Goal: Task Accomplishment & Management: Complete application form

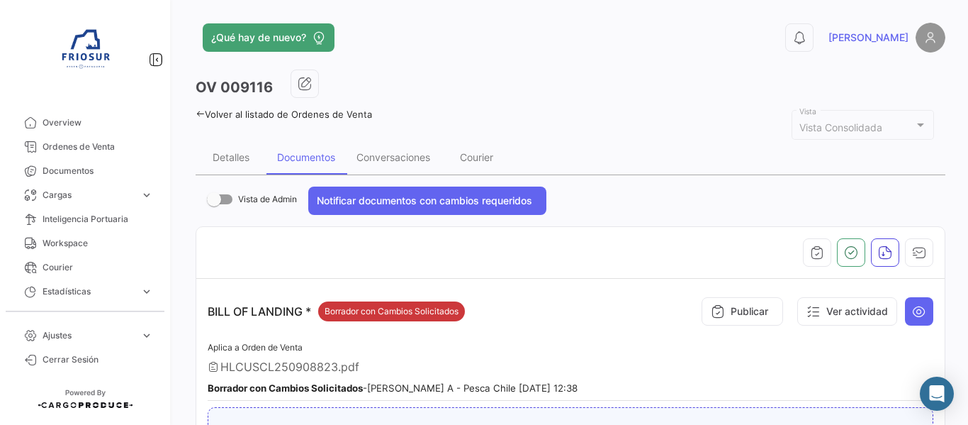
scroll to position [242, 0]
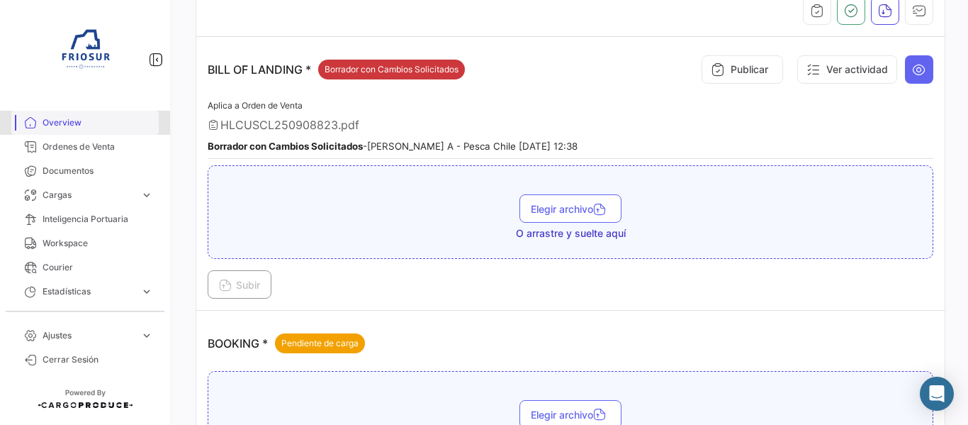
click at [110, 124] on span "Overview" at bounding box center [98, 122] width 111 height 13
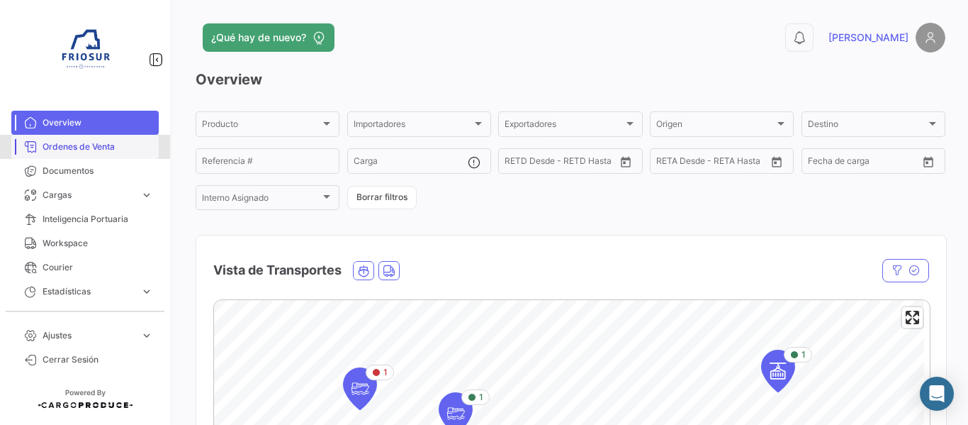
click at [125, 152] on span "Ordenes de Venta" at bounding box center [98, 146] width 111 height 13
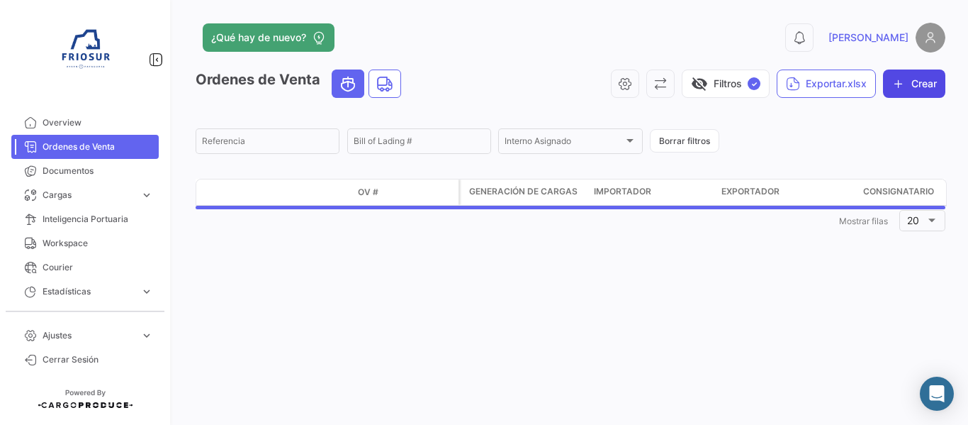
click at [910, 84] on button "Crear" at bounding box center [914, 83] width 62 height 28
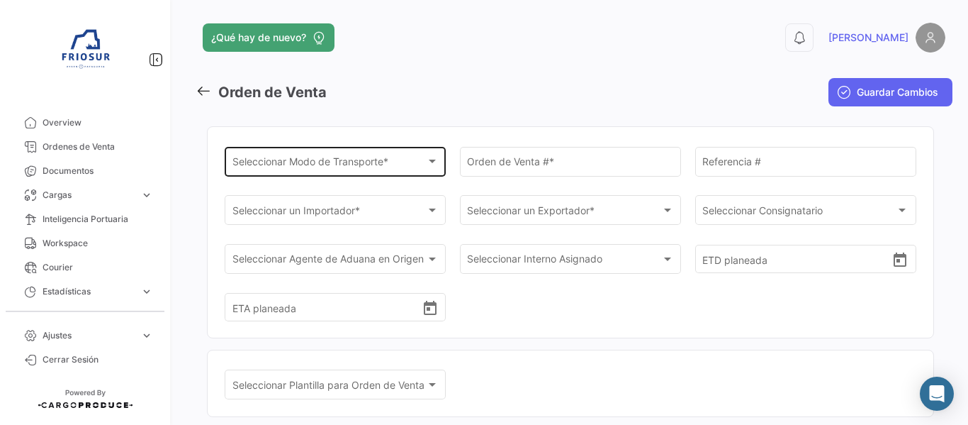
click at [407, 167] on div "Seleccionar Modo de Transporte *" at bounding box center [328, 164] width 193 height 12
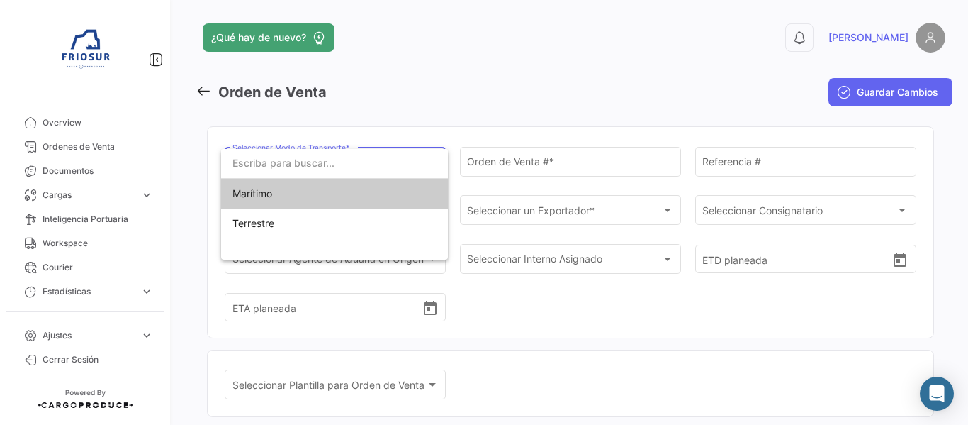
click at [322, 192] on span "Marítimo" at bounding box center [334, 194] width 204 height 30
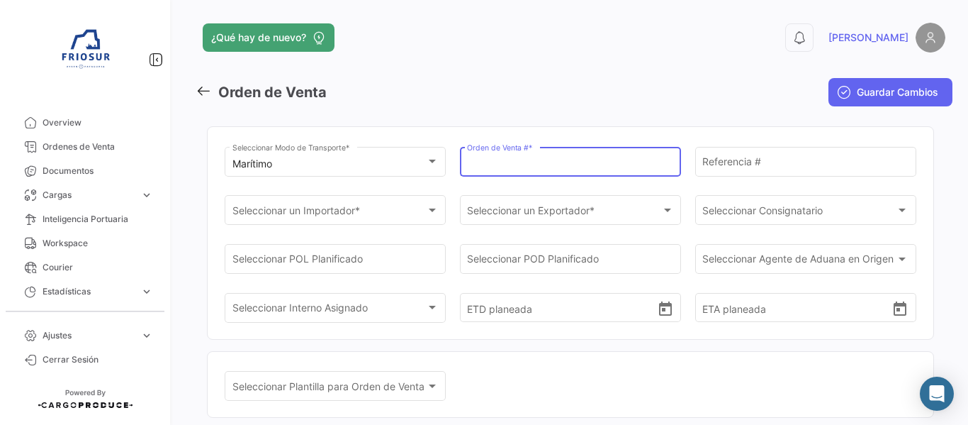
click at [563, 162] on input "Orden de Venta # *" at bounding box center [570, 164] width 206 height 12
click at [467, 162] on input "9121" at bounding box center [570, 164] width 206 height 12
type input "009121"
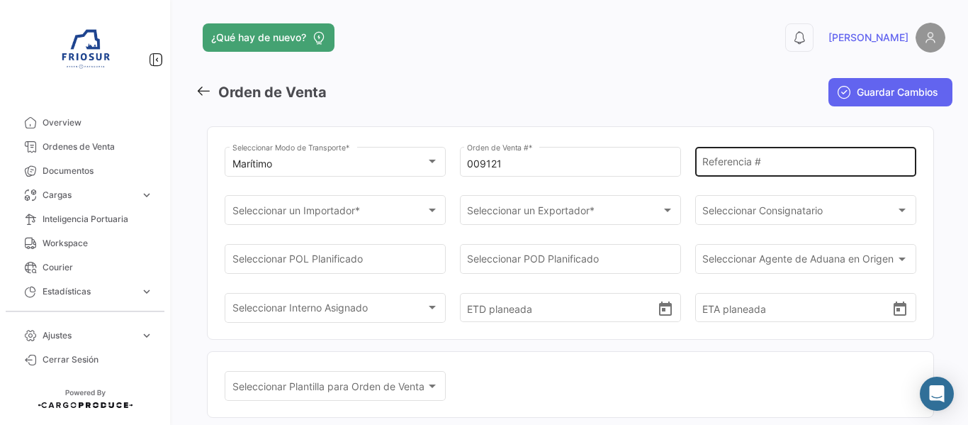
click at [718, 157] on div "Referencia #" at bounding box center [805, 160] width 206 height 33
drag, startPoint x: 735, startPoint y: 165, endPoint x: 695, endPoint y: 162, distance: 40.5
click at [695, 162] on div "[PERSON_NAME] Referencia #" at bounding box center [805, 160] width 221 height 33
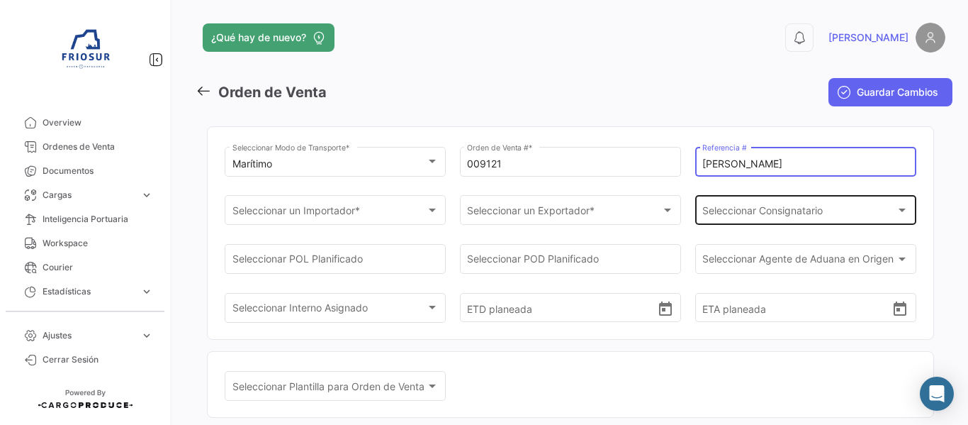
type input "[PERSON_NAME]"
click at [760, 212] on span "Seleccionar Consignatario" at bounding box center [798, 213] width 193 height 12
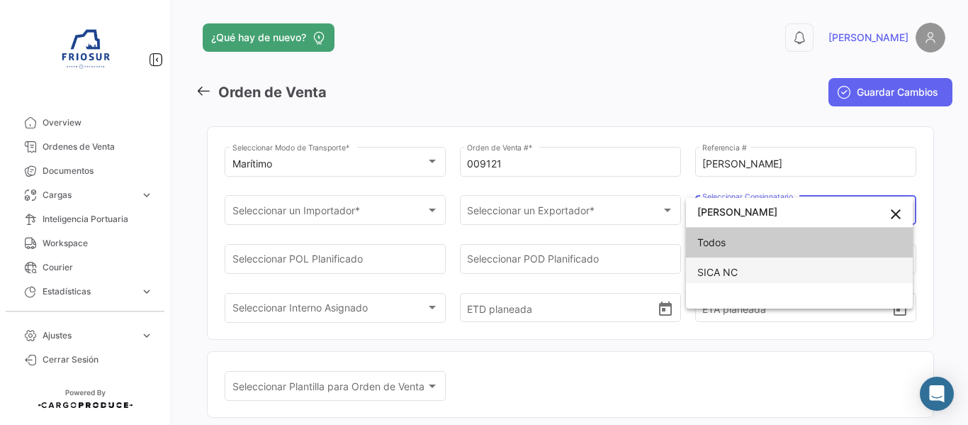
type input "[PERSON_NAME]"
click at [763, 267] on span "SICA NC" at bounding box center [799, 272] width 204 height 30
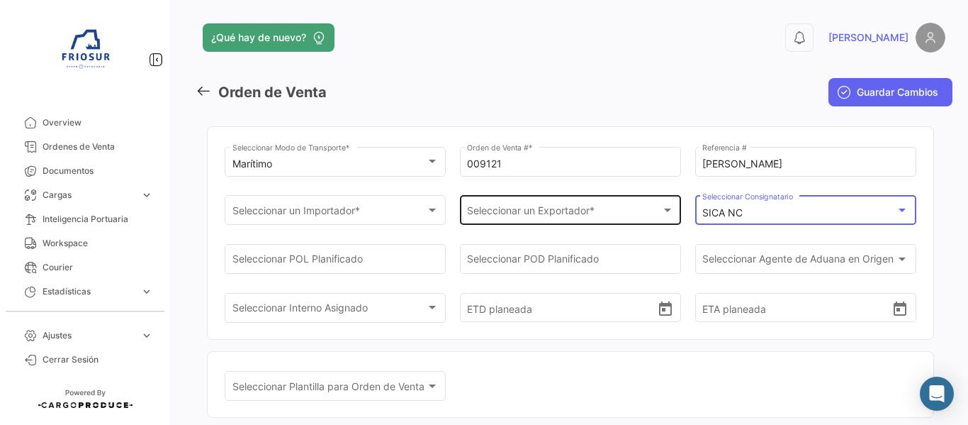
click at [590, 215] on span "Seleccionar un Exportador *" at bounding box center [563, 213] width 193 height 12
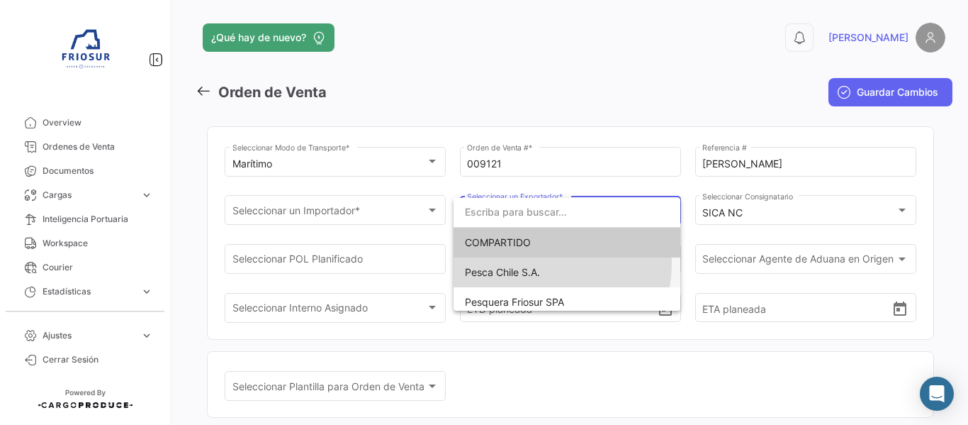
click at [552, 264] on span "Pesca Chile S.A." at bounding box center [567, 272] width 204 height 30
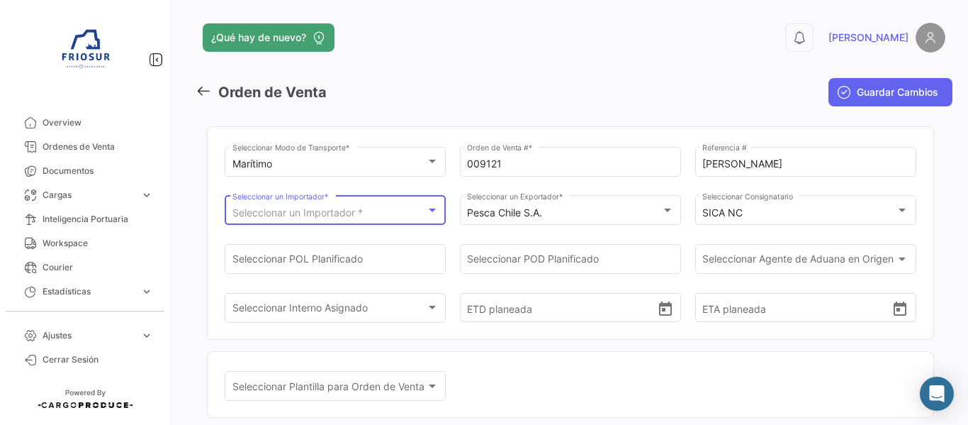
click at [352, 217] on span "Seleccionar un Importador *" at bounding box center [297, 212] width 130 height 12
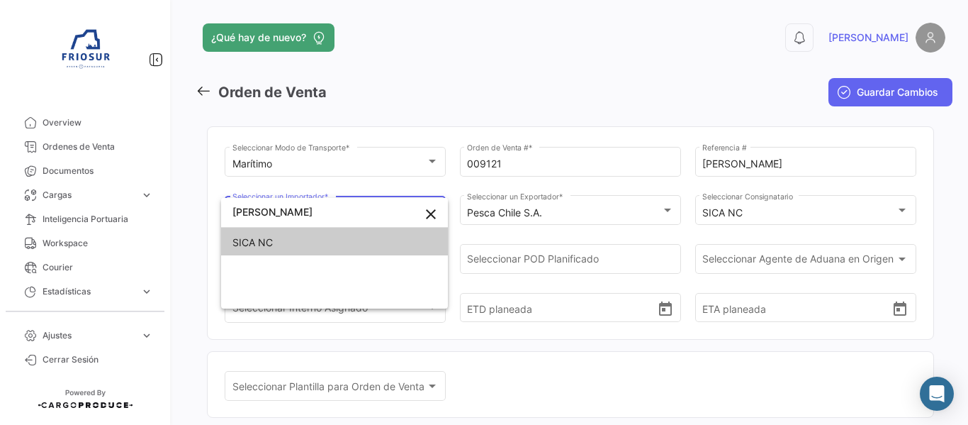
type input "[PERSON_NAME]"
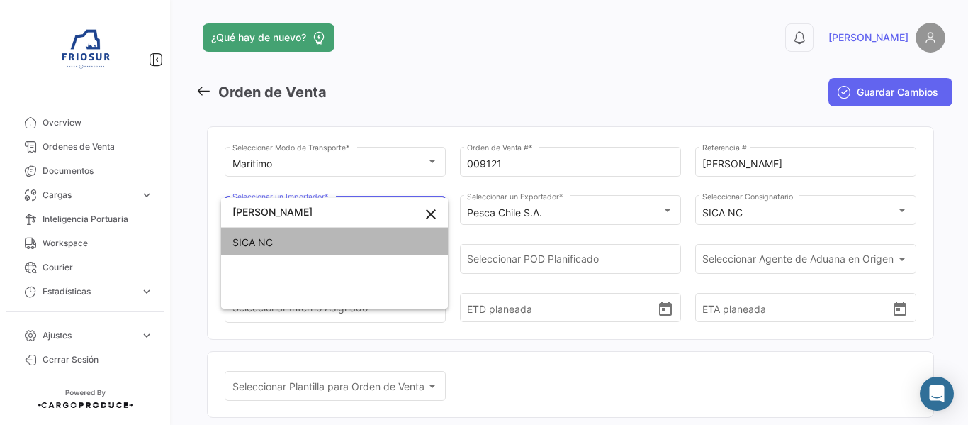
click at [339, 242] on span "SICA NC" at bounding box center [334, 242] width 204 height 30
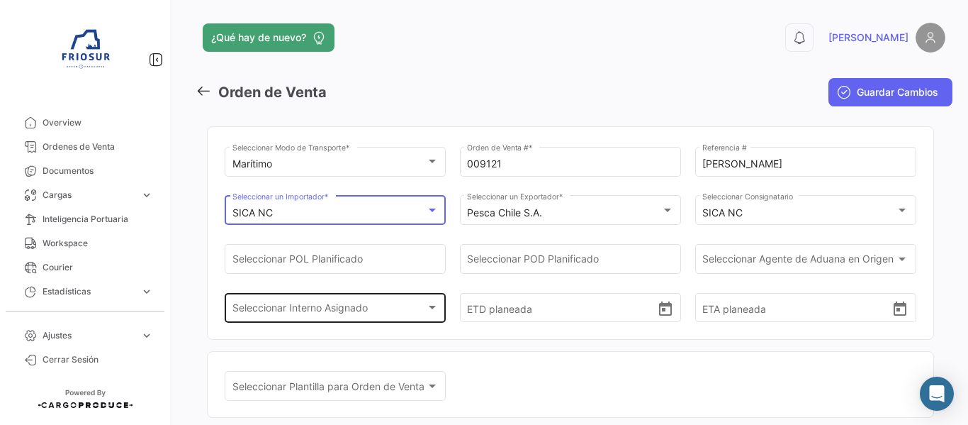
click at [398, 313] on div "Seleccionar Interno Asignado" at bounding box center [328, 310] width 193 height 12
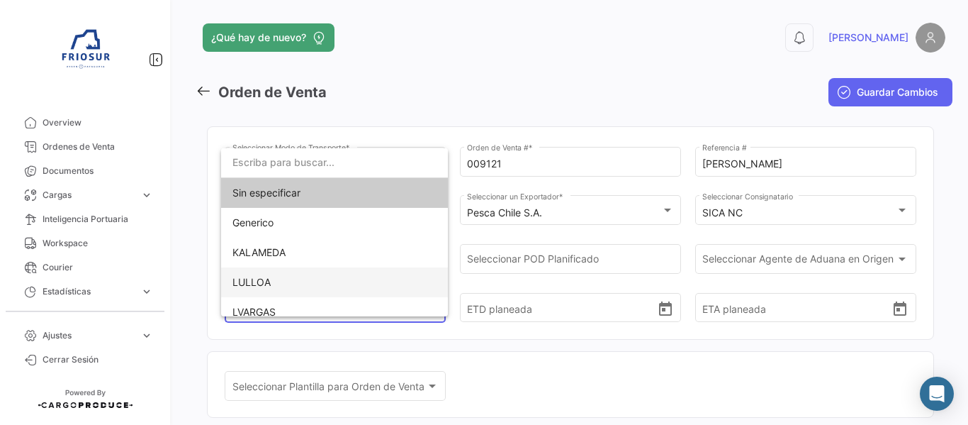
click at [311, 282] on span "LULLOA" at bounding box center [334, 282] width 204 height 30
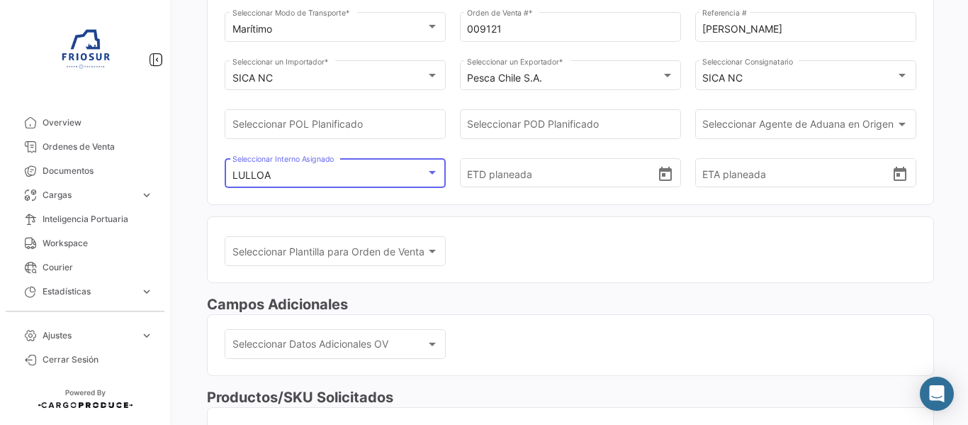
scroll to position [142, 0]
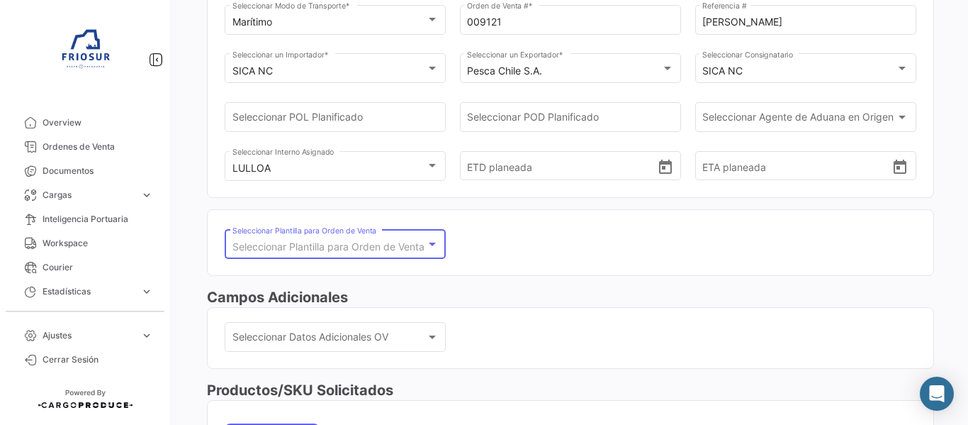
click at [393, 252] on span "Seleccionar Plantilla para Orden de Venta" at bounding box center [328, 246] width 192 height 12
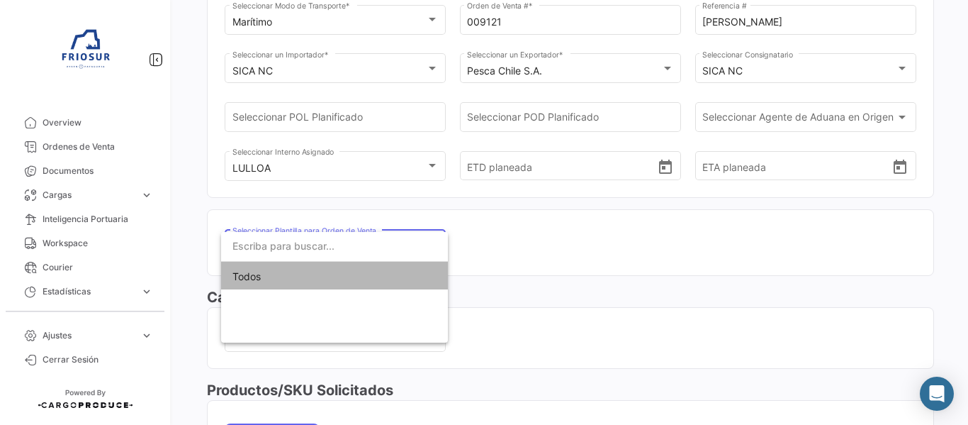
click at [370, 271] on span "Todos" at bounding box center [334, 277] width 204 height 30
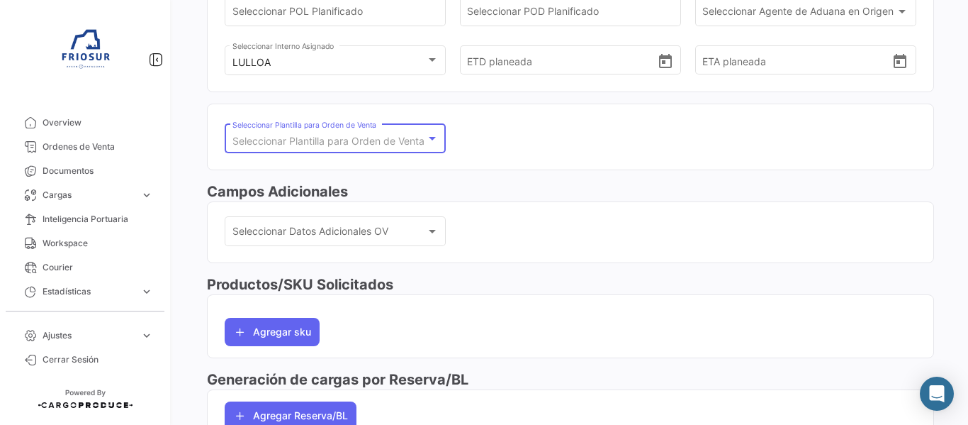
scroll to position [283, 0]
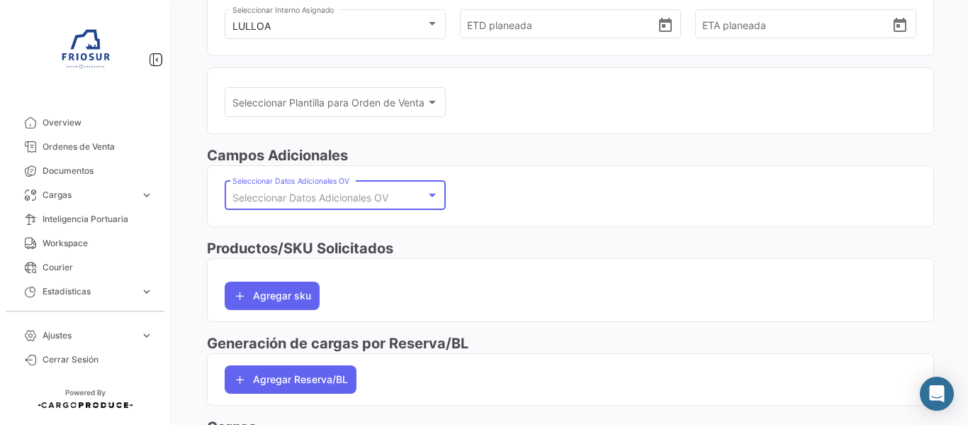
click at [429, 194] on div at bounding box center [432, 195] width 7 height 4
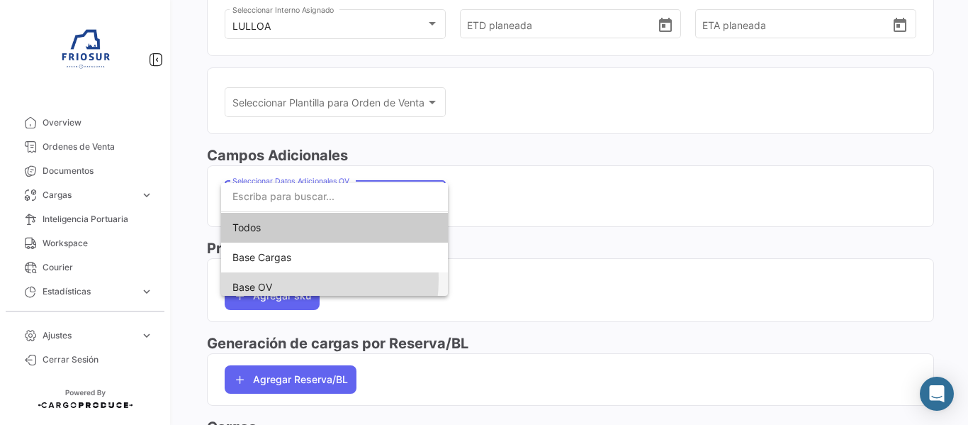
click at [283, 280] on span "Base OV" at bounding box center [334, 287] width 204 height 30
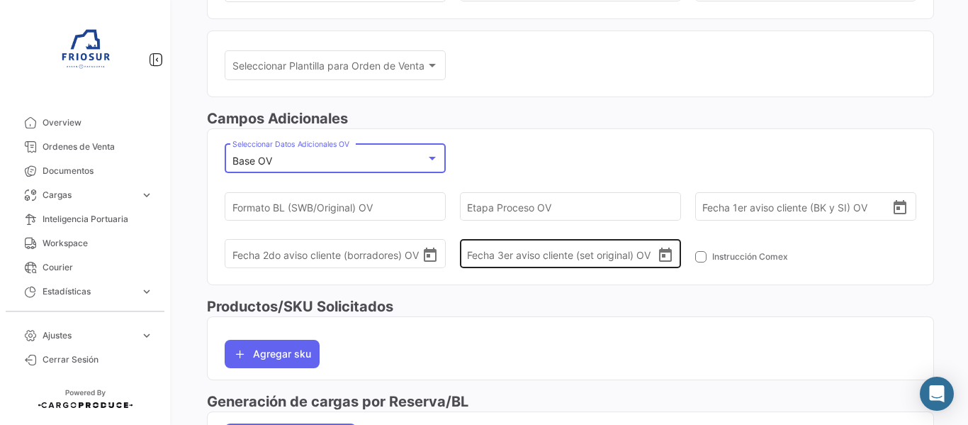
scroll to position [354, 0]
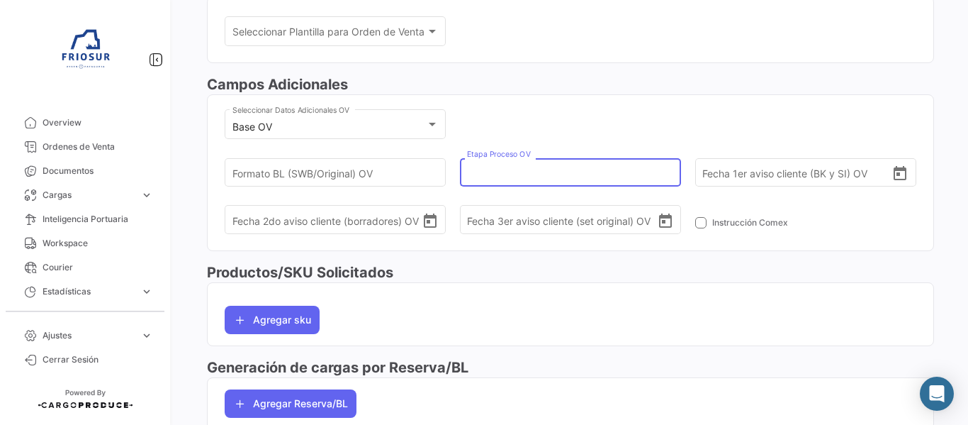
click at [540, 171] on input "Etapa Proceso OV" at bounding box center [565, 172] width 196 height 50
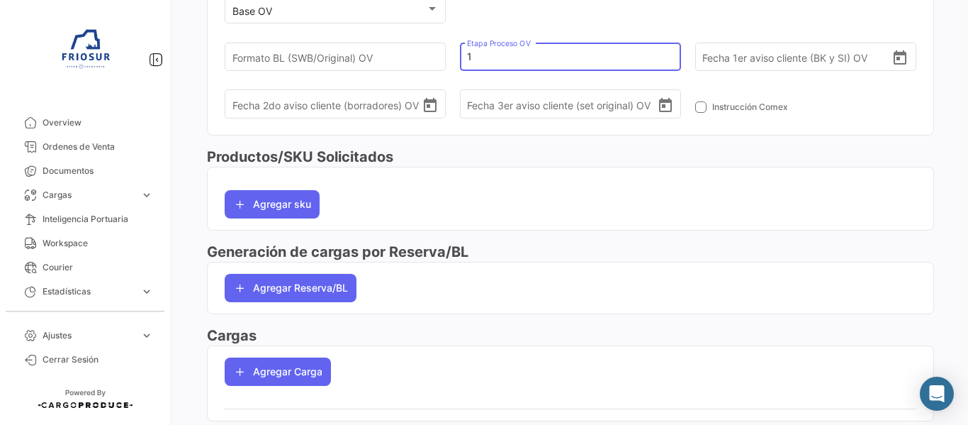
scroll to position [472, 0]
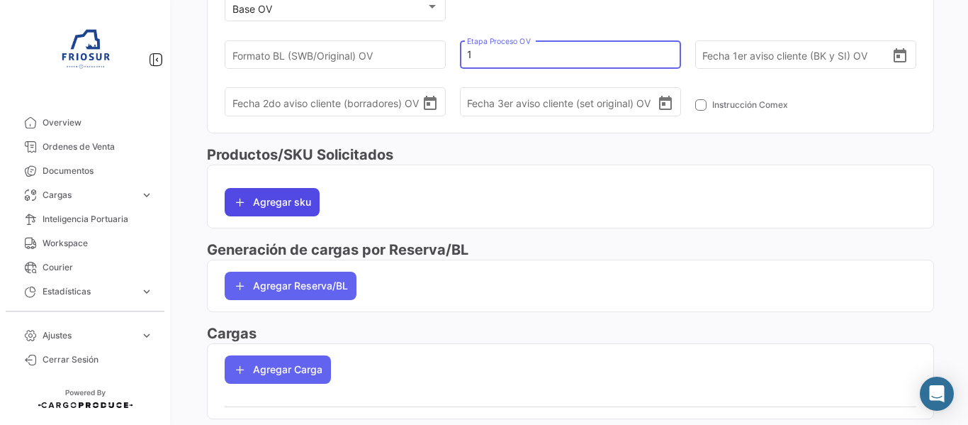
type input "1"
click at [292, 203] on button "Agregar sku" at bounding box center [272, 202] width 95 height 28
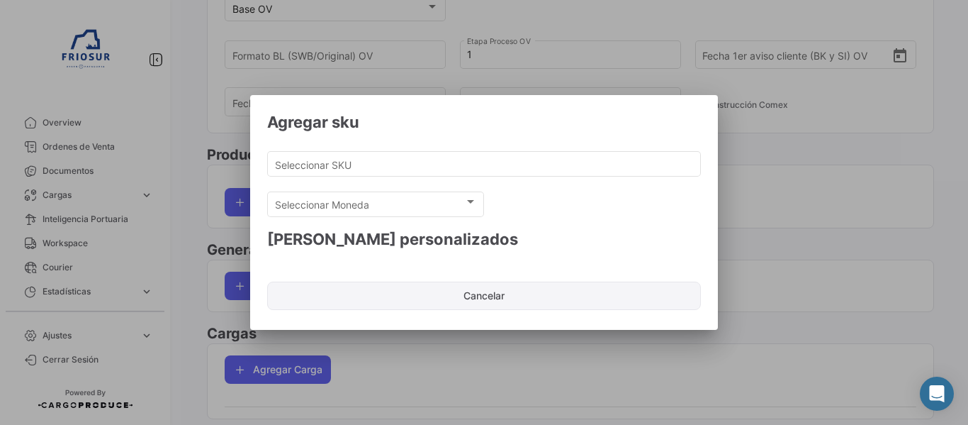
click at [479, 288] on button "Cancelar" at bounding box center [484, 295] width 434 height 28
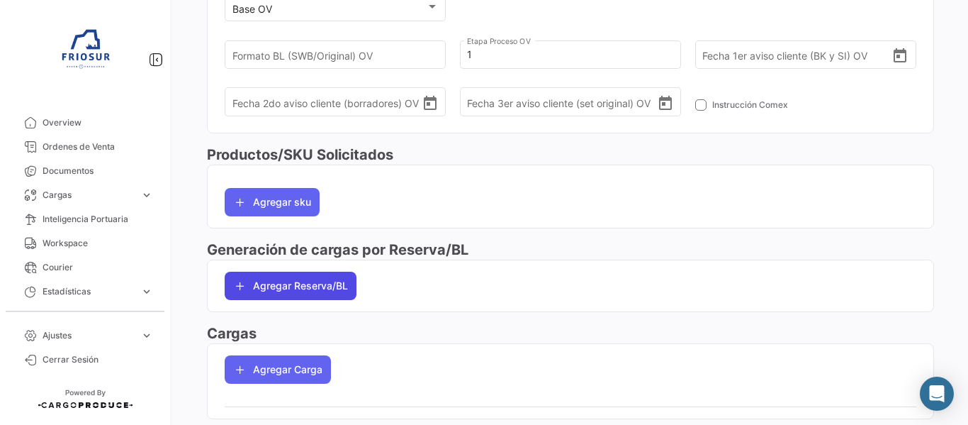
click at [308, 283] on button "Agregar Reserva/BL" at bounding box center [291, 285] width 132 height 28
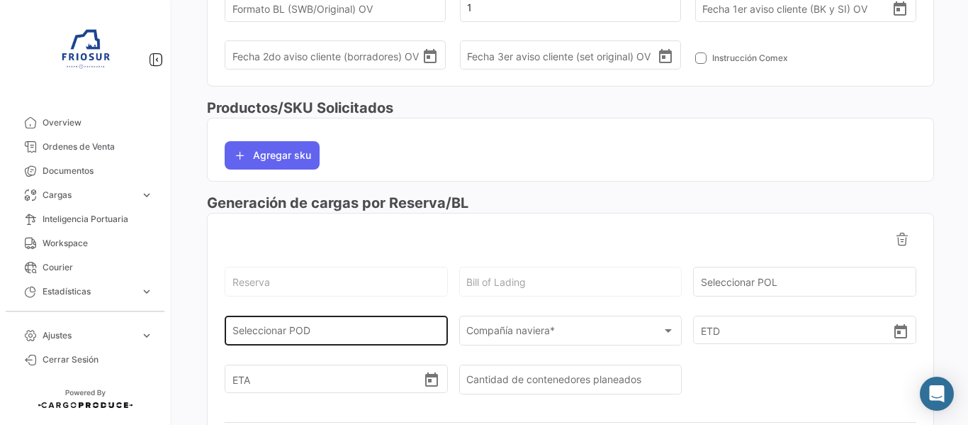
scroll to position [614, 0]
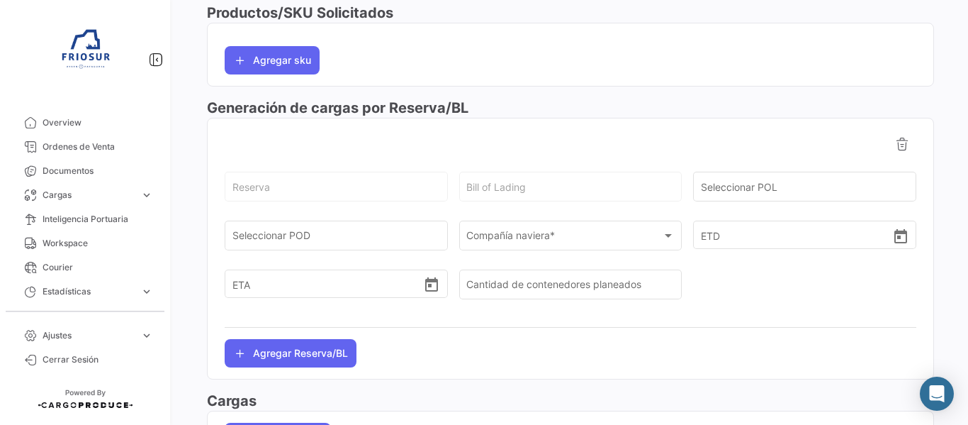
click at [527, 196] on div "Bill of Lading" at bounding box center [570, 185] width 208 height 33
click at [525, 181] on div "Bill of Lading" at bounding box center [570, 185] width 208 height 33
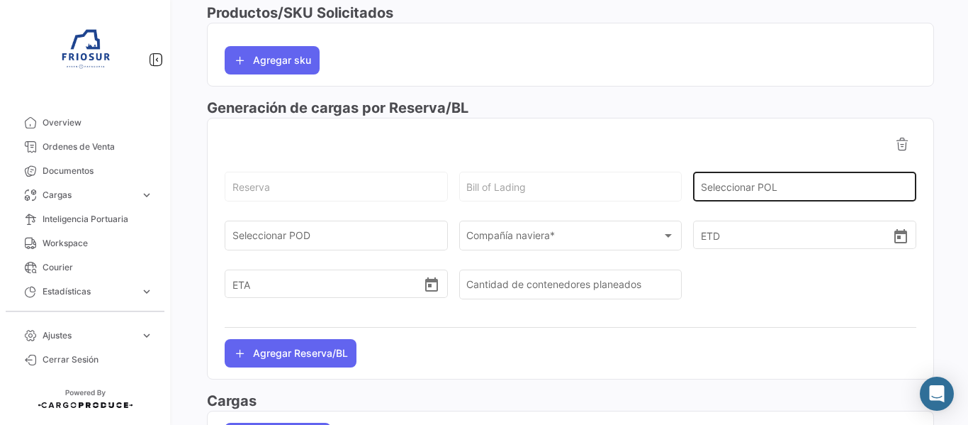
click at [760, 186] on input "Seleccionar POL" at bounding box center [805, 190] width 208 height 12
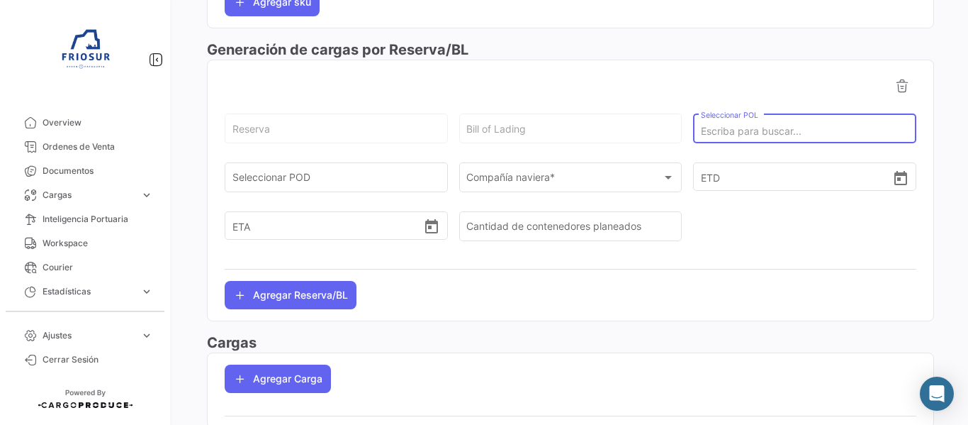
scroll to position [650, 0]
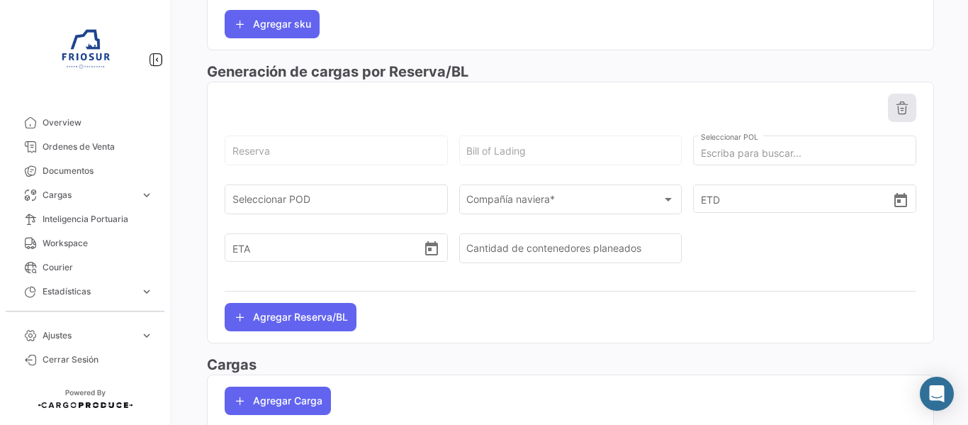
click at [898, 108] on icon at bounding box center [902, 108] width 14 height 14
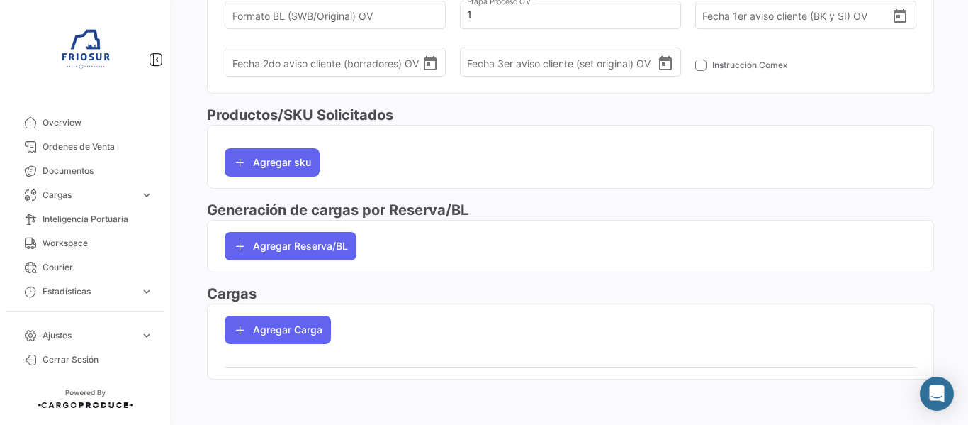
scroll to position [512, 0]
click at [314, 333] on button "Agregar Carga" at bounding box center [278, 329] width 106 height 28
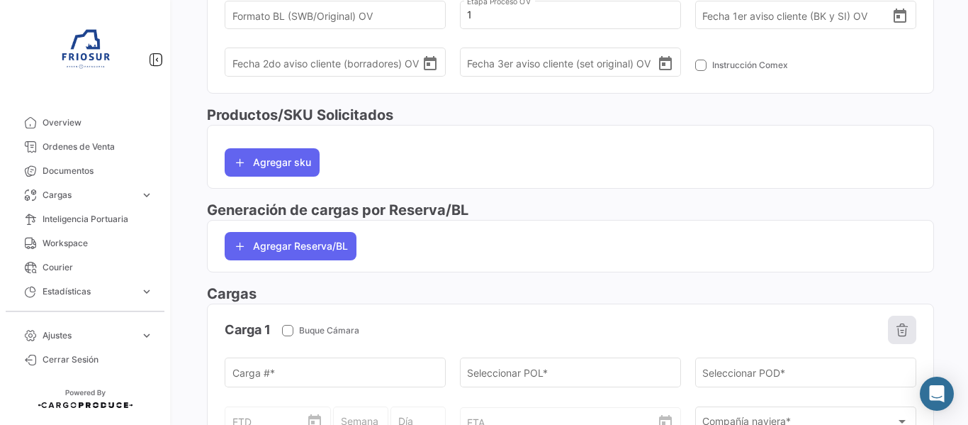
click at [905, 327] on button "button" at bounding box center [902, 329] width 28 height 28
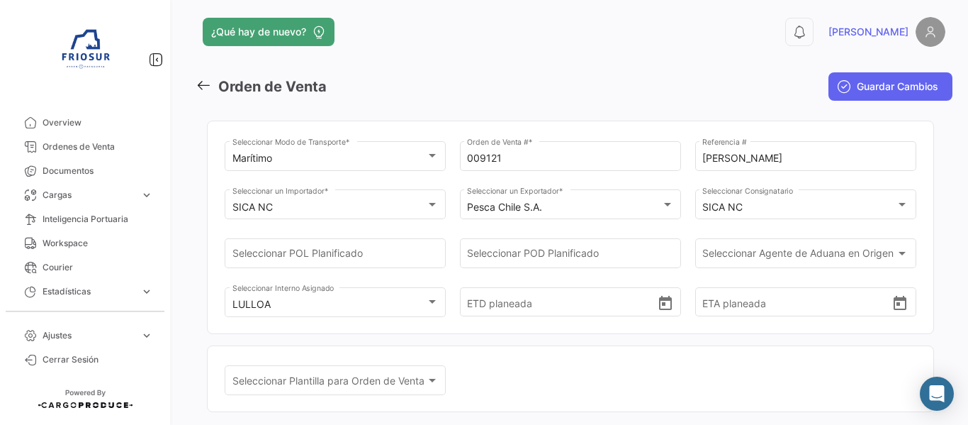
scroll to position [0, 0]
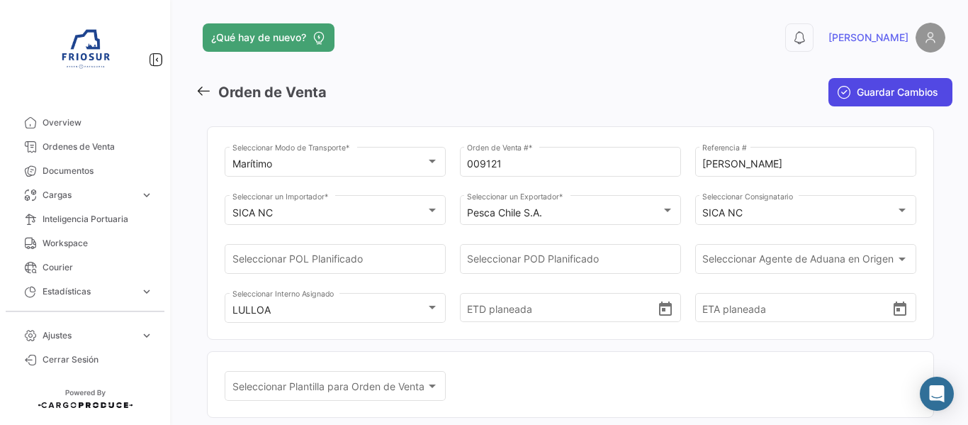
click at [892, 100] on button "Guardar Cambios" at bounding box center [890, 92] width 124 height 28
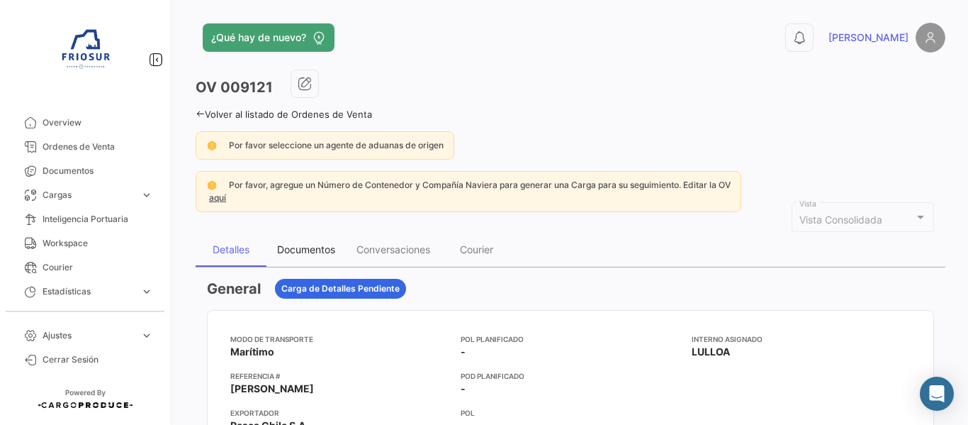
click at [325, 249] on div "Documentos" at bounding box center [306, 249] width 58 height 12
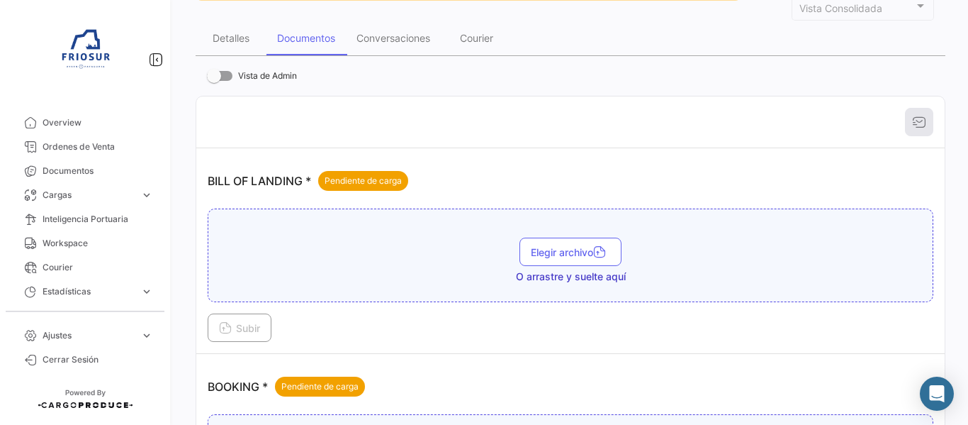
scroll to position [213, 0]
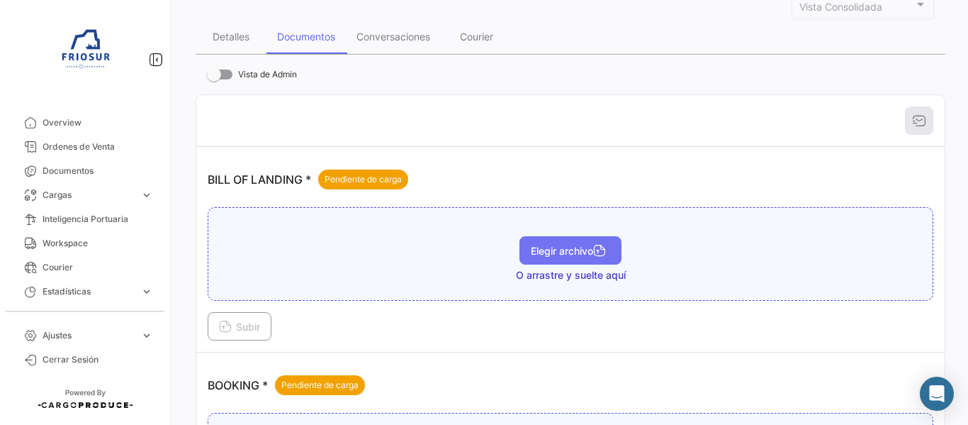
click at [570, 249] on span "Elegir archivo" at bounding box center [570, 250] width 79 height 12
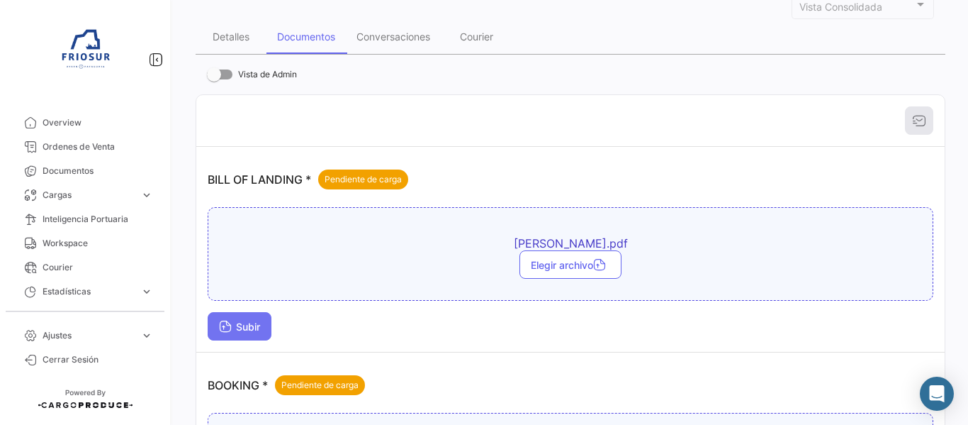
click at [242, 322] on span "Subir" at bounding box center [239, 326] width 41 height 12
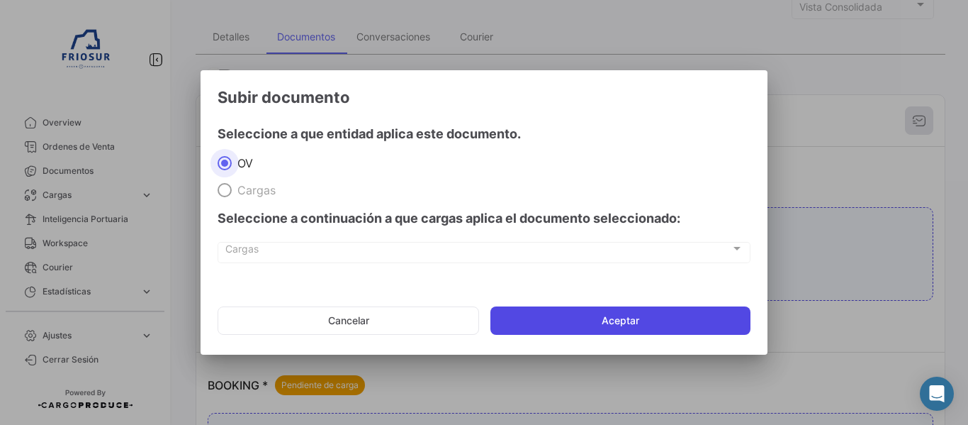
click at [641, 315] on button "Aceptar" at bounding box center [620, 320] width 260 height 28
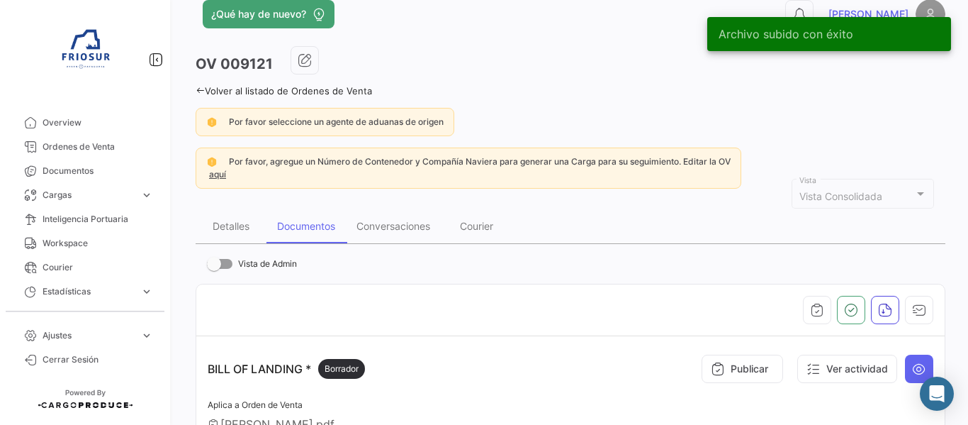
scroll to position [0, 0]
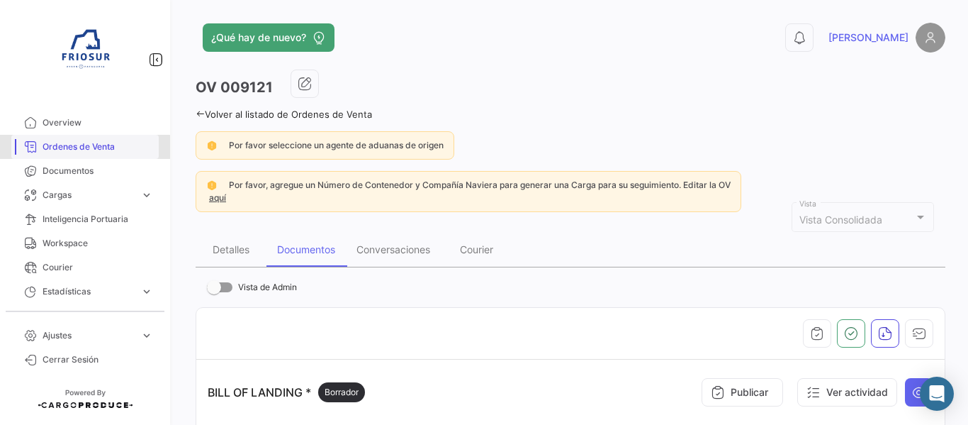
click at [81, 151] on span "Ordenes de Venta" at bounding box center [98, 146] width 111 height 13
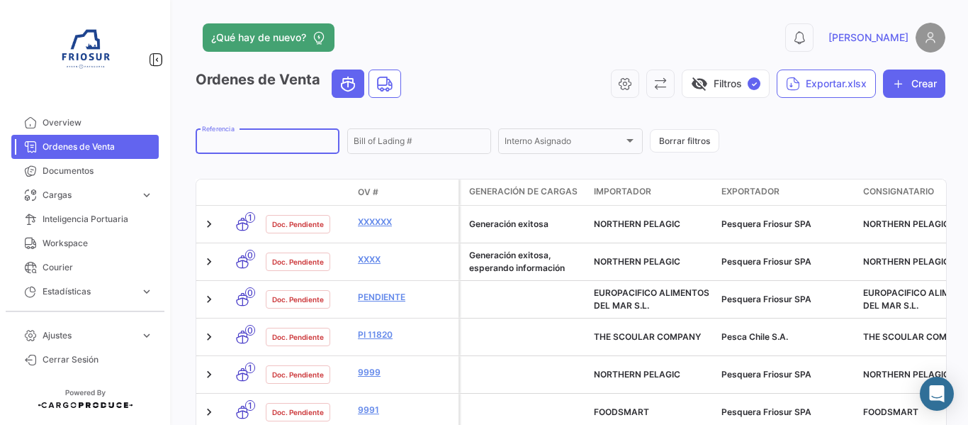
click at [280, 142] on input "Referencia" at bounding box center [267, 143] width 131 height 10
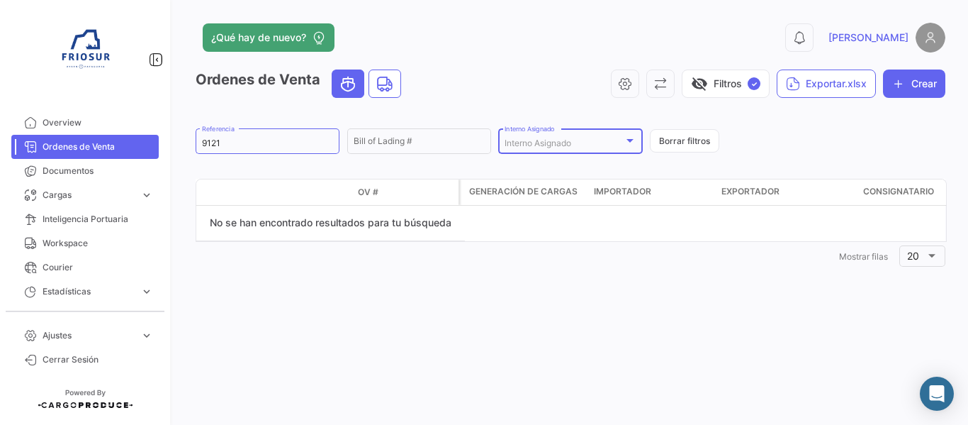
click at [629, 143] on div at bounding box center [630, 140] width 13 height 11
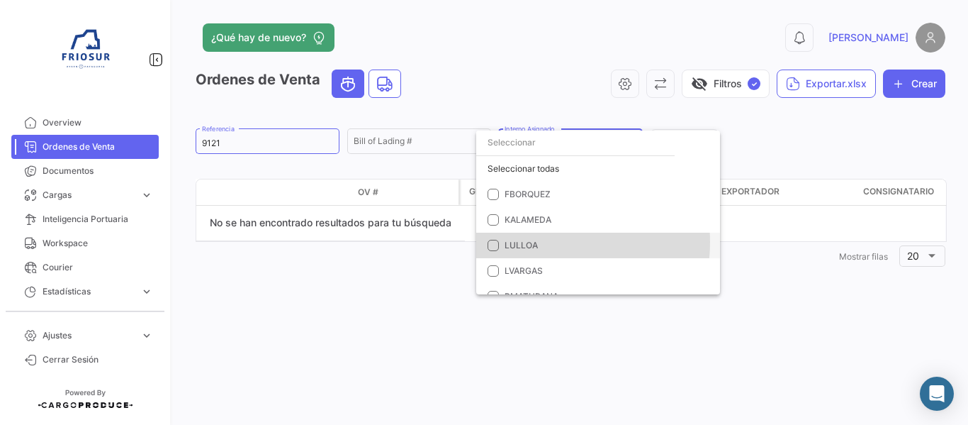
click at [544, 242] on span "LULLOA" at bounding box center [607, 245] width 204 height 13
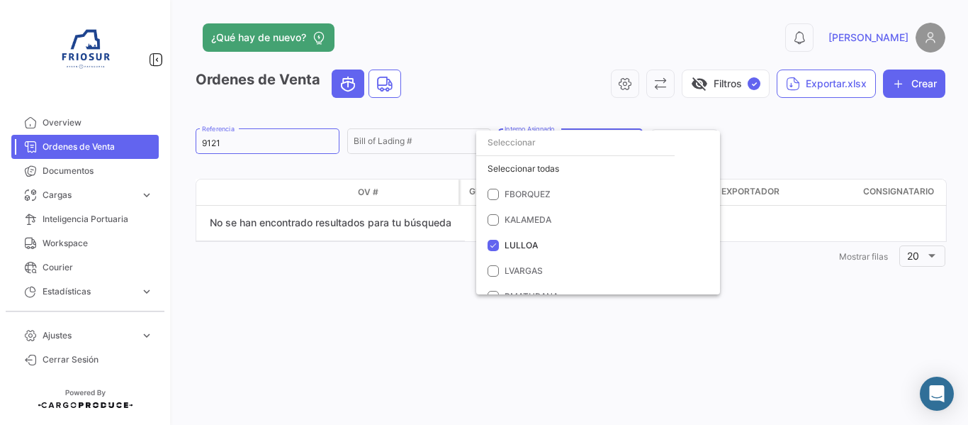
click at [275, 144] on div at bounding box center [484, 212] width 968 height 425
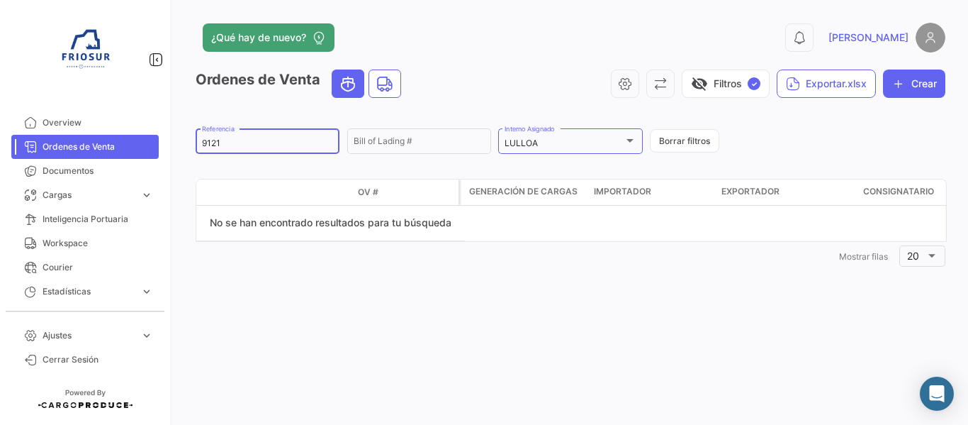
drag, startPoint x: 257, startPoint y: 147, endPoint x: 209, endPoint y: 145, distance: 47.5
click at [209, 145] on input "9121" at bounding box center [267, 143] width 131 height 10
type input "9"
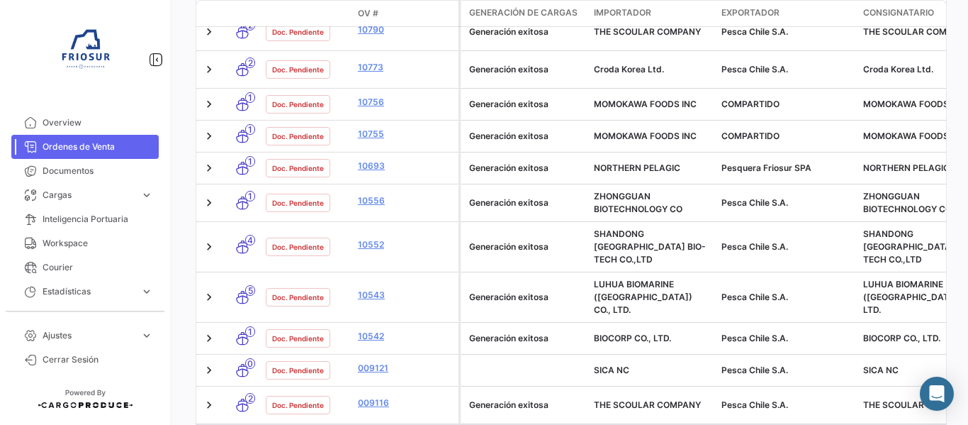
scroll to position [422, 0]
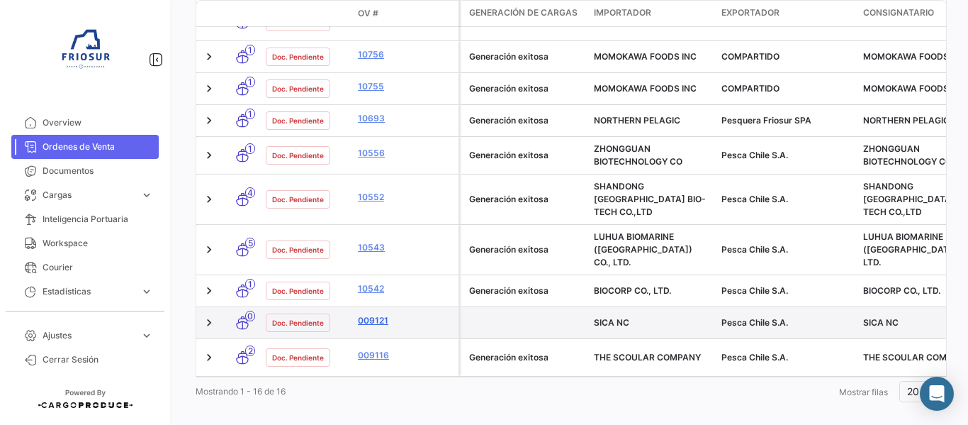
click at [383, 314] on link "009121" at bounding box center [405, 320] width 95 height 13
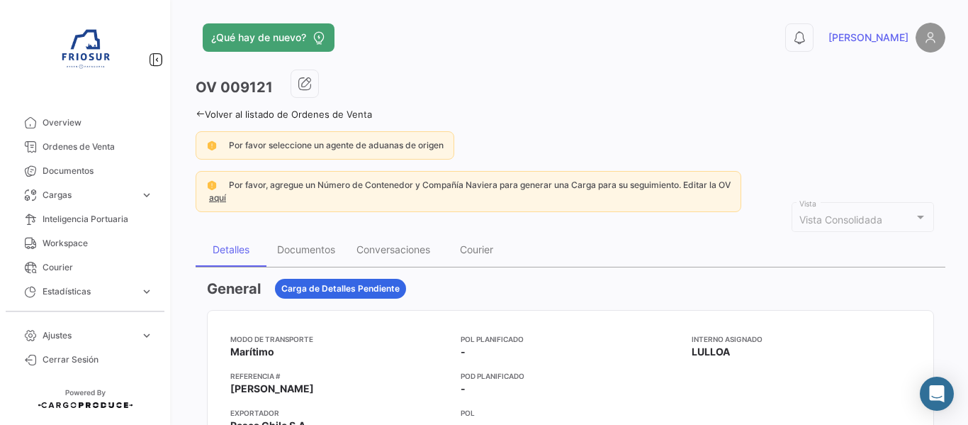
click at [224, 196] on link "aquí" at bounding box center [217, 197] width 23 height 11
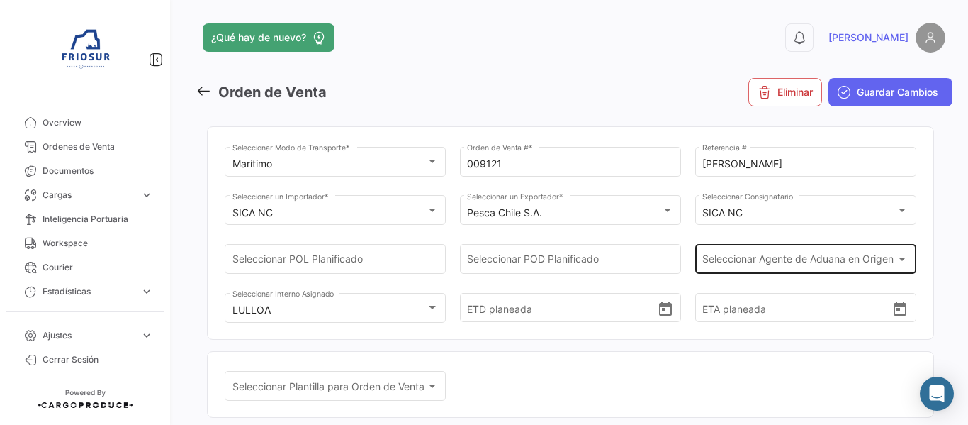
click at [859, 262] on span "Seleccionar Agente de Aduana en Origen" at bounding box center [798, 262] width 193 height 12
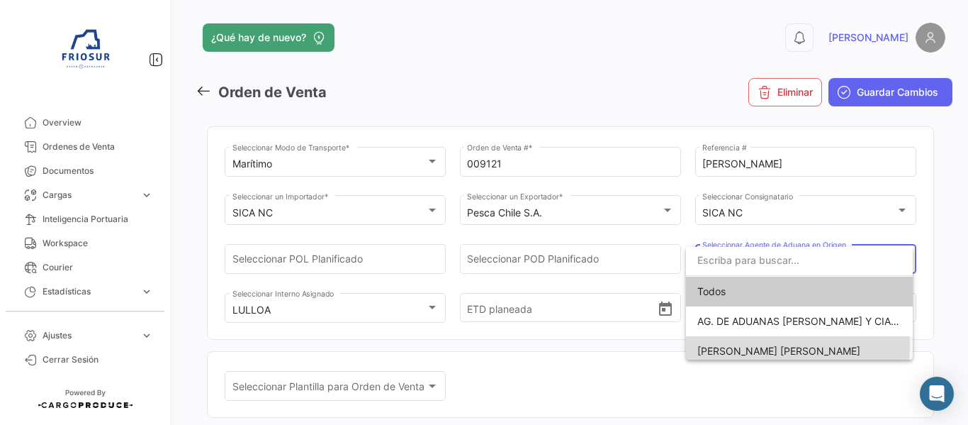
click at [797, 347] on span "[PERSON_NAME] [PERSON_NAME]" at bounding box center [778, 350] width 163 height 12
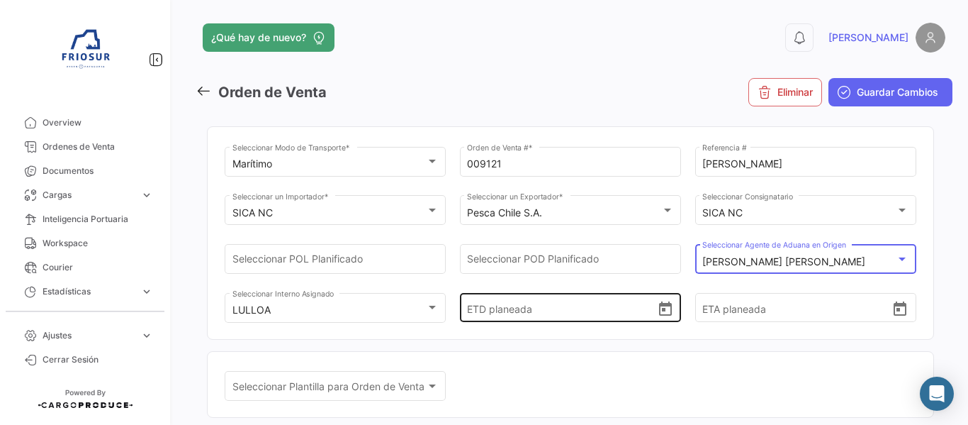
click at [657, 310] on icon "Open calendar" at bounding box center [665, 308] width 17 height 17
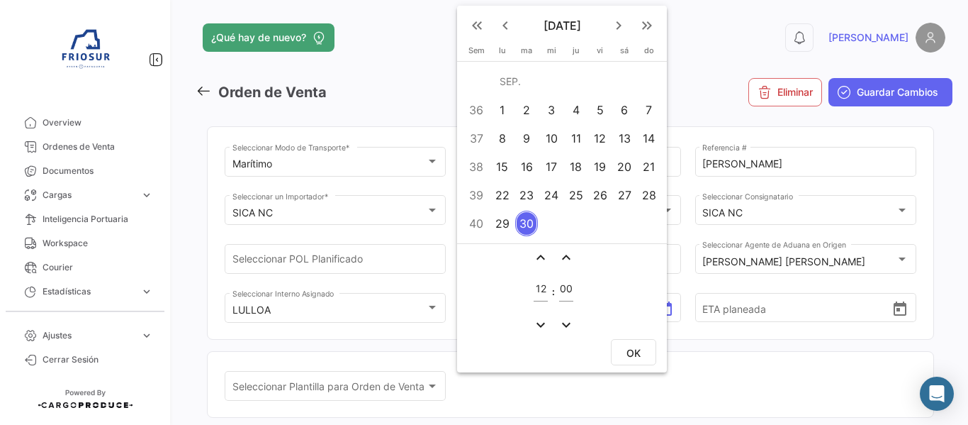
click at [629, 196] on div "27" at bounding box center [625, 195] width 22 height 26
click at [630, 345] on button "OK" at bounding box center [633, 352] width 45 height 26
type input "[DATE] 12:00"
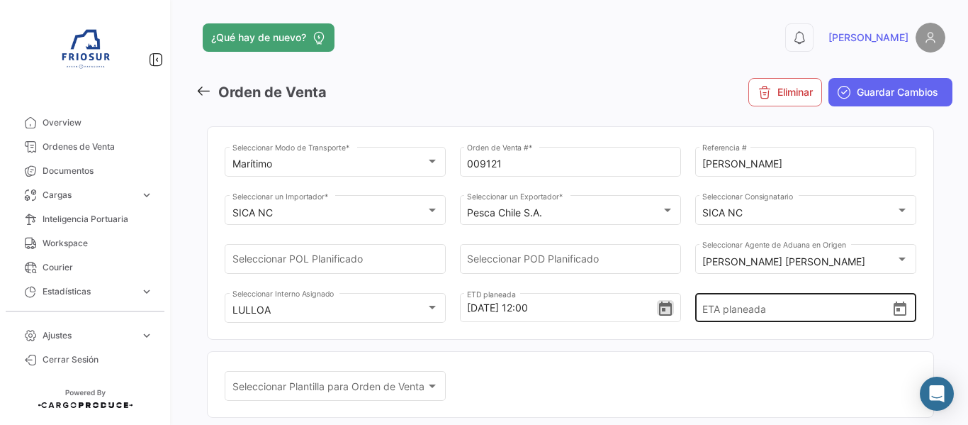
click at [894, 308] on icon "Open calendar" at bounding box center [900, 308] width 17 height 17
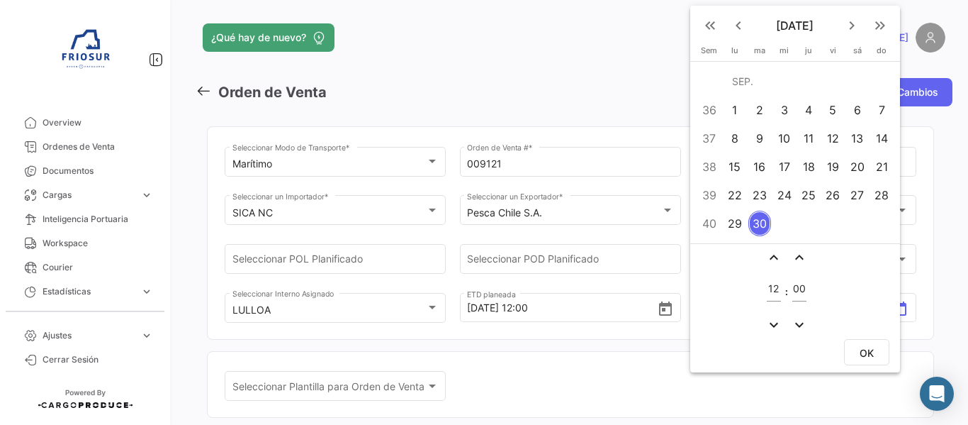
click at [855, 26] on mat-icon "keyboard_arrow_right" at bounding box center [851, 25] width 17 height 17
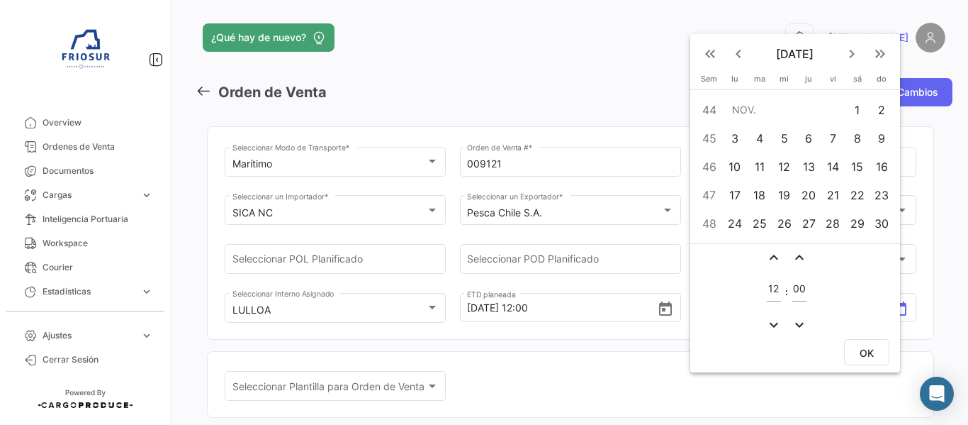
click at [812, 165] on div "13" at bounding box center [809, 167] width 22 height 26
click at [868, 350] on span "OK" at bounding box center [867, 353] width 14 height 12
type input "[DATE] 12:00"
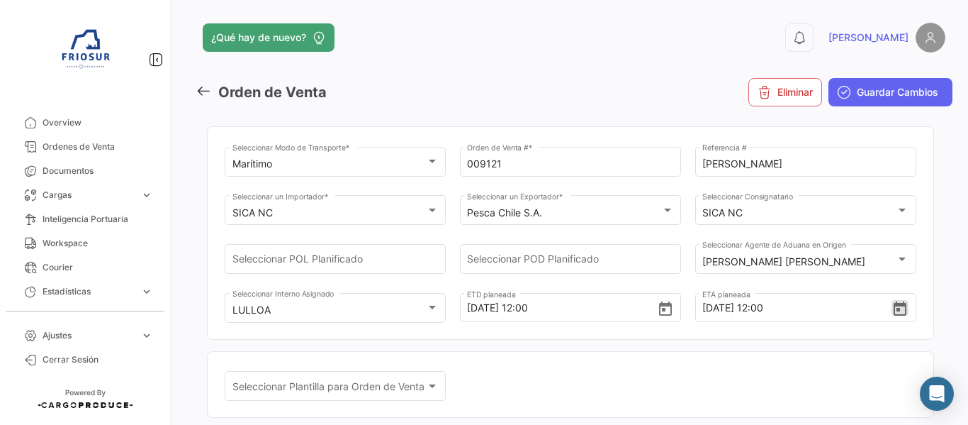
click at [895, 82] on button "Guardar Cambios" at bounding box center [890, 92] width 124 height 28
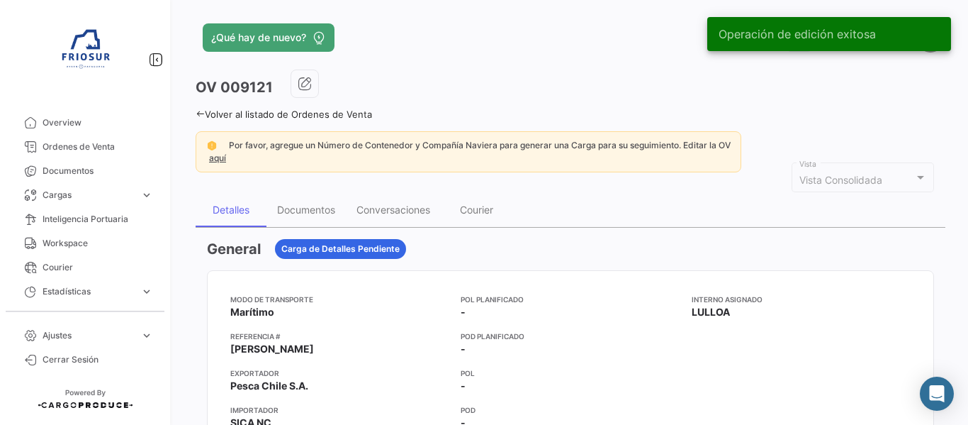
click at [224, 159] on link "aquí" at bounding box center [217, 157] width 23 height 11
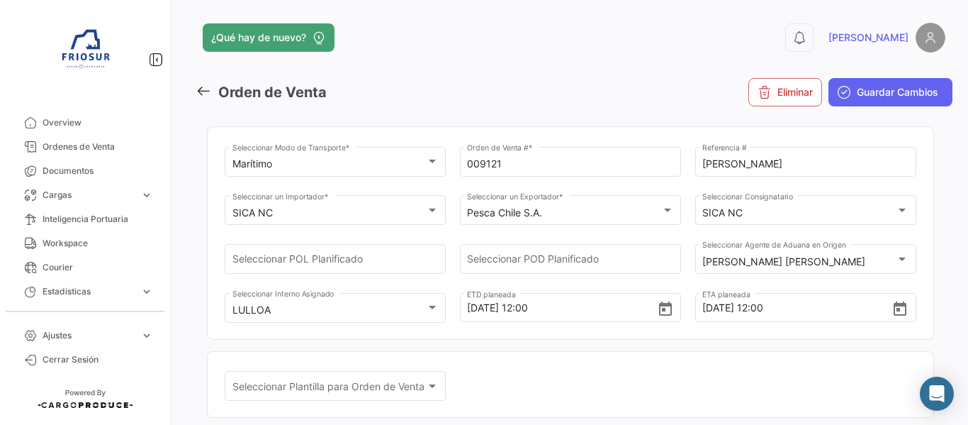
scroll to position [71, 0]
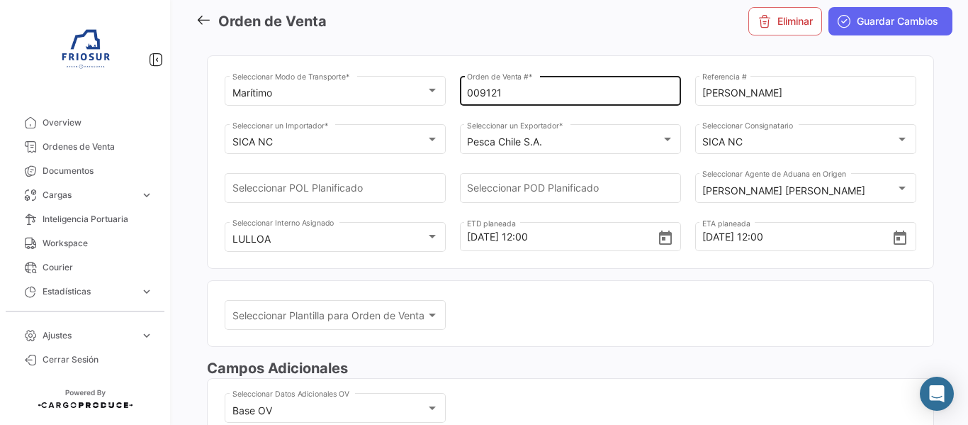
click at [534, 98] on input "009121" at bounding box center [570, 93] width 206 height 12
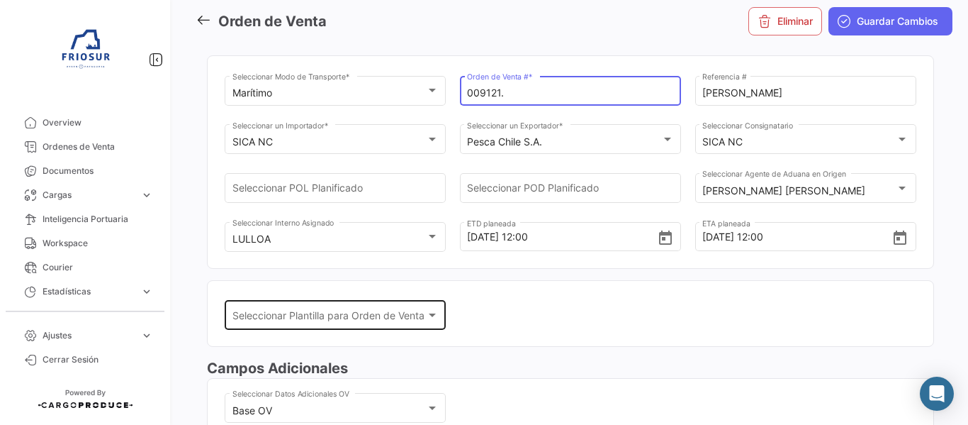
type input "009121."
click at [401, 322] on span "Seleccionar Plantilla para Orden de Venta" at bounding box center [328, 318] width 193 height 12
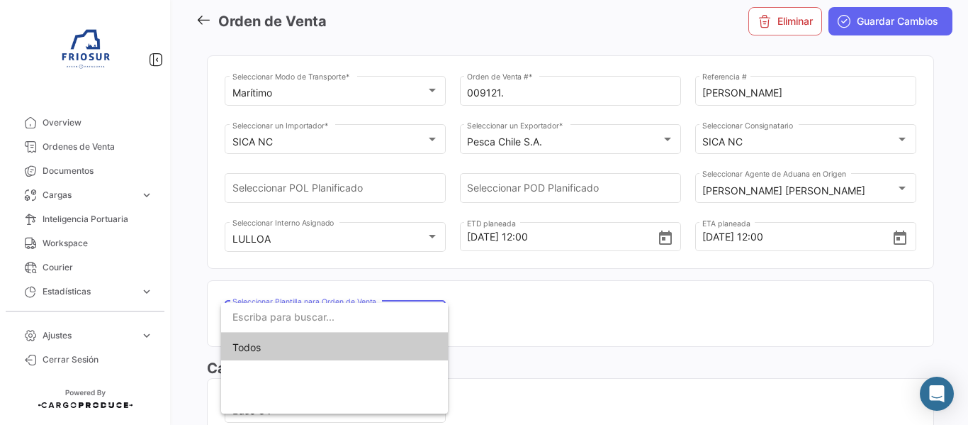
click at [589, 320] on div at bounding box center [484, 212] width 968 height 425
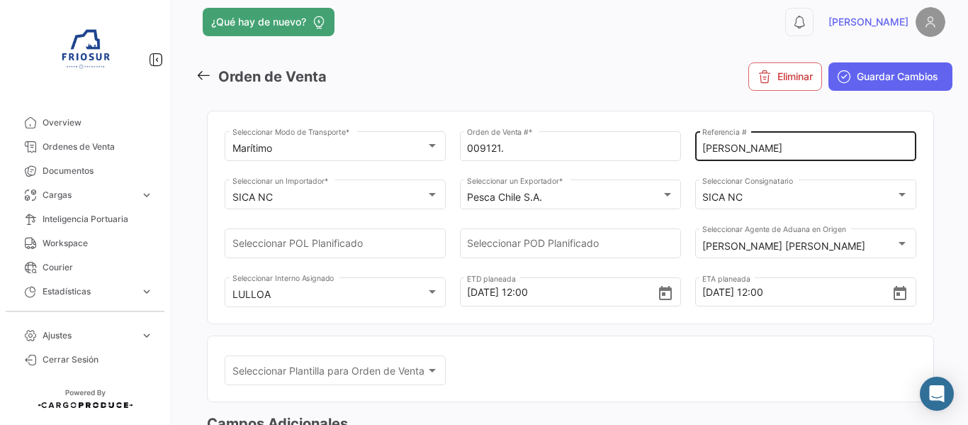
scroll to position [0, 0]
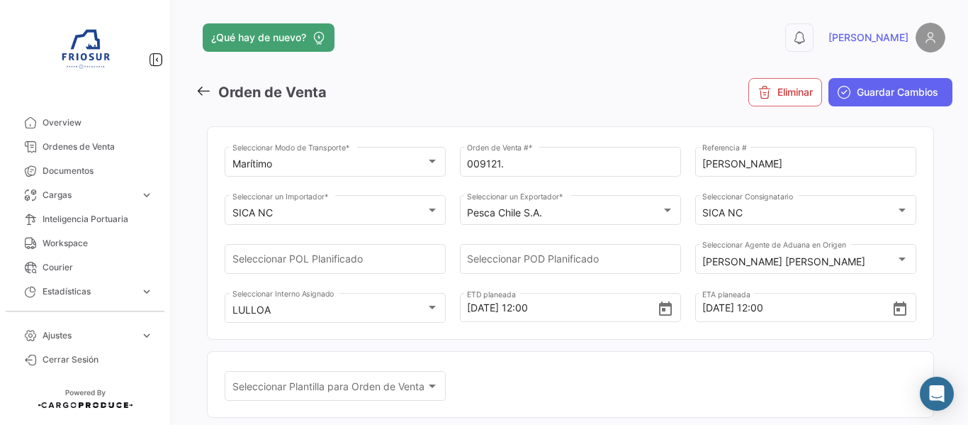
click at [906, 101] on button "Guardar Cambios" at bounding box center [890, 92] width 124 height 28
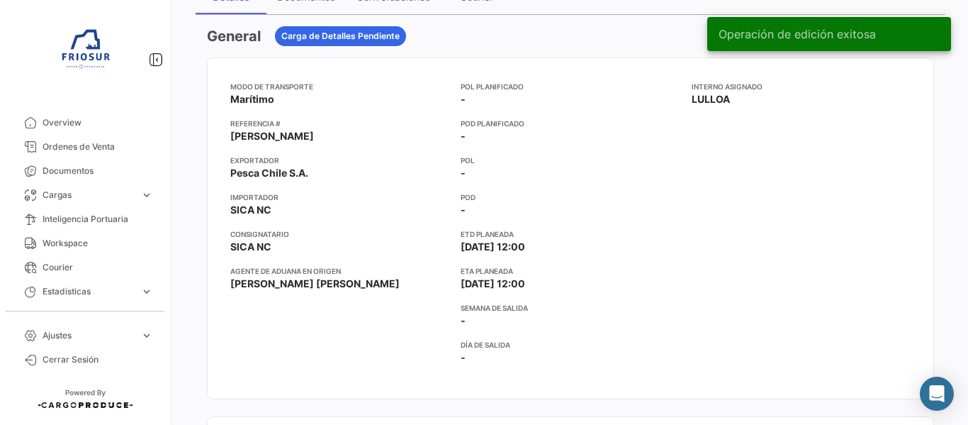
scroll to position [71, 0]
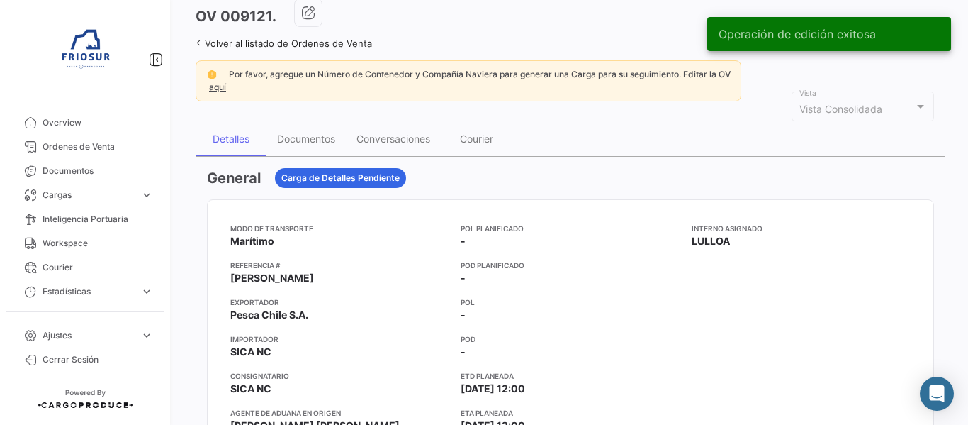
click at [222, 89] on link "aquí" at bounding box center [217, 86] width 23 height 11
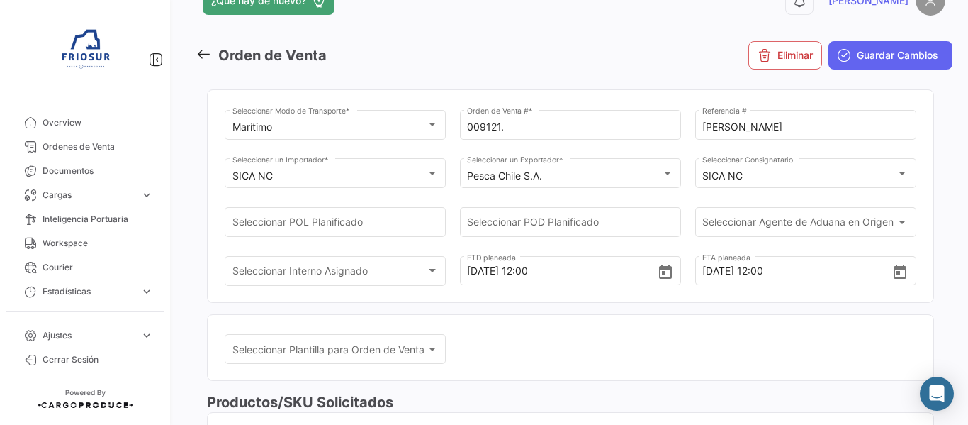
scroll to position [71, 0]
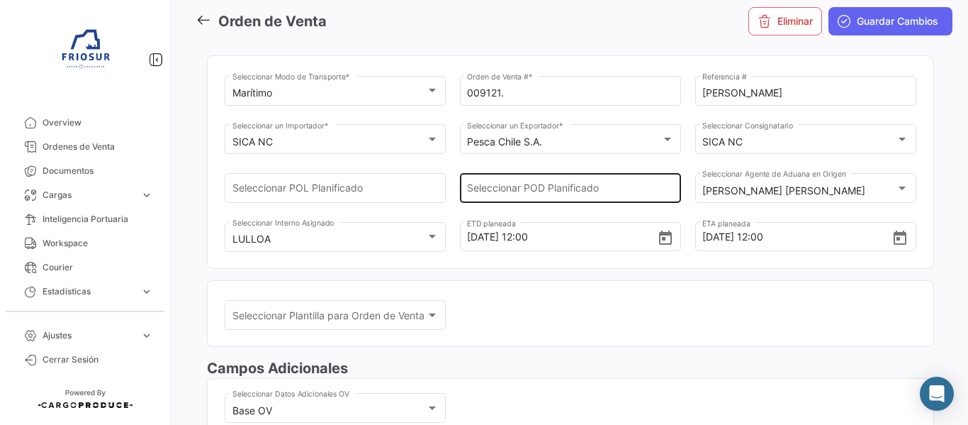
click at [572, 188] on input "Seleccionar POD Planificado" at bounding box center [570, 191] width 206 height 12
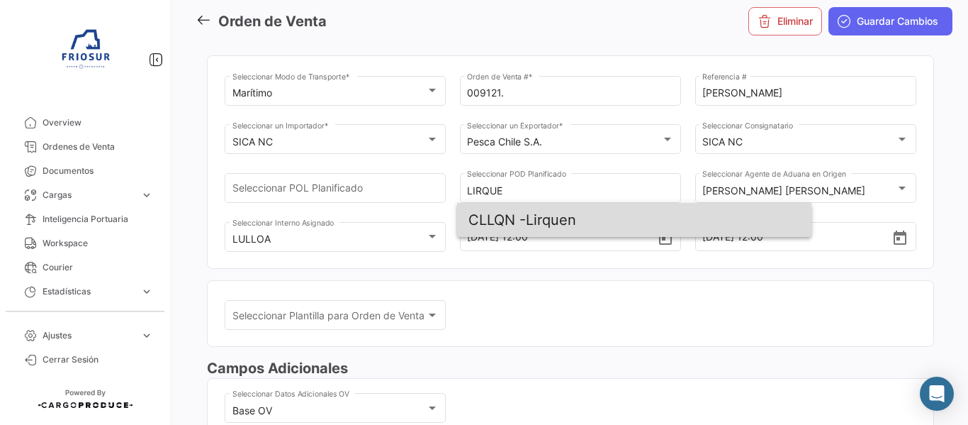
click at [583, 229] on span "CLLQN - Lirquen" at bounding box center [634, 220] width 332 height 34
type input "Lirquen"
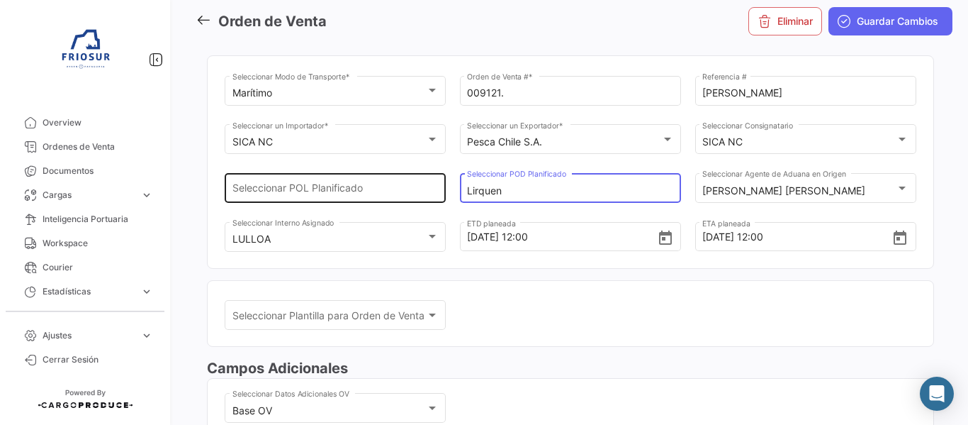
click at [388, 194] on input "Seleccionar POL Planificado" at bounding box center [335, 191] width 206 height 12
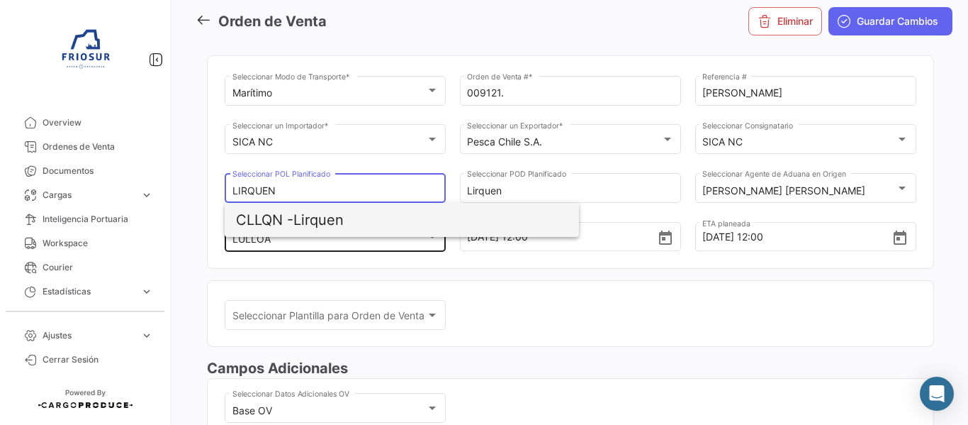
click at [397, 223] on span "CLLQN - Lirquen" at bounding box center [402, 220] width 332 height 34
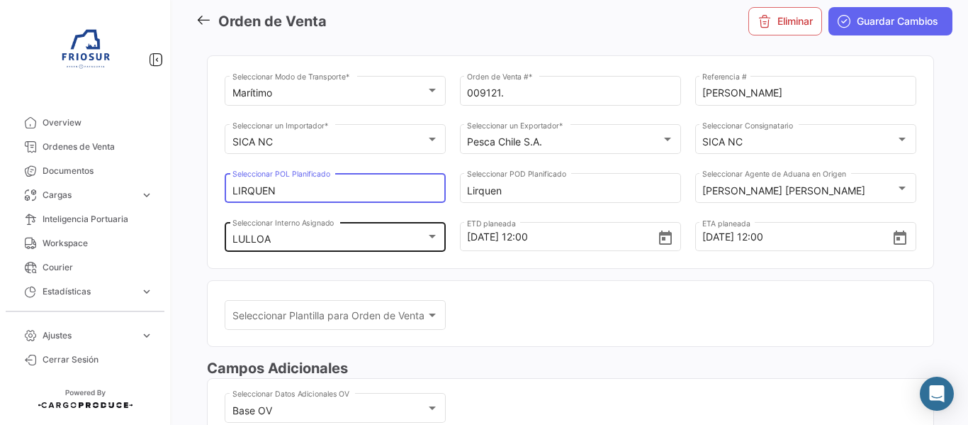
type input "Lirquen"
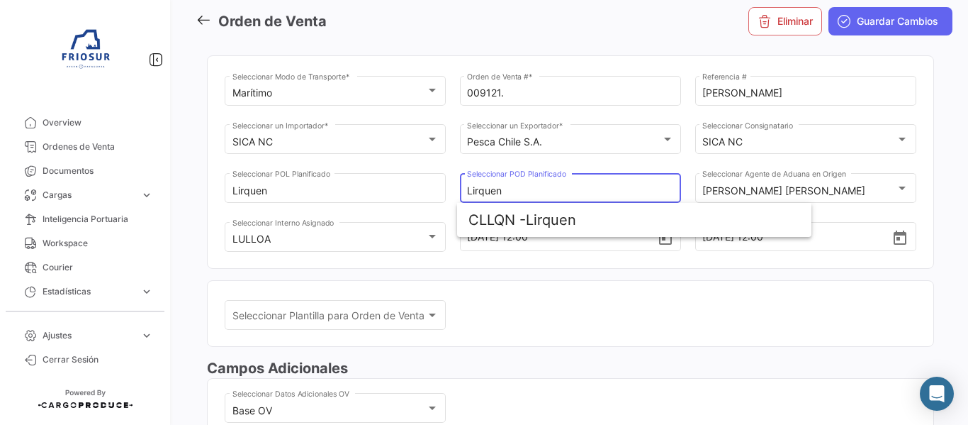
click at [514, 191] on input "Lirquen" at bounding box center [570, 191] width 206 height 12
type input "L"
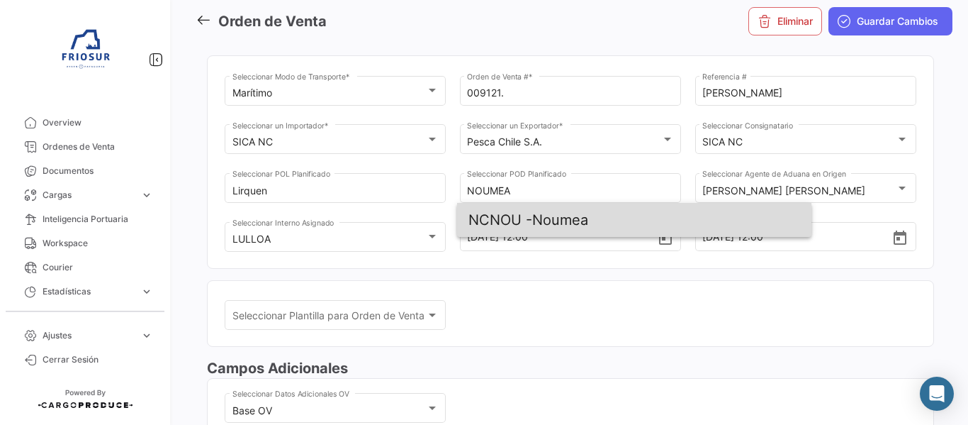
click at [532, 223] on span "NCNOU -" at bounding box center [500, 219] width 64 height 17
type input "Noumea"
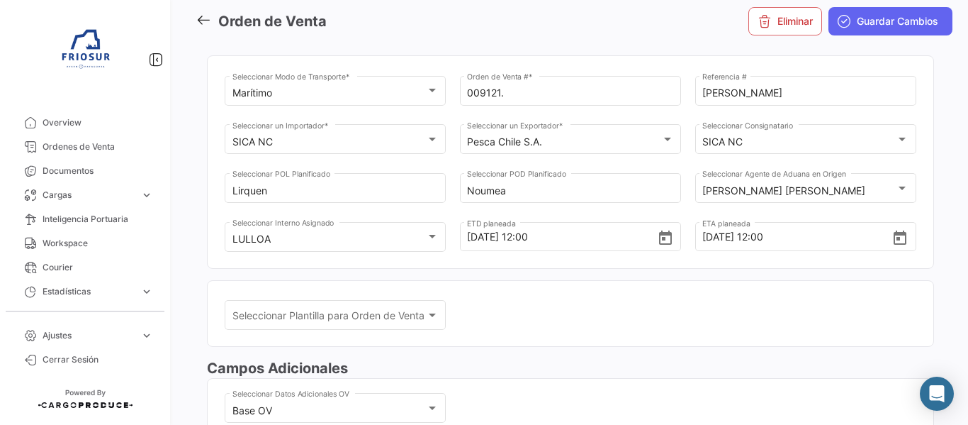
drag, startPoint x: 881, startPoint y: 28, endPoint x: 872, endPoint y: 40, distance: 15.7
click at [881, 30] on button "Guardar Cambios" at bounding box center [890, 21] width 124 height 28
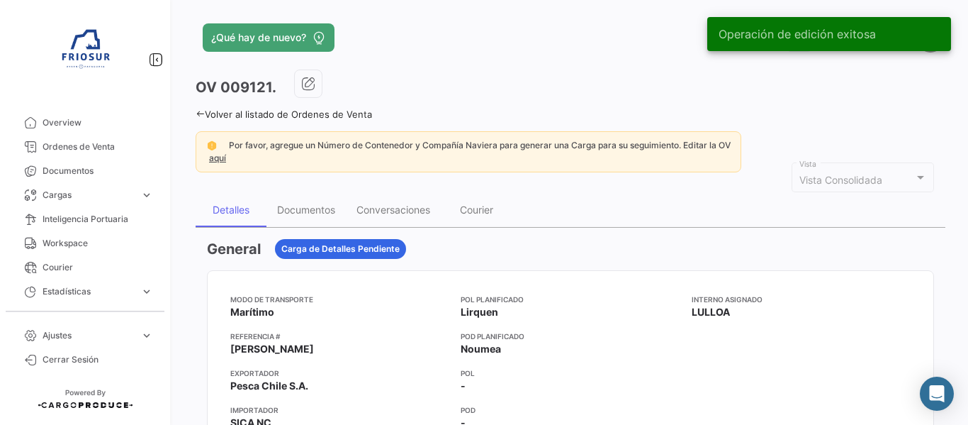
click at [217, 161] on link "aquí" at bounding box center [217, 157] width 23 height 11
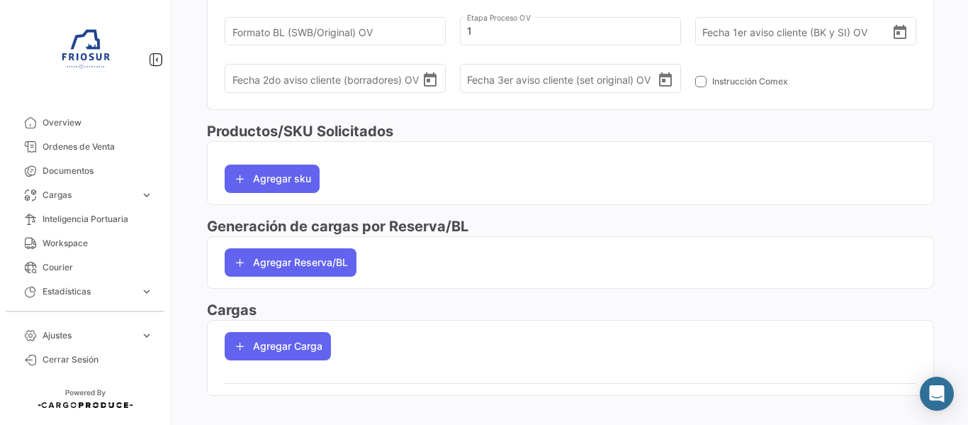
scroll to position [496, 0]
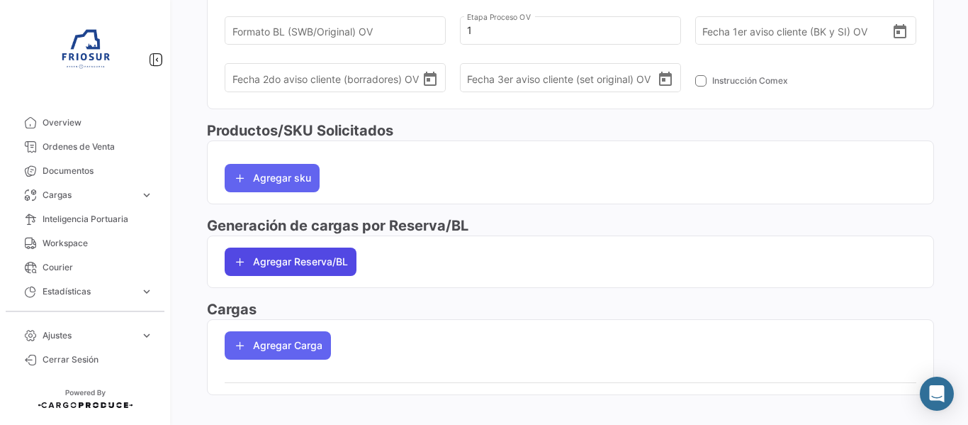
click at [327, 258] on button "Agregar Reserva/BL" at bounding box center [291, 261] width 132 height 28
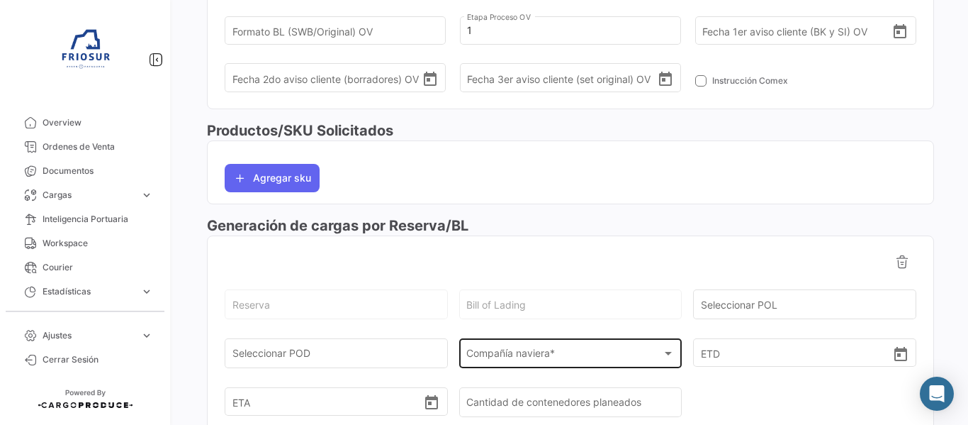
click at [581, 353] on div "Compañía naviera *" at bounding box center [564, 356] width 196 height 12
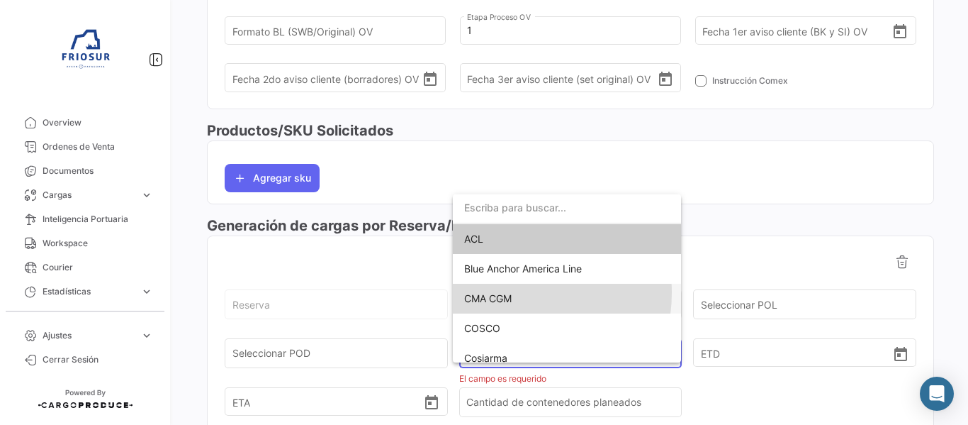
click at [514, 292] on span "CMA CGM" at bounding box center [567, 298] width 206 height 30
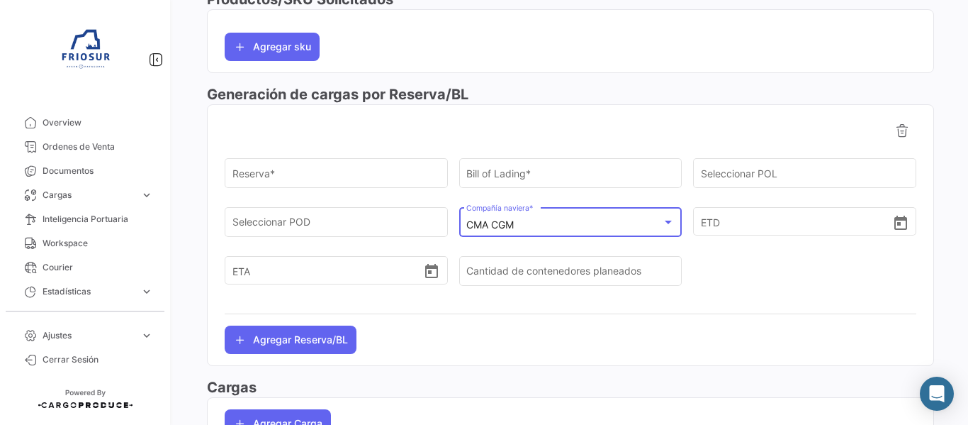
scroll to position [631, 0]
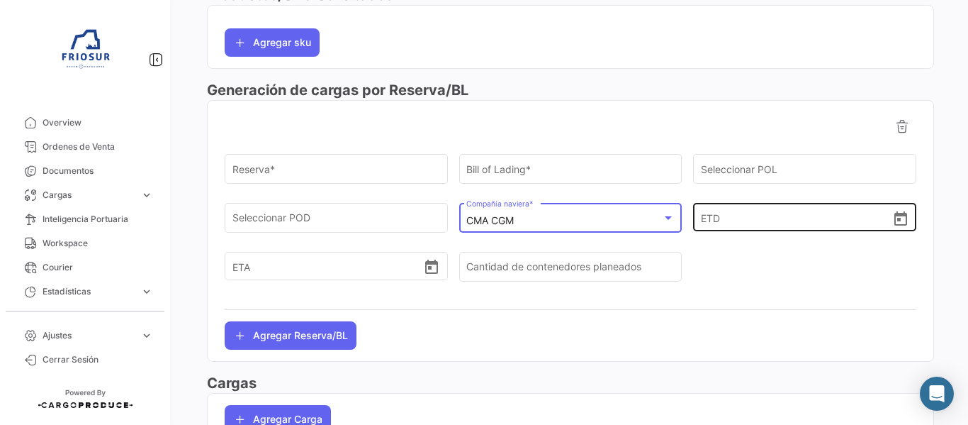
click at [897, 219] on icon "Open calendar" at bounding box center [900, 218] width 17 height 17
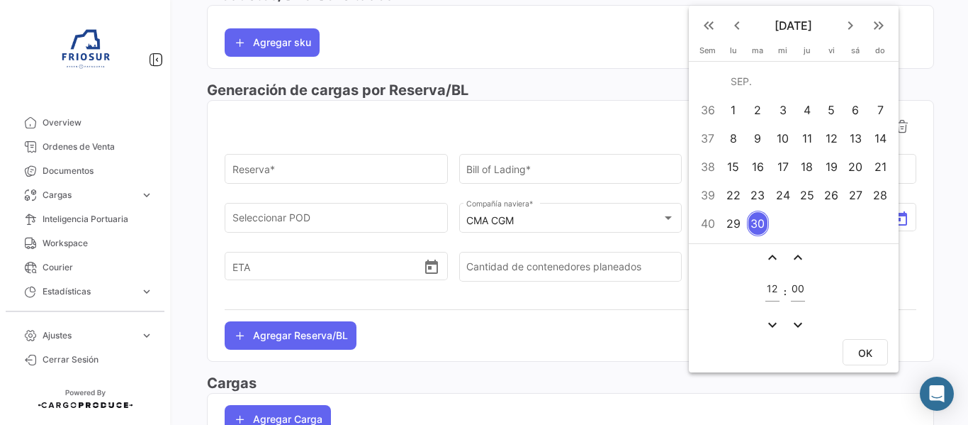
click at [853, 194] on div "27" at bounding box center [856, 195] width 22 height 26
click at [865, 348] on span "OK" at bounding box center [865, 353] width 14 height 12
type input "[DATE] 12:00"
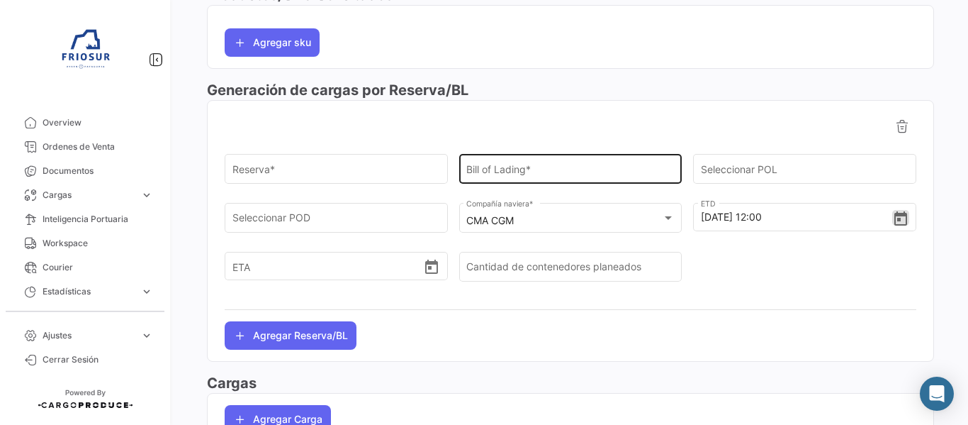
click at [520, 167] on input "Bill of Lading *" at bounding box center [570, 172] width 208 height 12
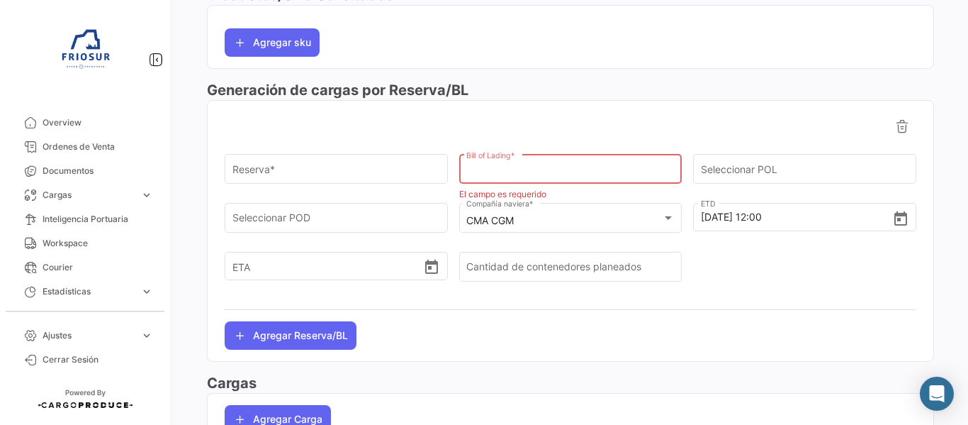
paste input "SNG0475435"
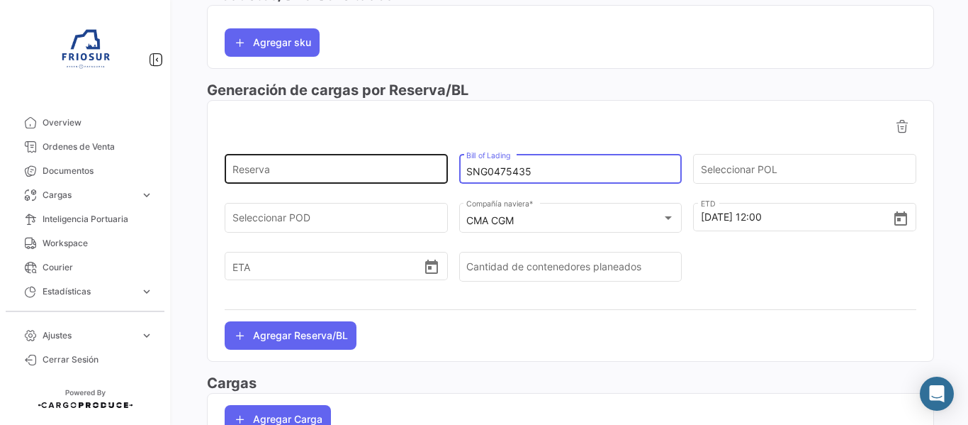
type input "SNG0475435"
click at [364, 172] on input "Reserva" at bounding box center [336, 172] width 208 height 12
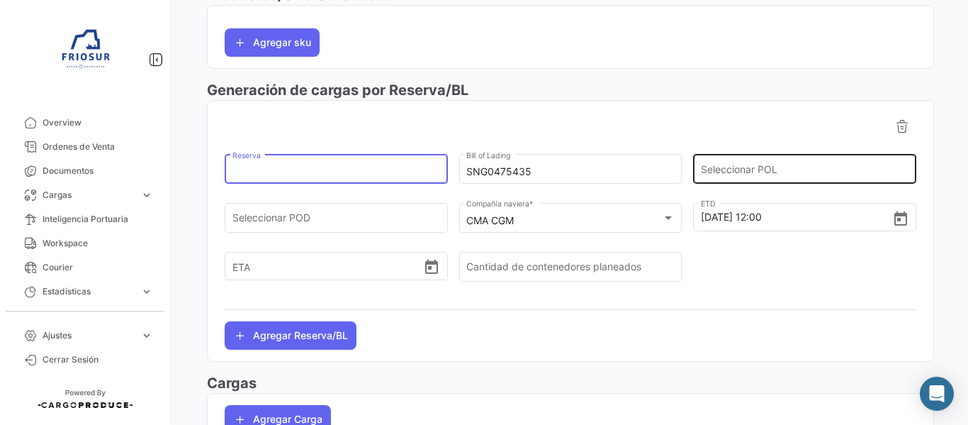
click at [797, 169] on input "Seleccionar POL" at bounding box center [805, 172] width 208 height 12
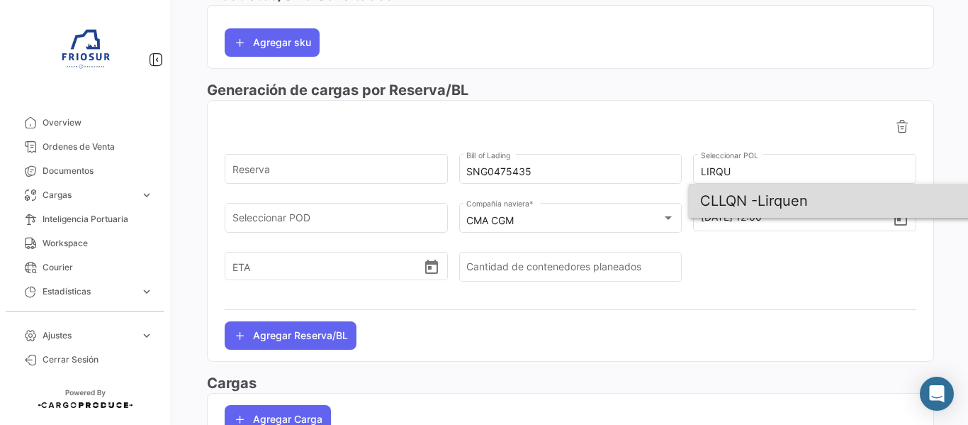
click at [778, 201] on span "CLLQN - Lirquen" at bounding box center [866, 201] width 332 height 34
type input "Lirquen"
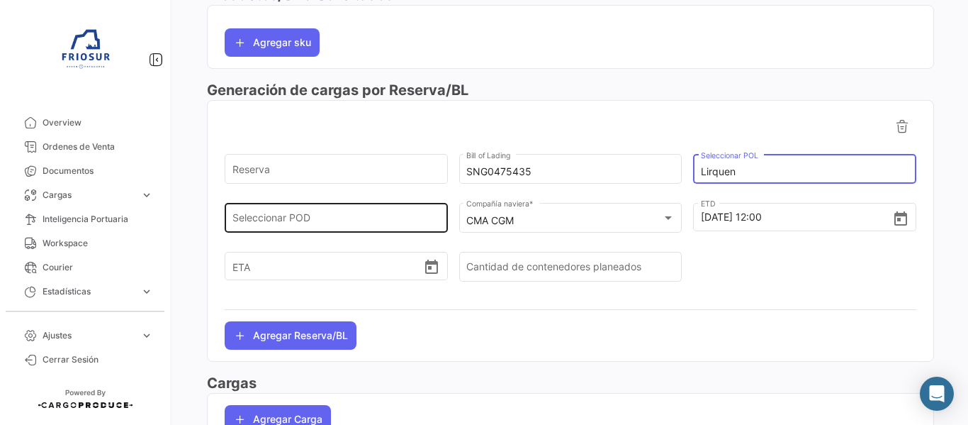
click at [368, 213] on div "Seleccionar POD" at bounding box center [336, 216] width 208 height 33
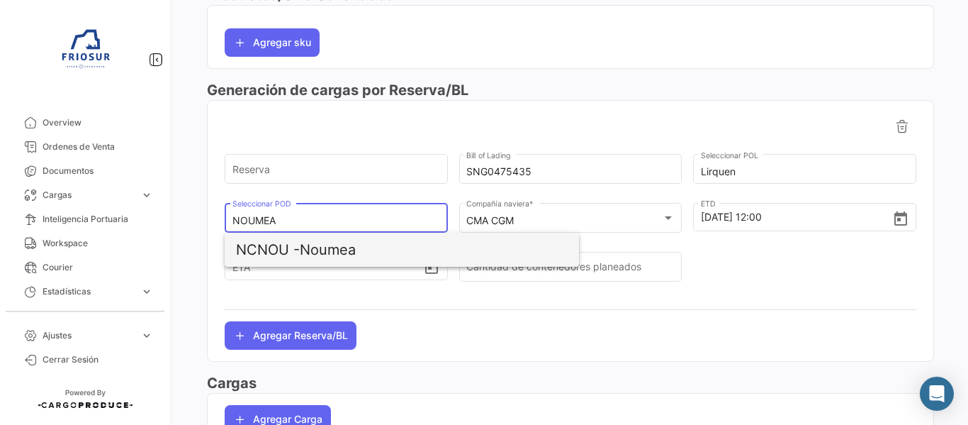
click at [350, 247] on span "NCNOU - Noumea" at bounding box center [402, 249] width 332 height 34
type input "Noumea"
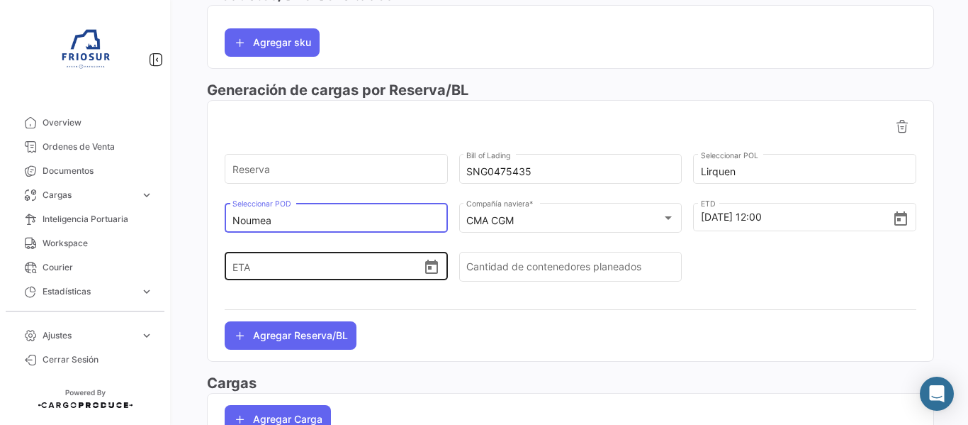
click at [338, 267] on input "ETA" at bounding box center [327, 266] width 191 height 50
click at [426, 270] on icon "Open calendar" at bounding box center [431, 267] width 17 height 17
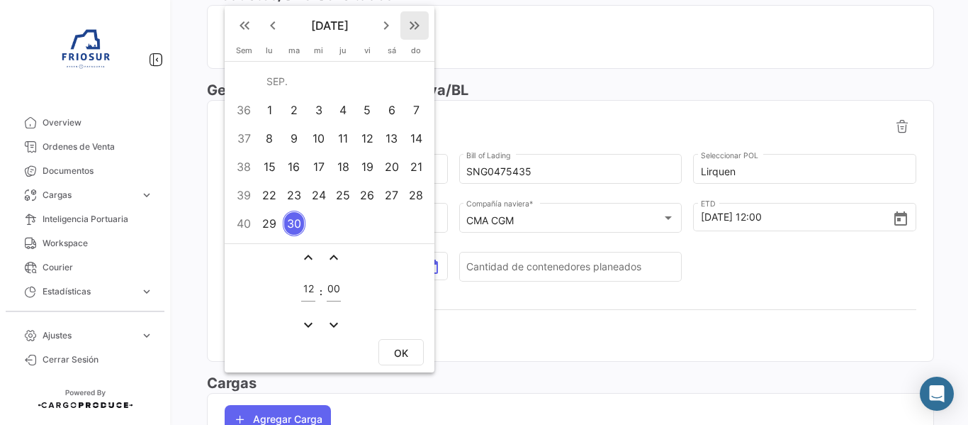
click at [419, 24] on mat-icon "keyboard_double_arrow_right" at bounding box center [414, 25] width 17 height 17
click at [247, 21] on mat-icon "keyboard_double_arrow_left" at bounding box center [244, 25] width 17 height 17
click at [385, 28] on mat-icon "keyboard_arrow_right" at bounding box center [386, 25] width 17 height 17
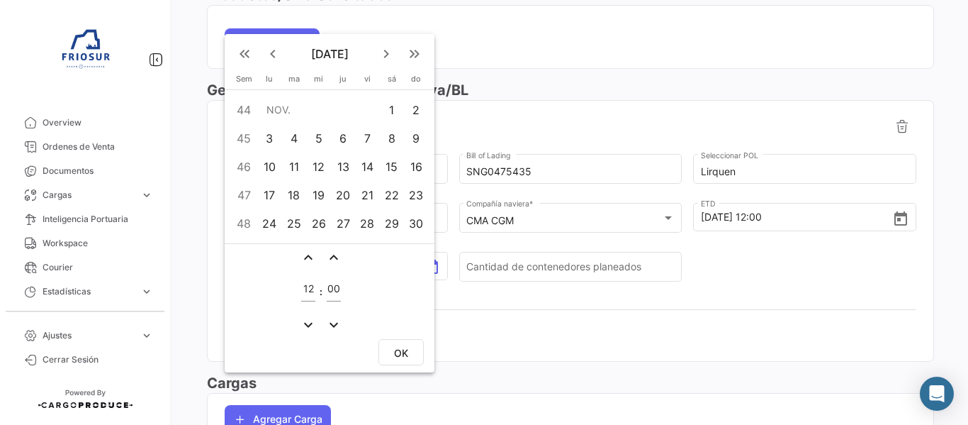
click at [339, 168] on div "13" at bounding box center [343, 167] width 22 height 26
click at [396, 347] on span "OK" at bounding box center [401, 353] width 14 height 12
type input "[DATE] 12:00"
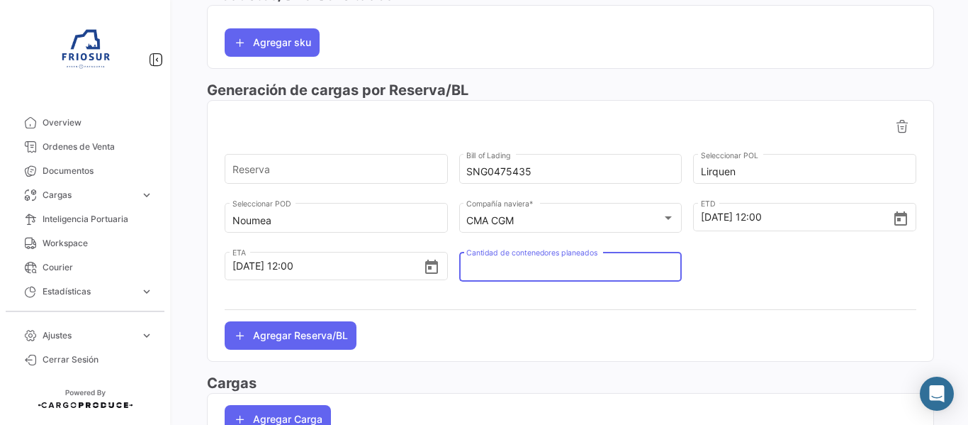
click at [570, 266] on input "Cantidad de contenedores planeados" at bounding box center [570, 270] width 208 height 12
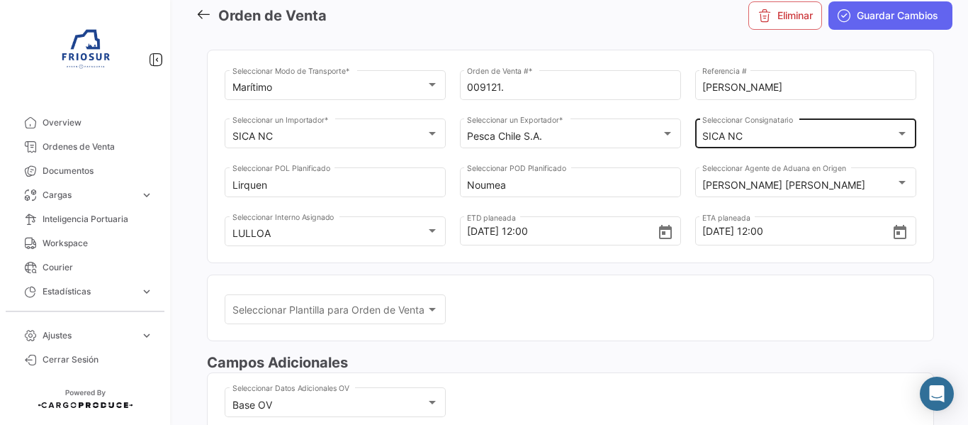
scroll to position [0, 0]
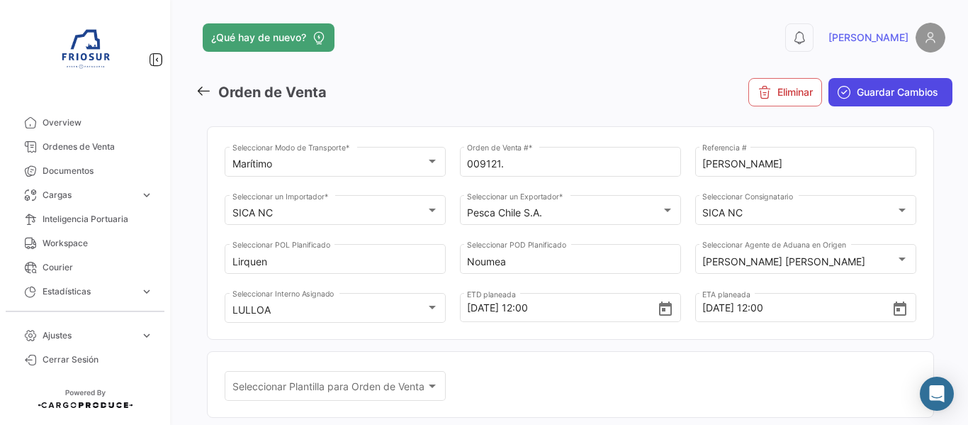
type input "1"
click at [879, 93] on span "Guardar Cambios" at bounding box center [897, 92] width 81 height 14
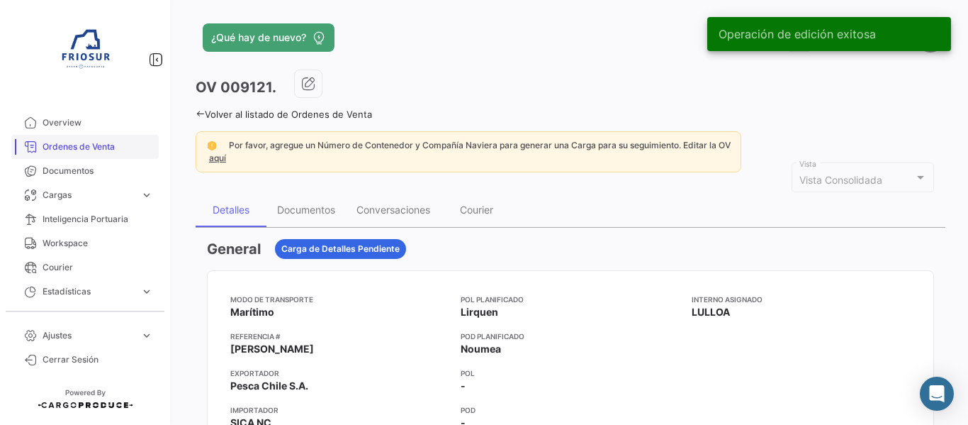
click at [99, 149] on span "Ordenes de Venta" at bounding box center [98, 146] width 111 height 13
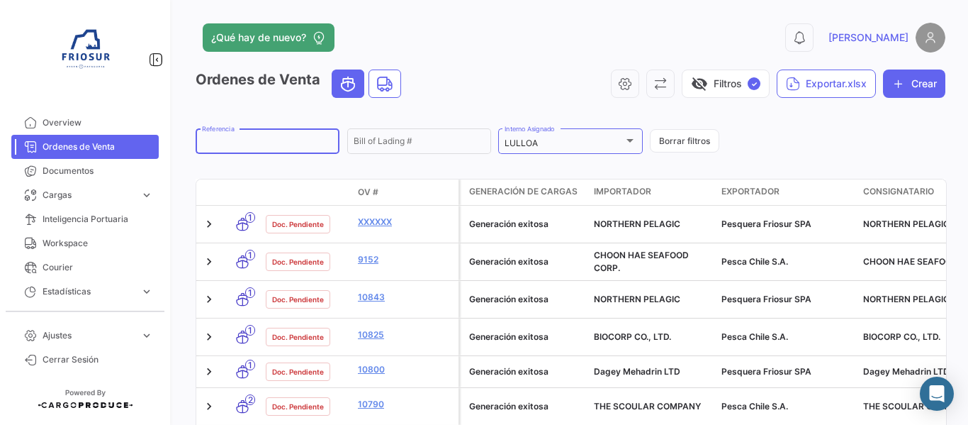
click at [265, 140] on input "Referencia" at bounding box center [267, 143] width 131 height 10
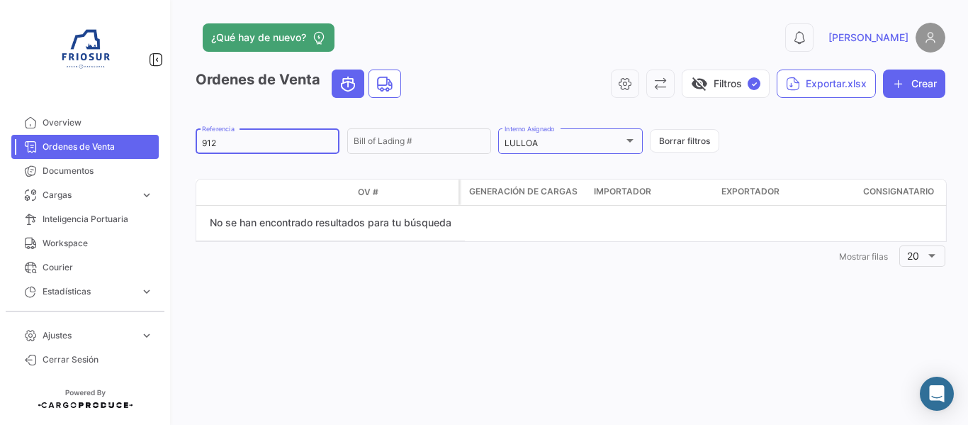
type input "9121"
drag, startPoint x: 263, startPoint y: 142, endPoint x: 160, endPoint y: 135, distance: 103.0
click at [160, 135] on mat-sidenav-container "Overview Ordenes de Venta Documentos Cargas expand_more Cargas Marítimas Cargas…" at bounding box center [484, 212] width 968 height 425
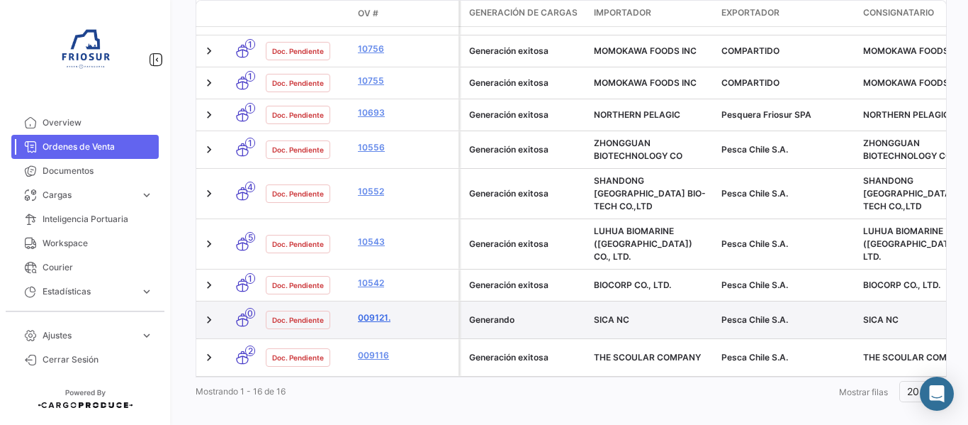
click at [376, 311] on link "009121." at bounding box center [405, 317] width 95 height 13
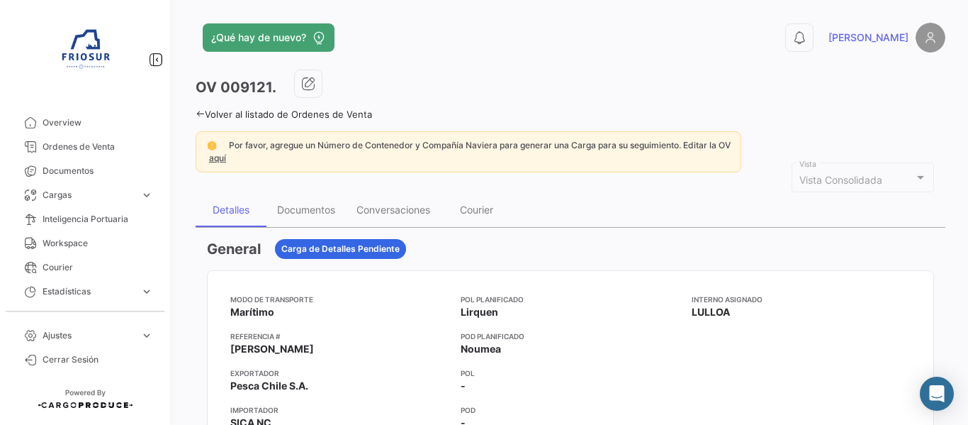
click at [215, 161] on link "aquí" at bounding box center [217, 157] width 23 height 11
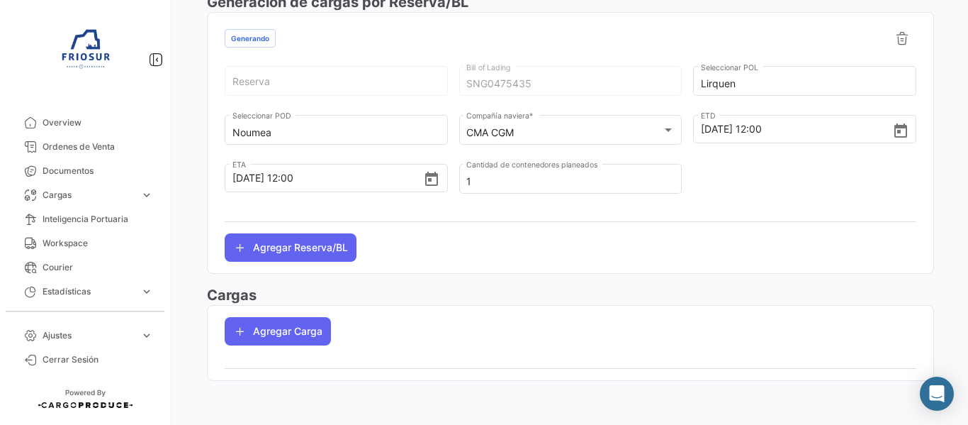
scroll to position [721, 0]
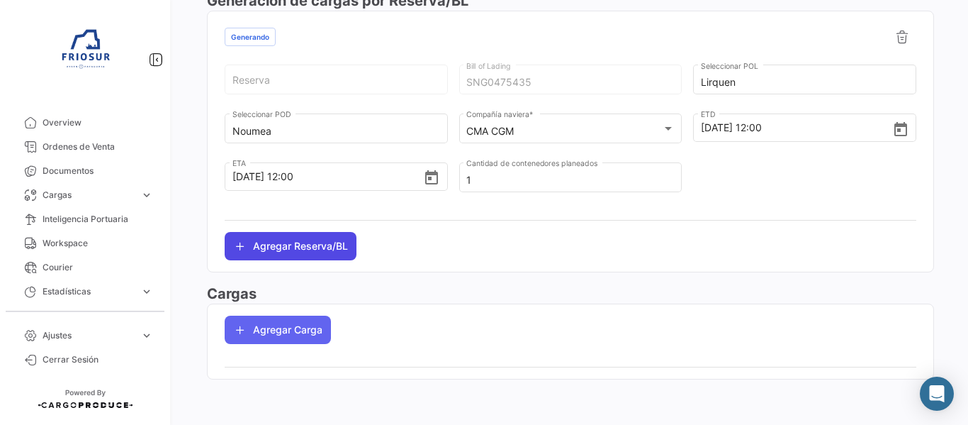
click at [311, 245] on button "Agregar Reserva/BL" at bounding box center [291, 246] width 132 height 28
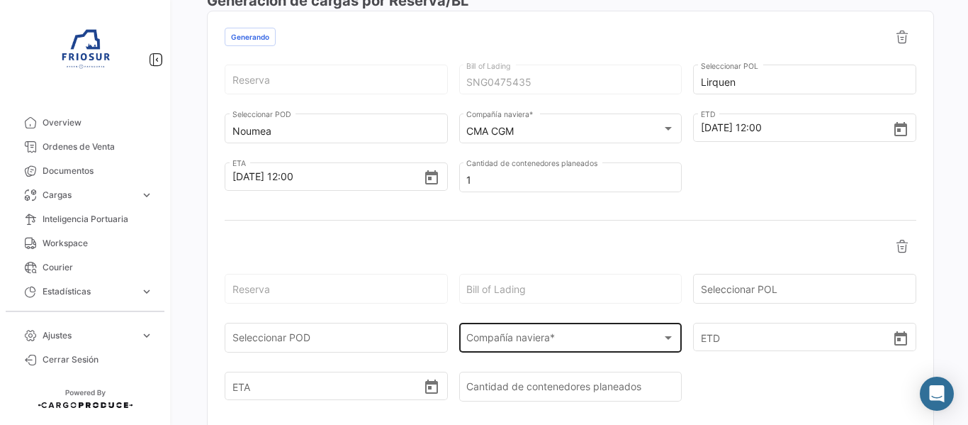
click at [670, 343] on div "Compañía naviera * Compañía naviera *" at bounding box center [570, 336] width 223 height 33
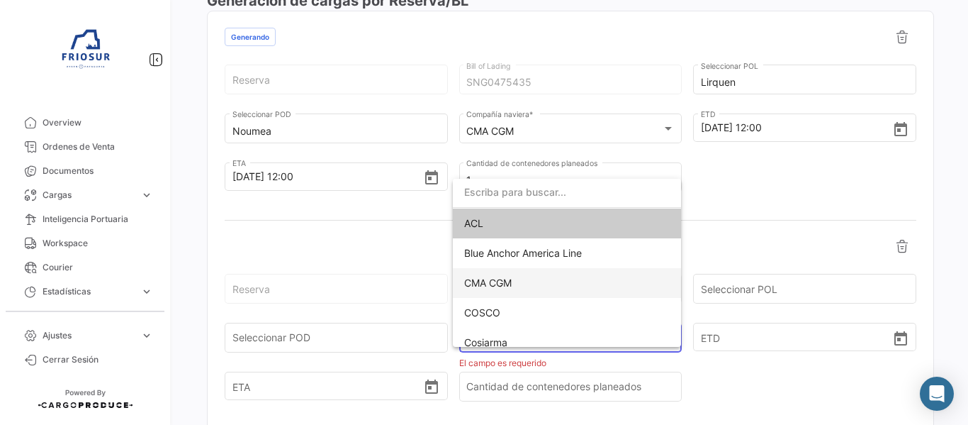
click at [539, 291] on span "CMA CGM" at bounding box center [567, 283] width 206 height 30
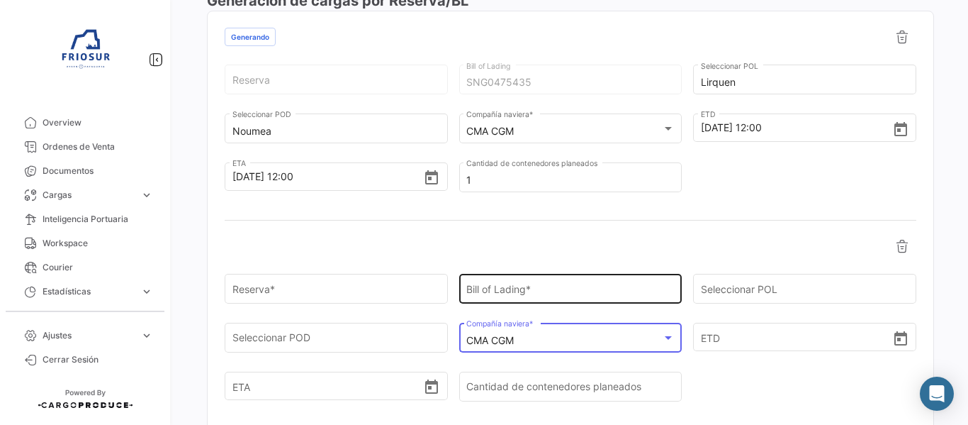
click at [625, 296] on input "Bill of Lading *" at bounding box center [570, 292] width 208 height 12
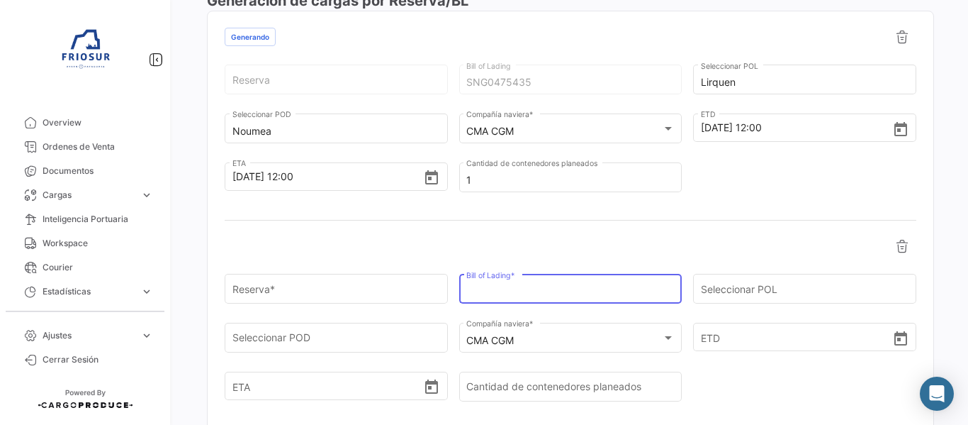
paste input "SNG0475435"
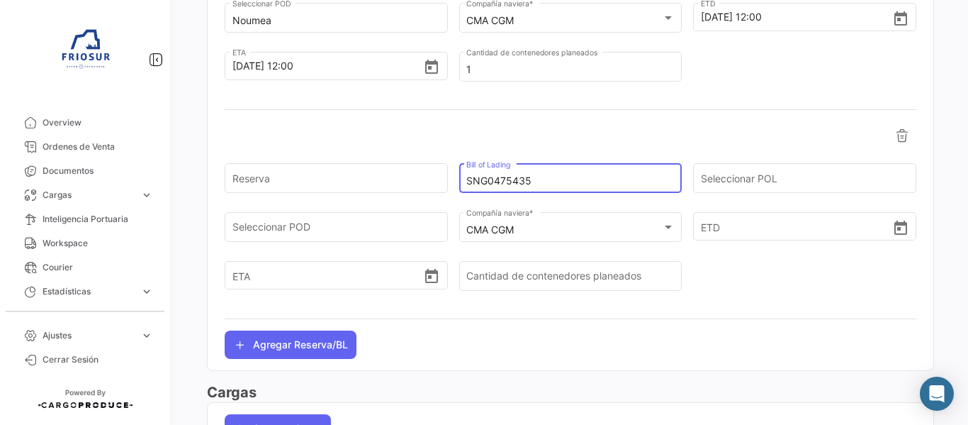
scroll to position [886, 0]
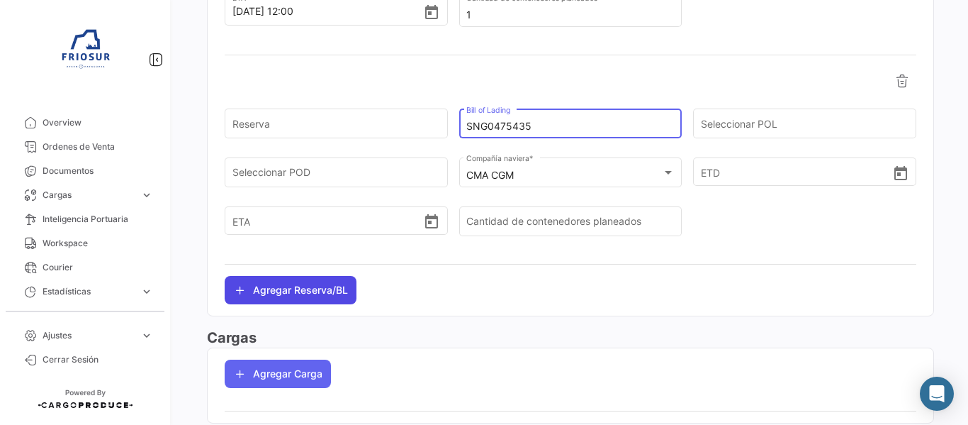
type input "SNG0475435"
click at [338, 293] on button "Agregar Reserva/BL" at bounding box center [291, 290] width 132 height 28
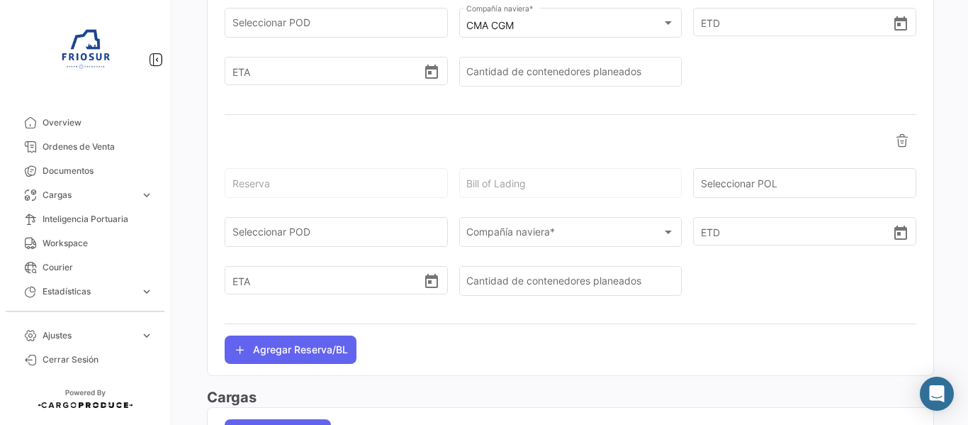
scroll to position [1139, 0]
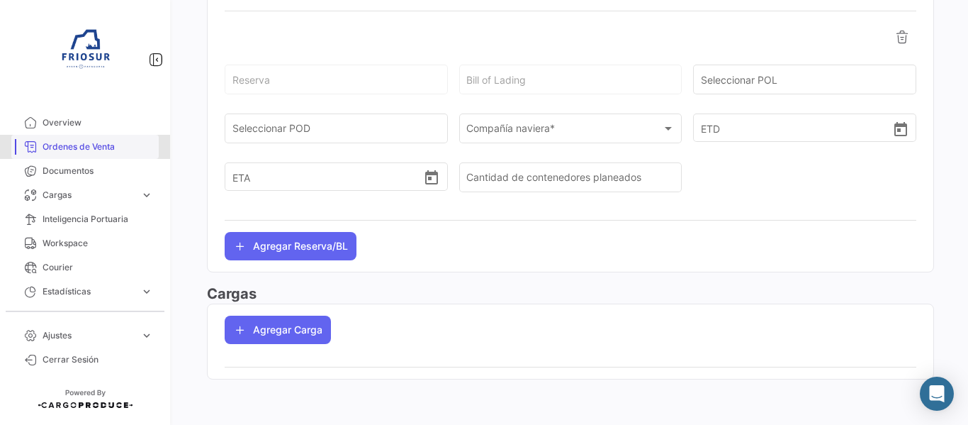
click at [107, 147] on span "Ordenes de Venta" at bounding box center [98, 146] width 111 height 13
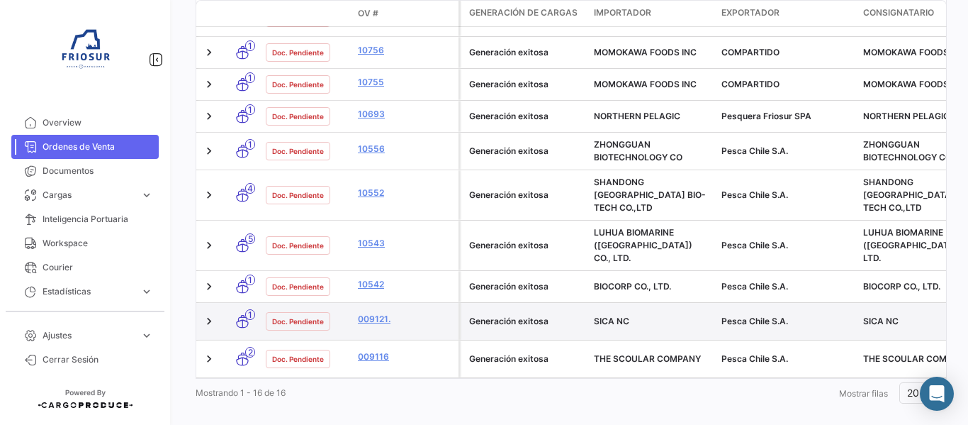
scroll to position [427, 0]
click at [385, 311] on link "009121." at bounding box center [405, 317] width 95 height 13
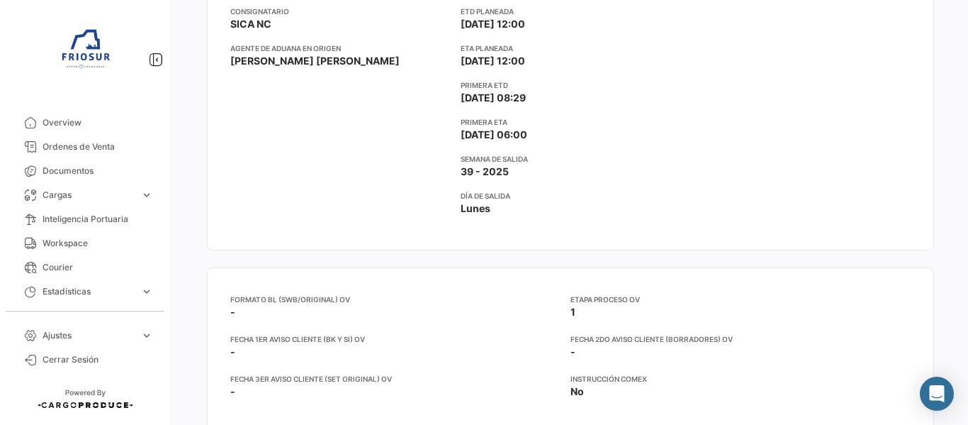
scroll to position [377, 0]
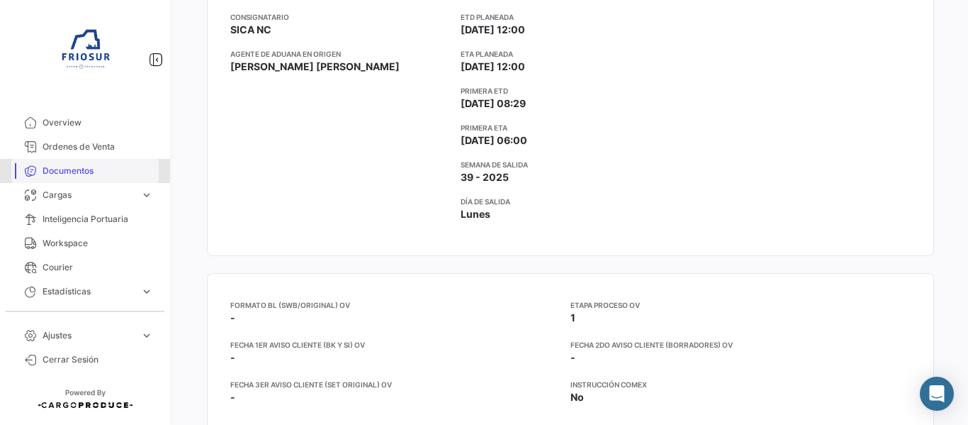
click at [86, 174] on span "Documentos" at bounding box center [98, 170] width 111 height 13
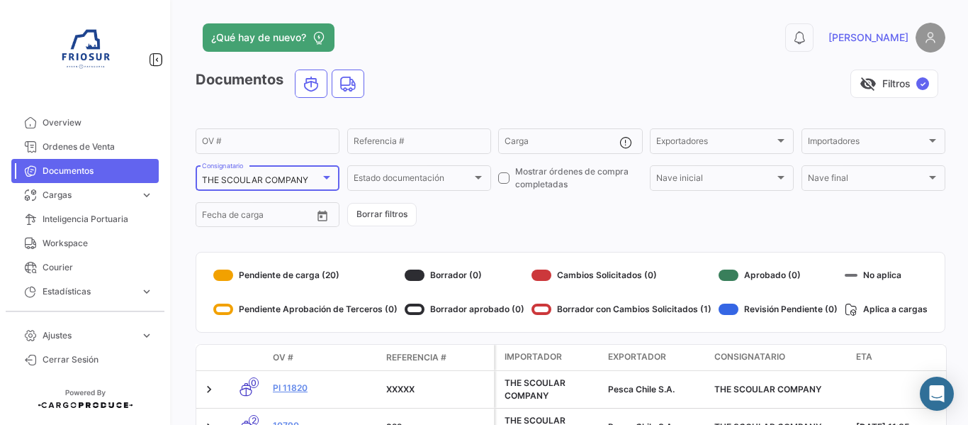
click at [331, 176] on div at bounding box center [326, 177] width 13 height 11
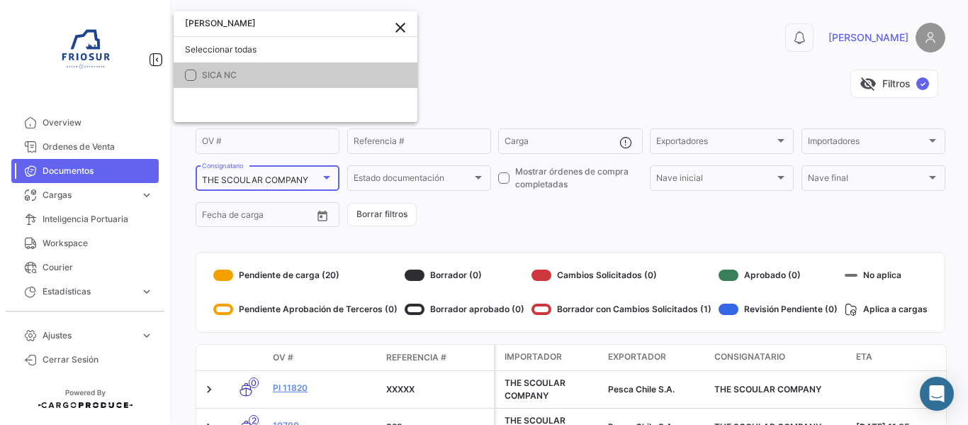
type input "[PERSON_NAME]"
click at [281, 72] on span "SICA NC" at bounding box center [304, 75] width 204 height 13
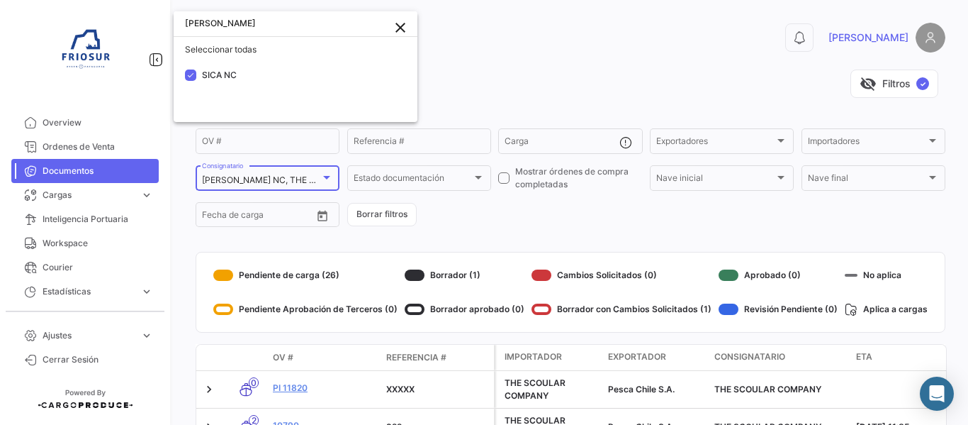
drag, startPoint x: 965, startPoint y: 103, endPoint x: 967, endPoint y: 137, distance: 34.1
click at [967, 137] on div at bounding box center [484, 212] width 968 height 425
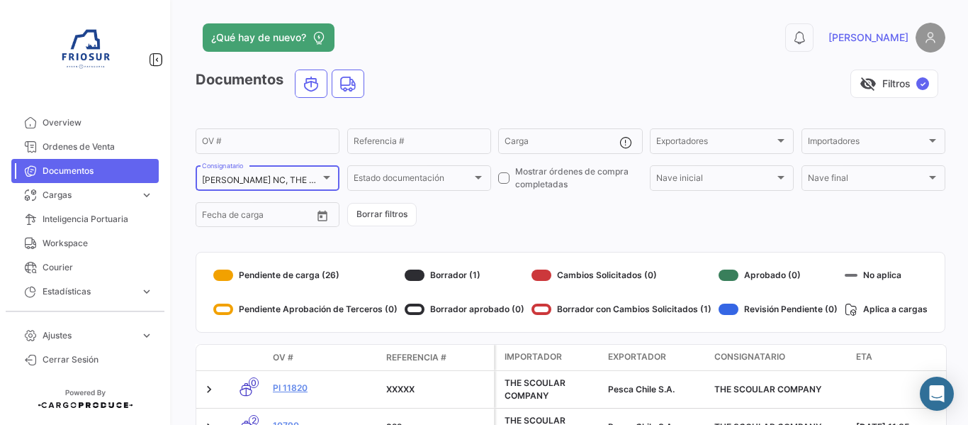
click at [314, 176] on mat-select-trigger "[PERSON_NAME] NC, THE SCOULAR COMPANY" at bounding box center [299, 179] width 194 height 11
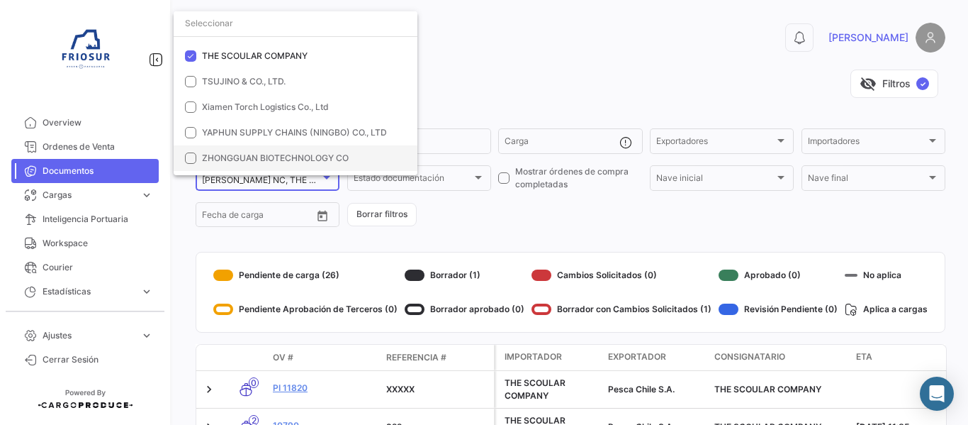
scroll to position [1437, 0]
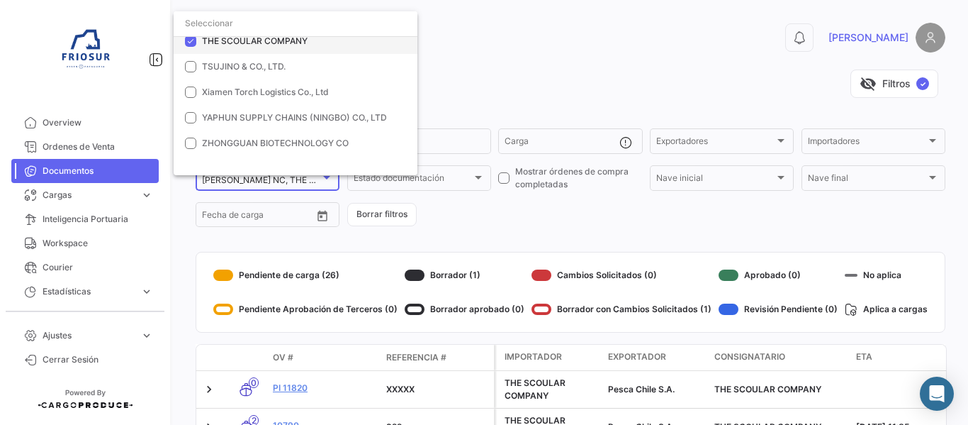
click at [235, 40] on span "THE SCOULAR COMPANY" at bounding box center [255, 40] width 106 height 11
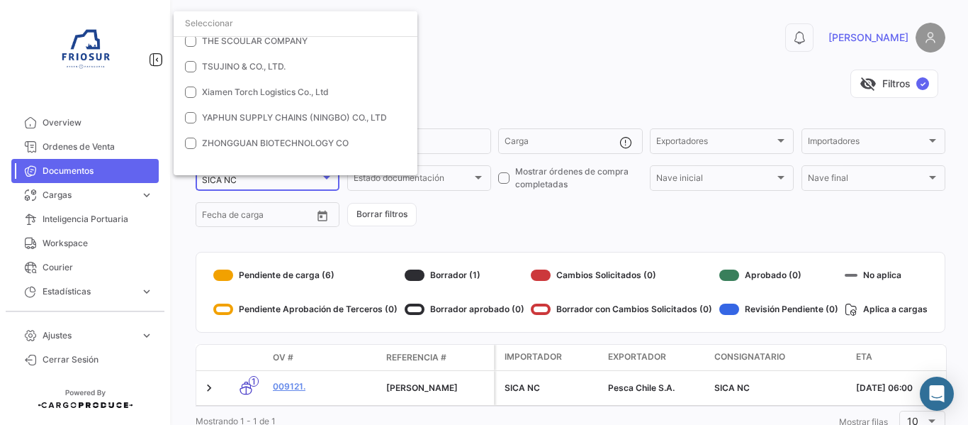
click at [473, 77] on div at bounding box center [484, 212] width 968 height 425
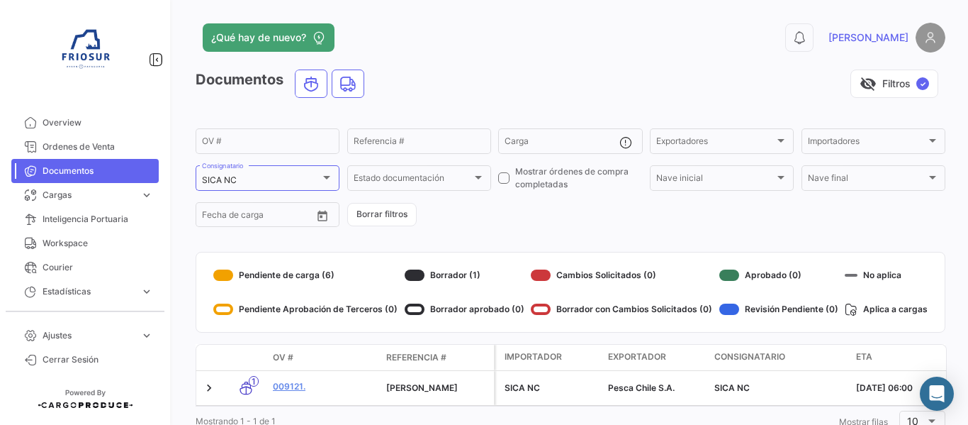
scroll to position [55, 0]
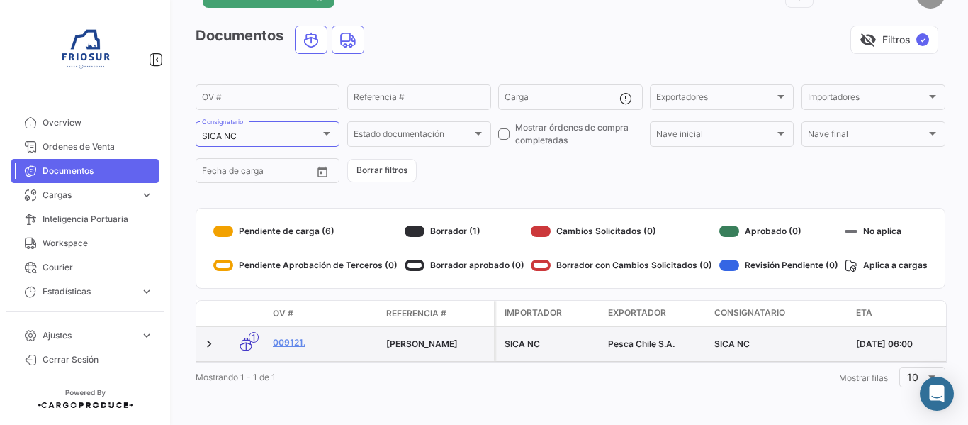
drag, startPoint x: 619, startPoint y: 349, endPoint x: 639, endPoint y: 349, distance: 19.1
click at [714, 349] on div "[PERSON_NAME] [GEOGRAPHIC_DATA] Pesca Chile [PERSON_NAME] NC [DATE] 06:00 [DATE…" at bounding box center [976, 344] width 964 height 34
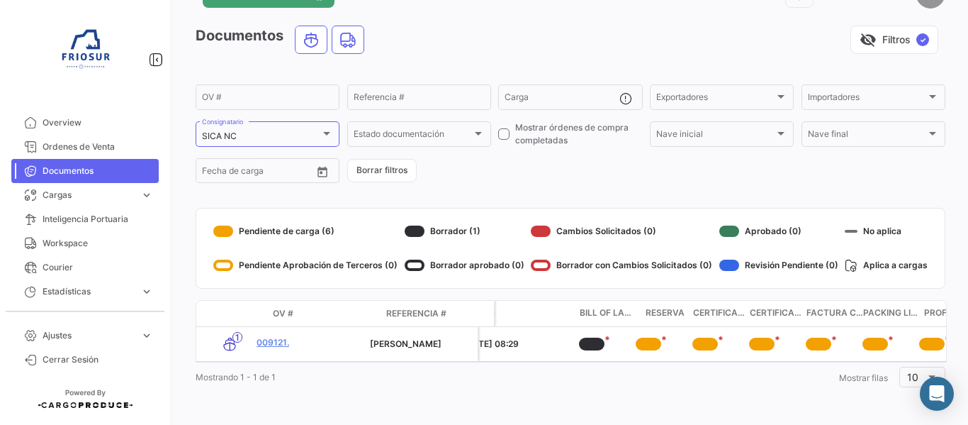
scroll to position [0, 521]
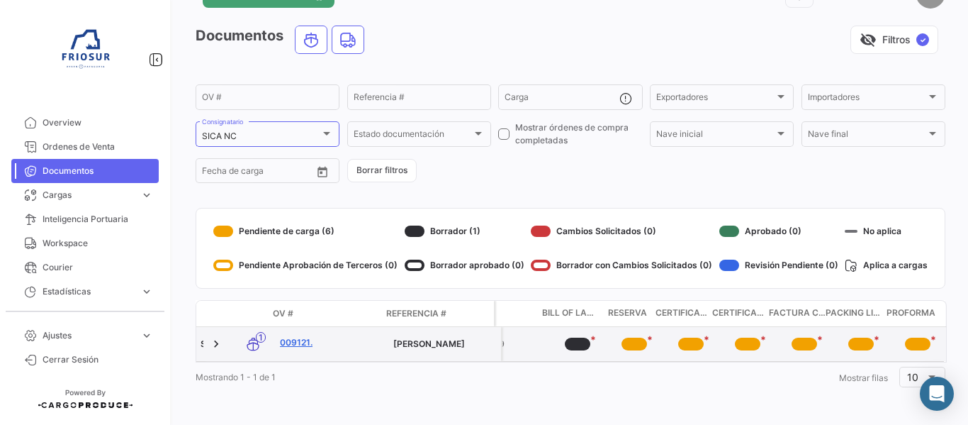
click at [300, 336] on link "009121." at bounding box center [331, 342] width 102 height 13
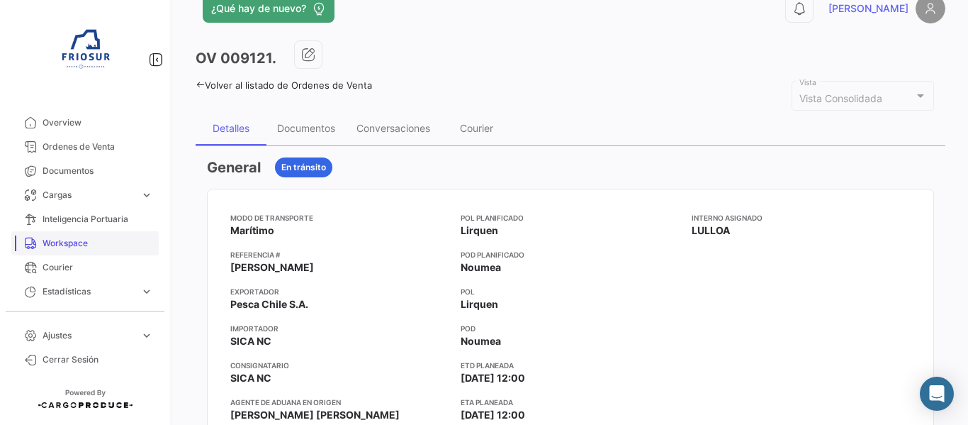
scroll to position [23, 0]
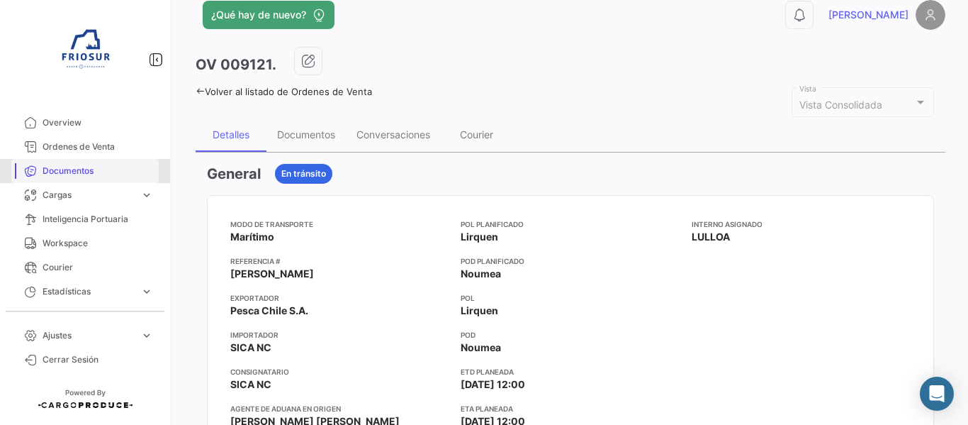
click at [110, 175] on span "Documentos" at bounding box center [98, 170] width 111 height 13
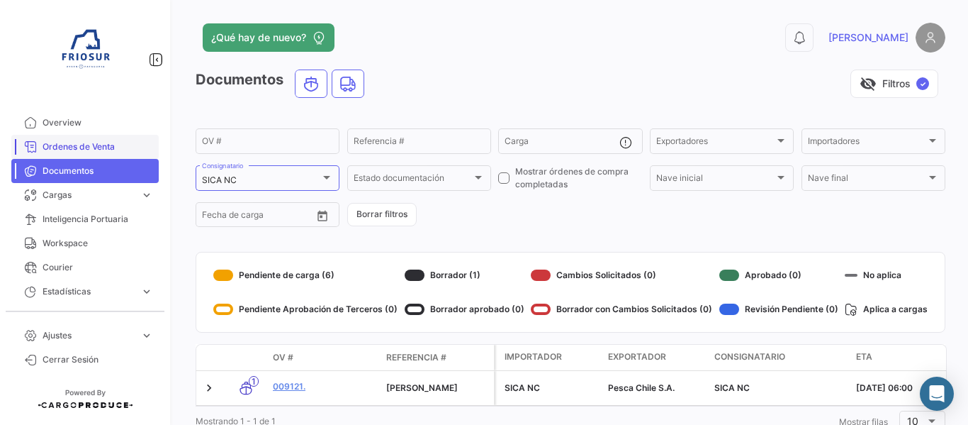
click at [88, 148] on span "Ordenes de Venta" at bounding box center [98, 146] width 111 height 13
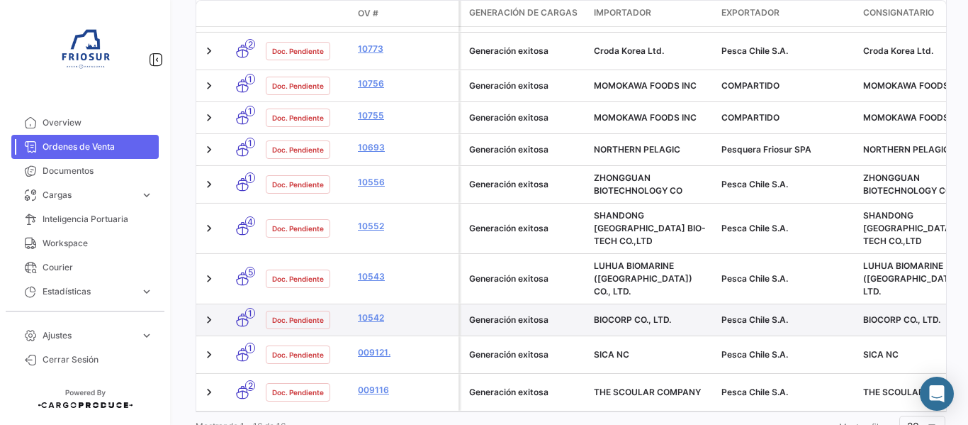
scroll to position [427, 0]
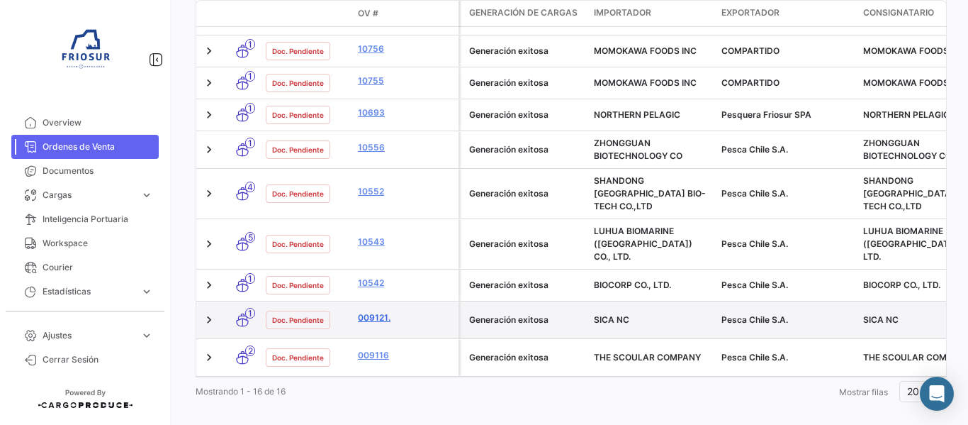
click at [381, 311] on link "009121." at bounding box center [405, 317] width 95 height 13
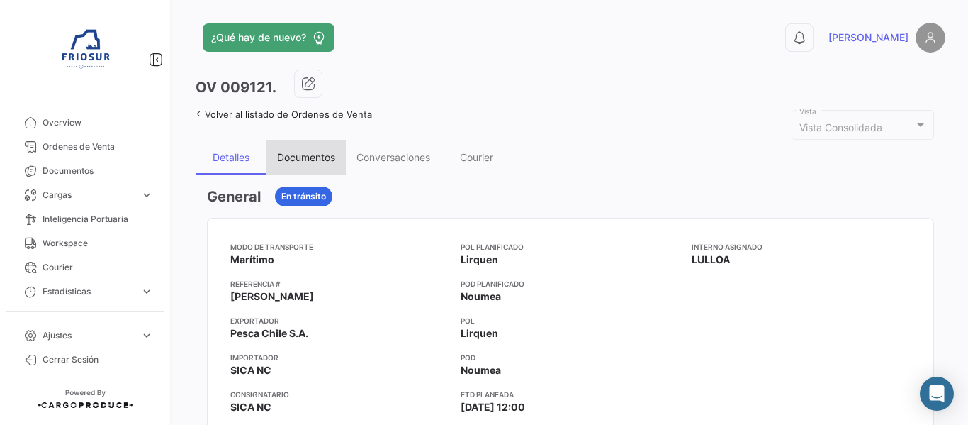
click at [325, 158] on div "Documentos" at bounding box center [306, 157] width 58 height 12
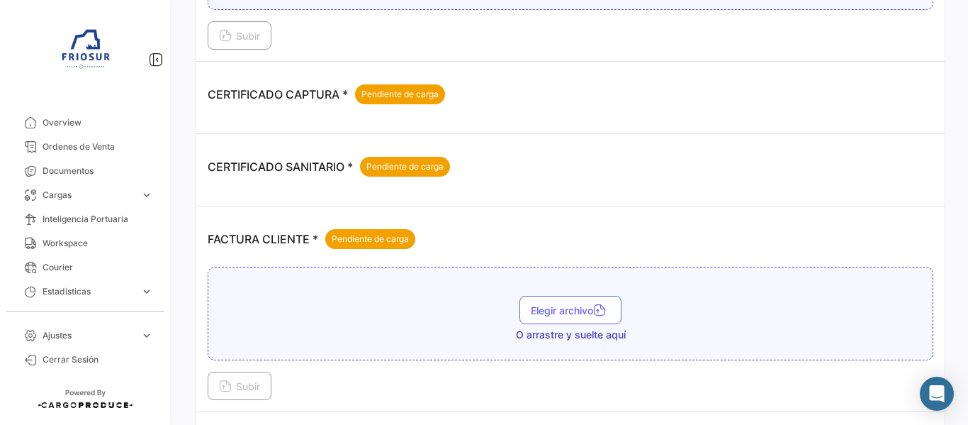
scroll to position [709, 0]
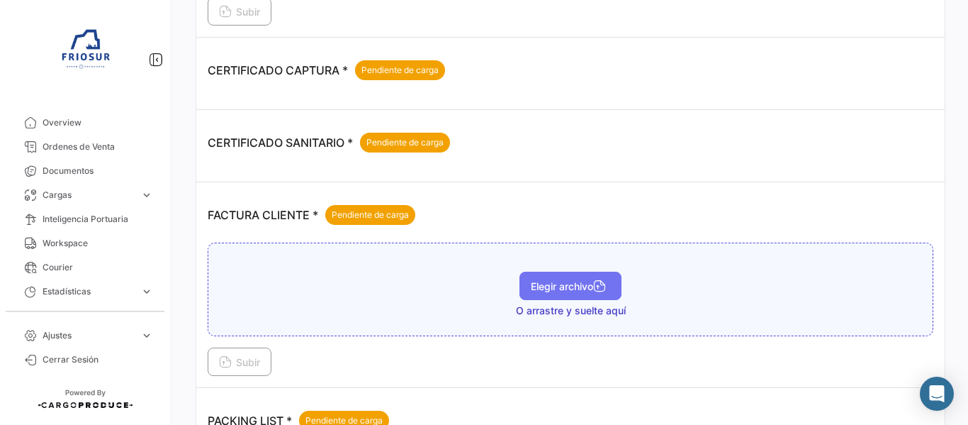
click at [545, 276] on button "Elegir archivo" at bounding box center [570, 285] width 102 height 28
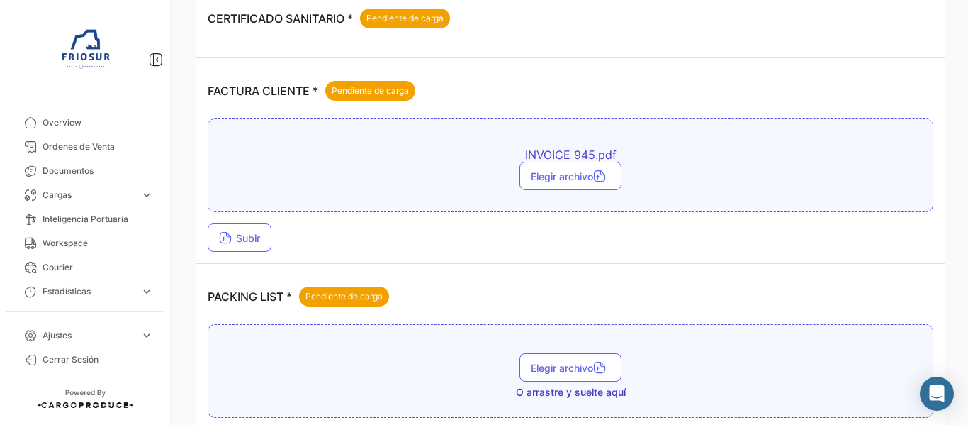
scroll to position [850, 0]
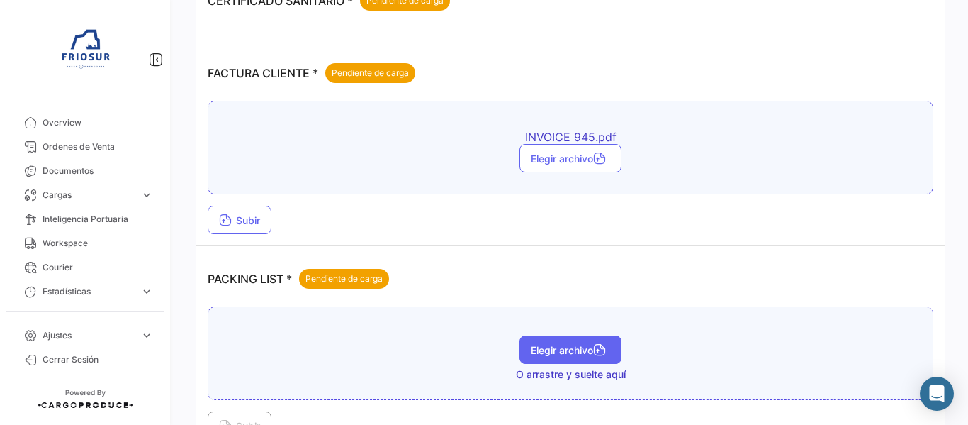
click at [548, 340] on button "Elegir archivo" at bounding box center [570, 349] width 102 height 28
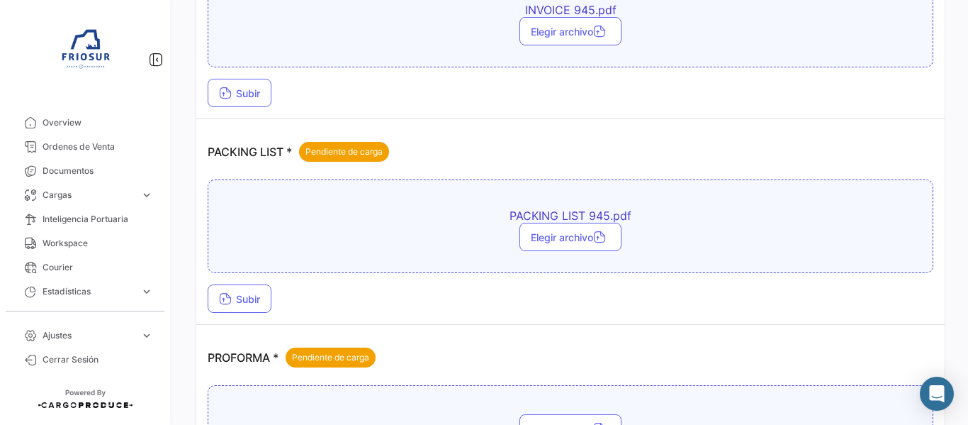
scroll to position [992, 0]
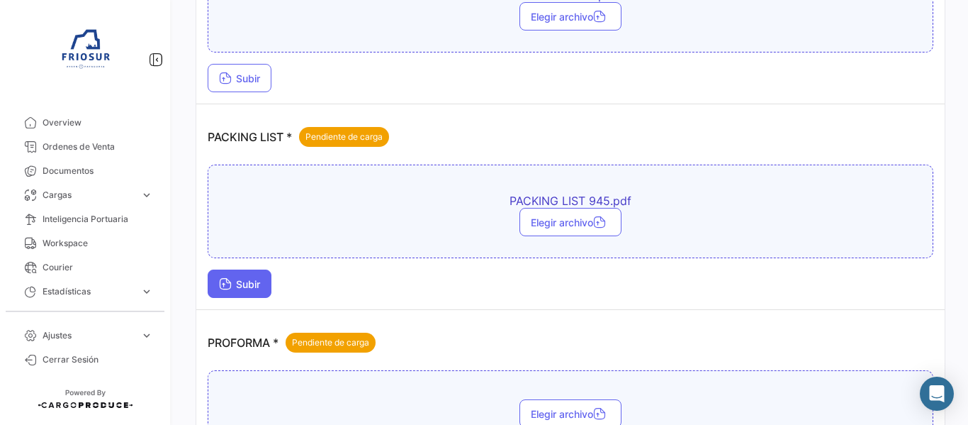
click at [255, 288] on span "Subir" at bounding box center [239, 284] width 41 height 12
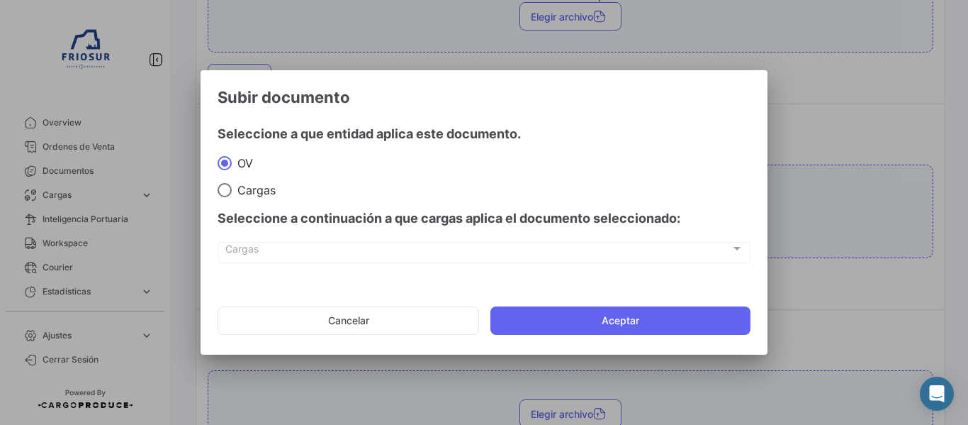
drag, startPoint x: 605, startPoint y: 316, endPoint x: 599, endPoint y: 305, distance: 12.4
click at [605, 316] on button "Aceptar" at bounding box center [620, 320] width 260 height 28
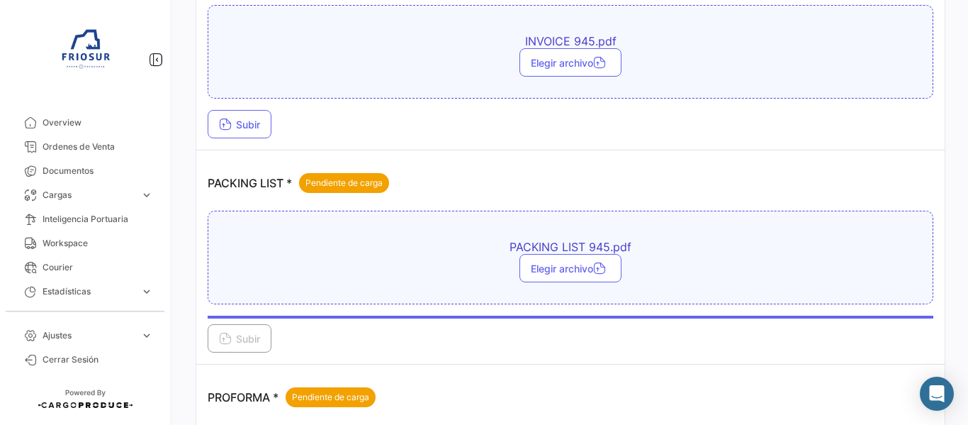
scroll to position [921, 0]
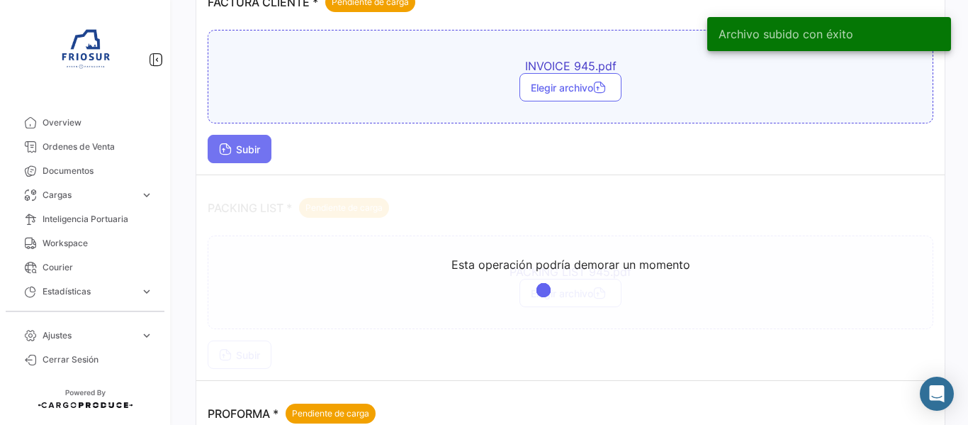
click at [254, 152] on span "Subir" at bounding box center [239, 149] width 41 height 12
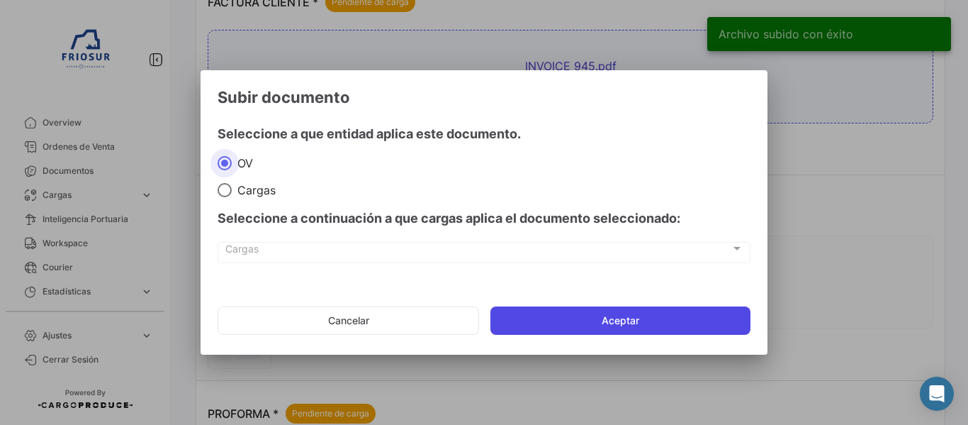
click at [617, 319] on button "Aceptar" at bounding box center [620, 320] width 260 height 28
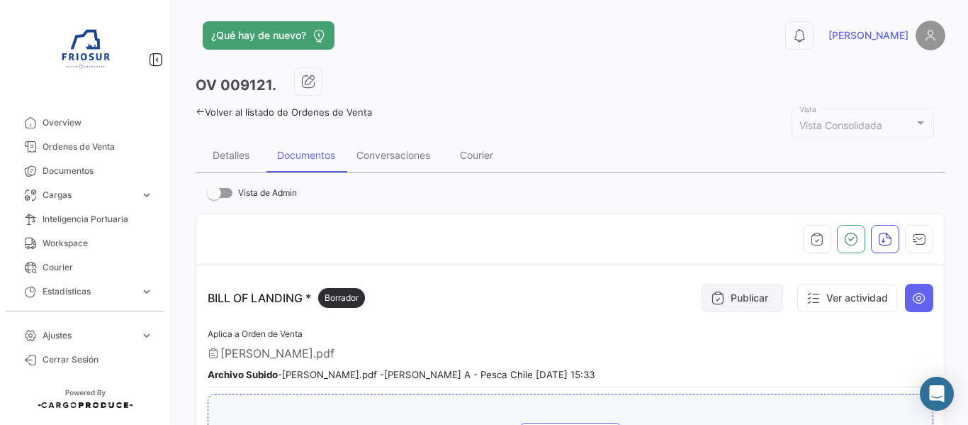
scroll to position [0, 0]
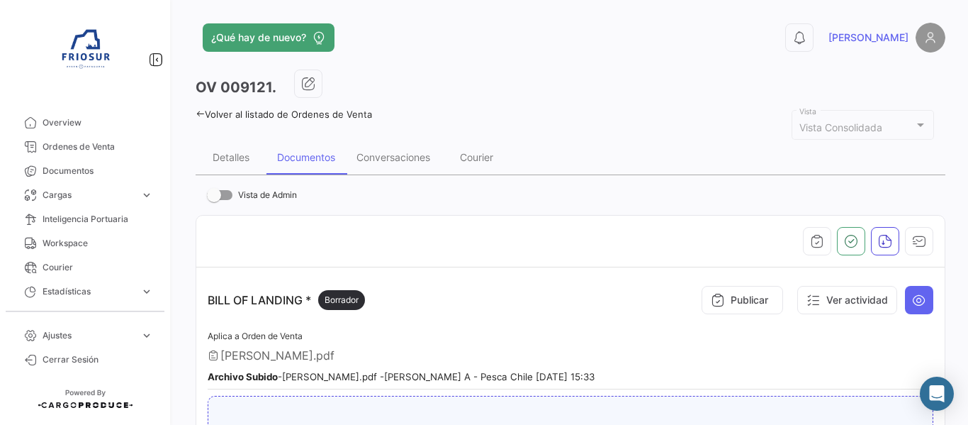
click at [201, 115] on icon at bounding box center [200, 113] width 9 height 9
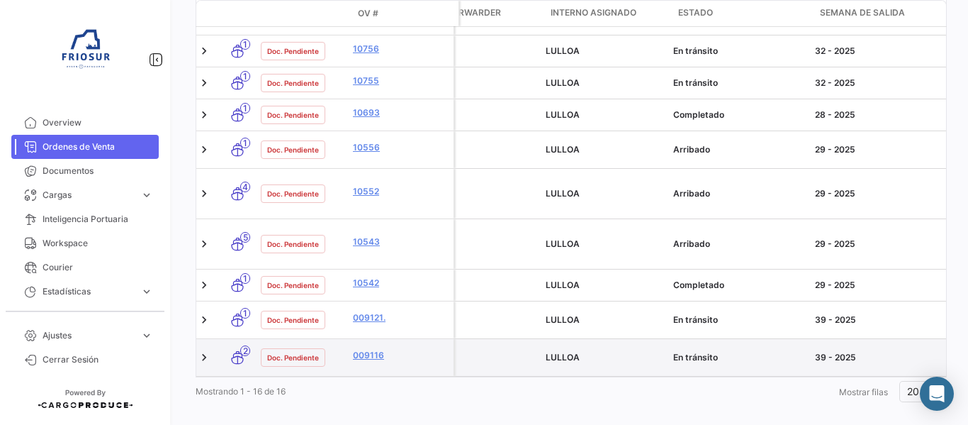
scroll to position [0, 596]
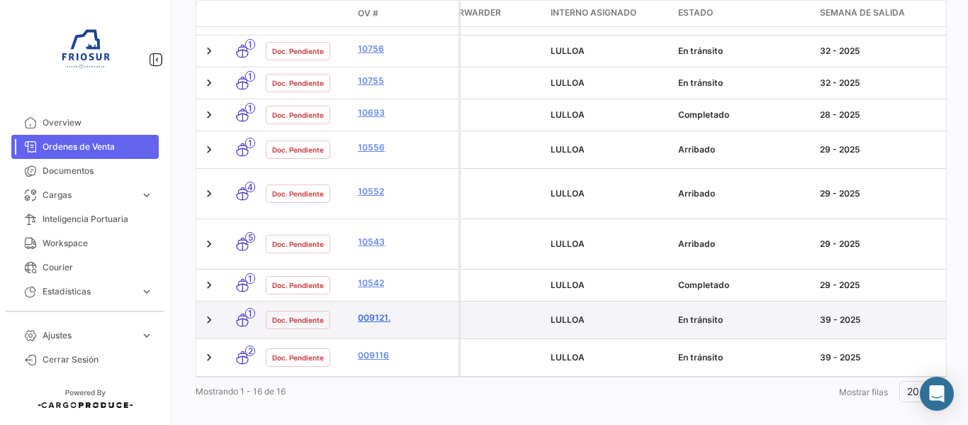
click at [377, 311] on link "009121." at bounding box center [405, 317] width 95 height 13
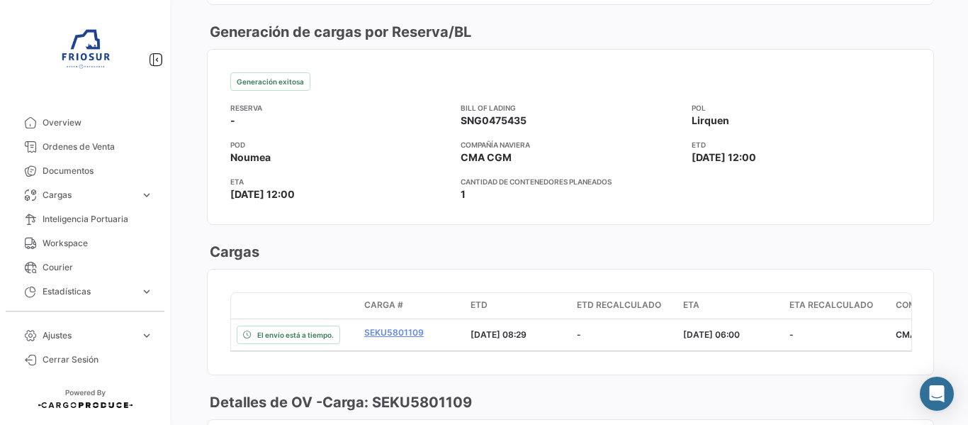
scroll to position [1063, 0]
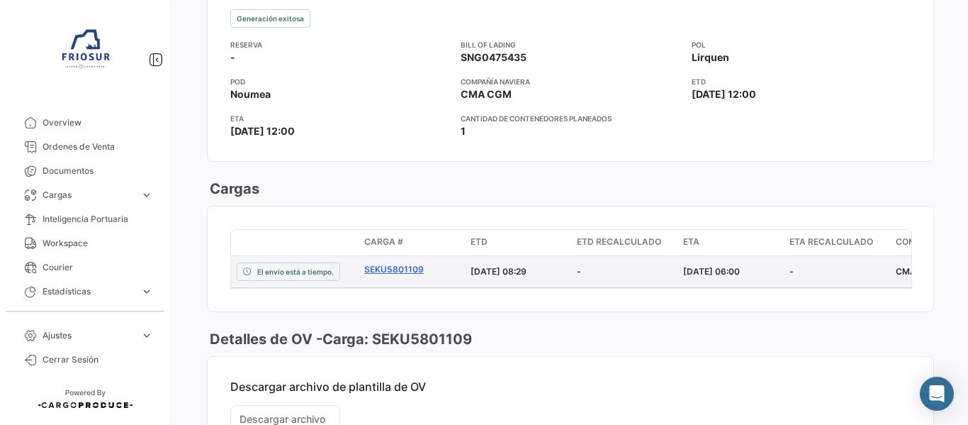
click at [399, 273] on link "SEKU5801109" at bounding box center [411, 269] width 95 height 13
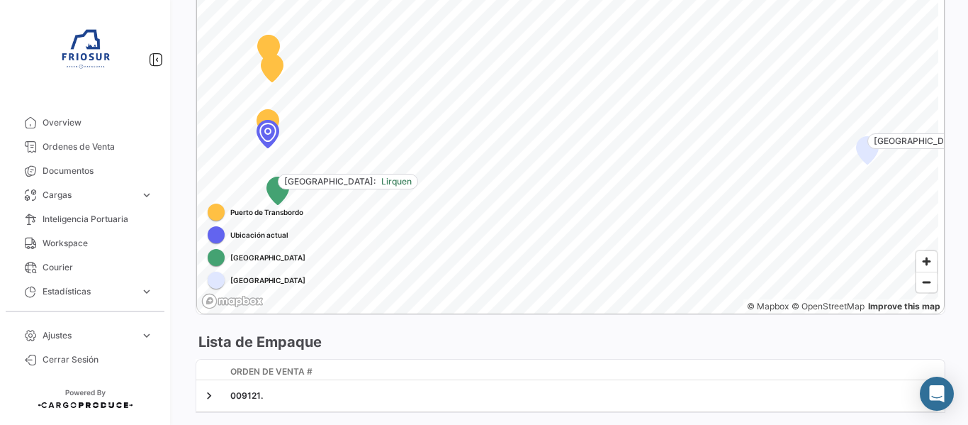
scroll to position [921, 0]
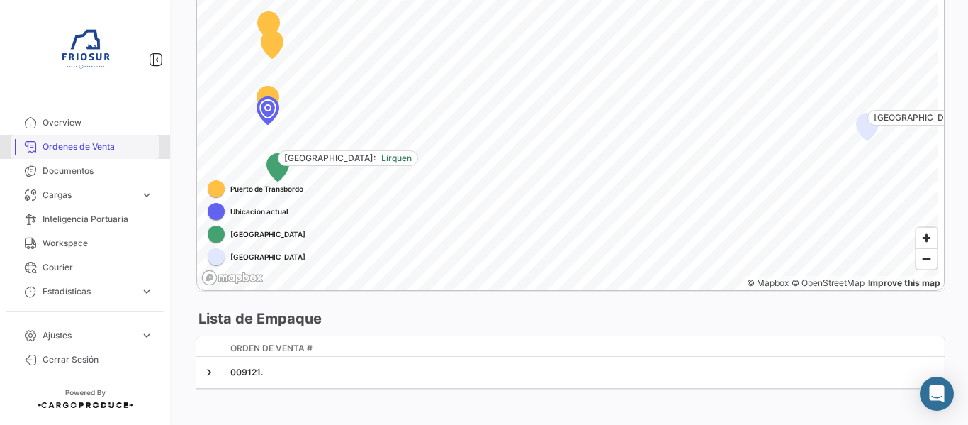
click at [111, 145] on span "Ordenes de Venta" at bounding box center [98, 146] width 111 height 13
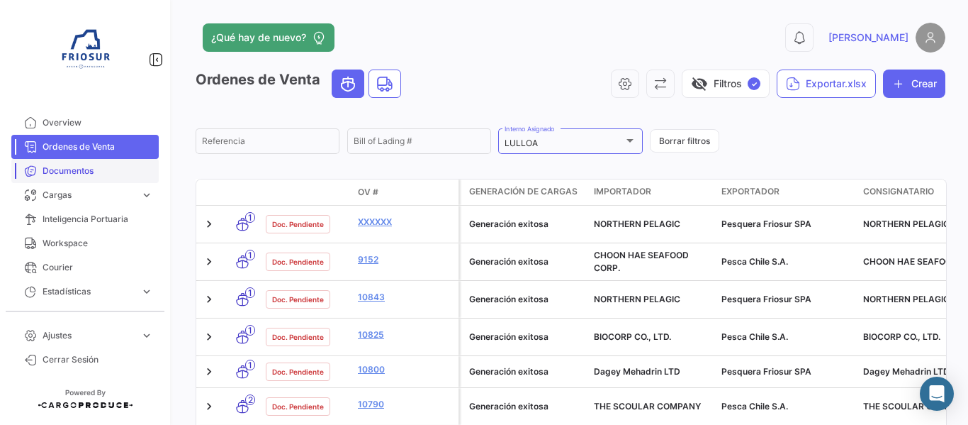
drag, startPoint x: 100, startPoint y: 168, endPoint x: 114, endPoint y: 168, distance: 14.2
click at [101, 168] on span "Documentos" at bounding box center [98, 170] width 111 height 13
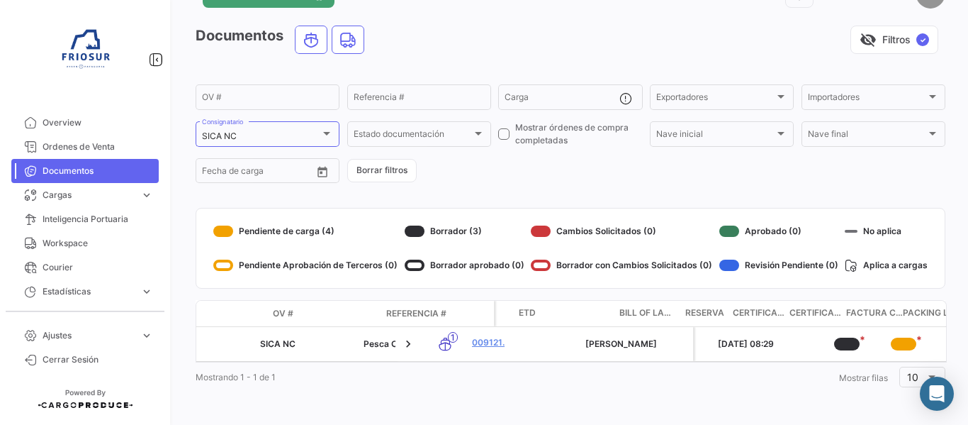
scroll to position [0, 521]
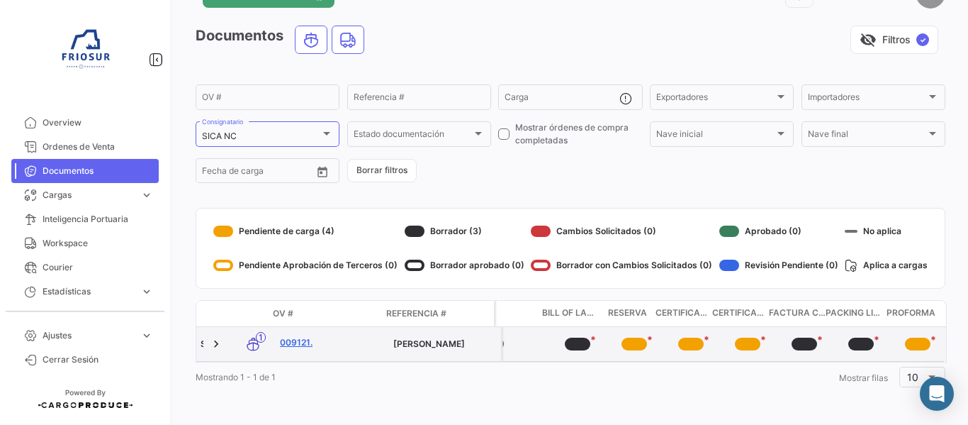
click at [286, 336] on link "009121." at bounding box center [331, 342] width 102 height 13
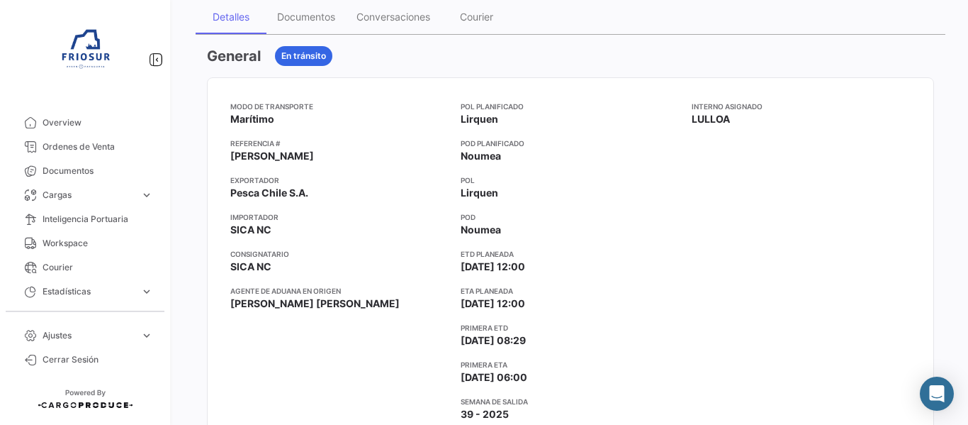
scroll to position [71, 0]
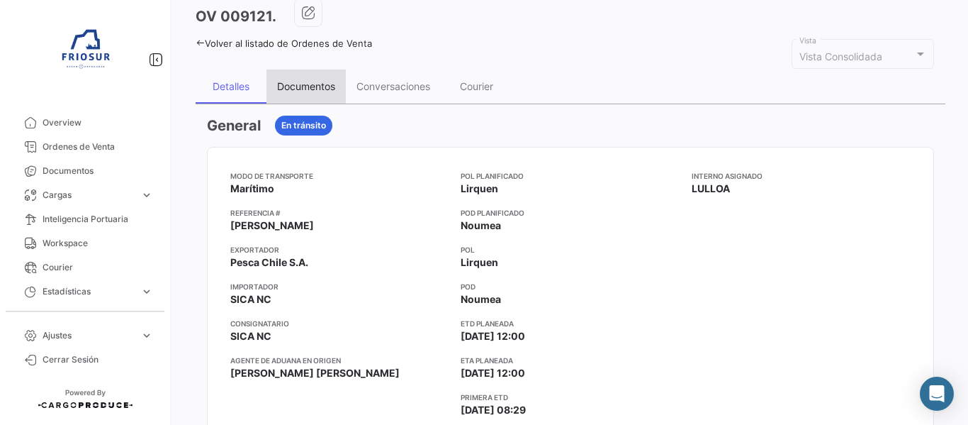
click at [331, 86] on div "Documentos" at bounding box center [306, 86] width 58 height 12
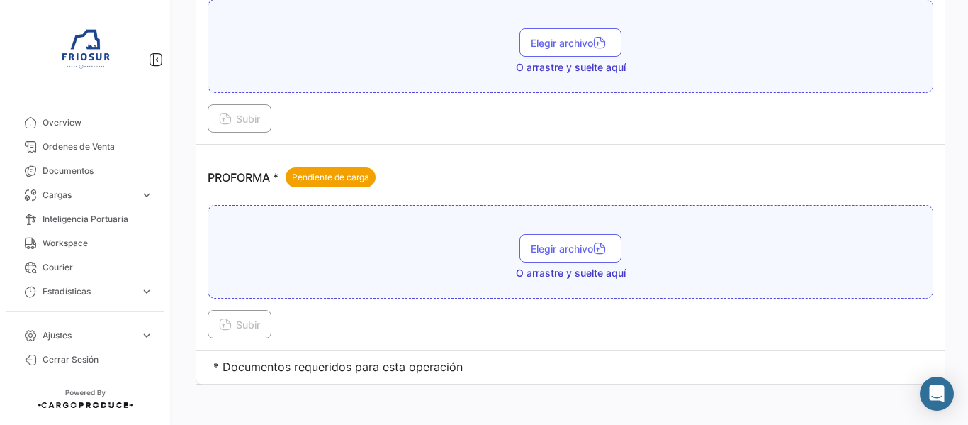
scroll to position [1300, 0]
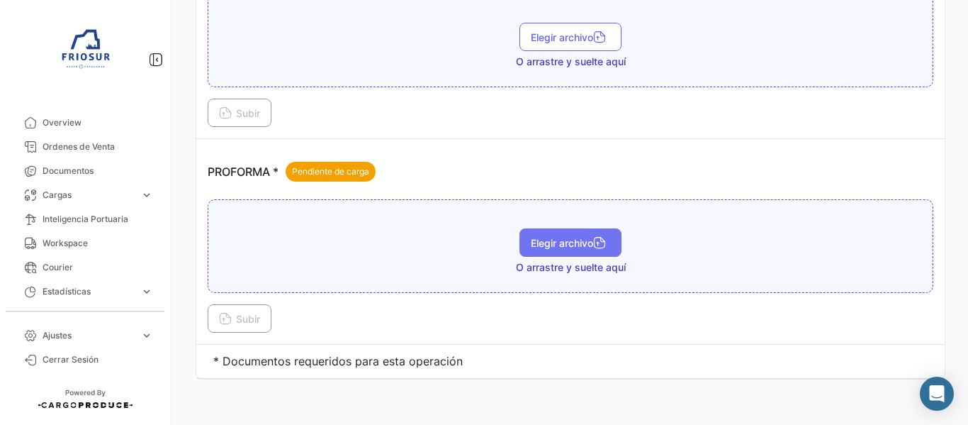
click at [586, 249] on button "Elegir archivo" at bounding box center [570, 242] width 102 height 28
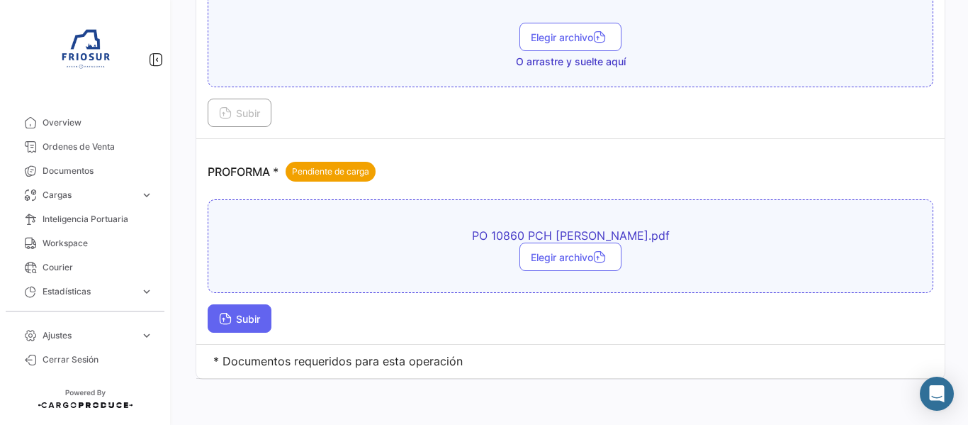
click at [246, 320] on span "Subir" at bounding box center [239, 319] width 41 height 12
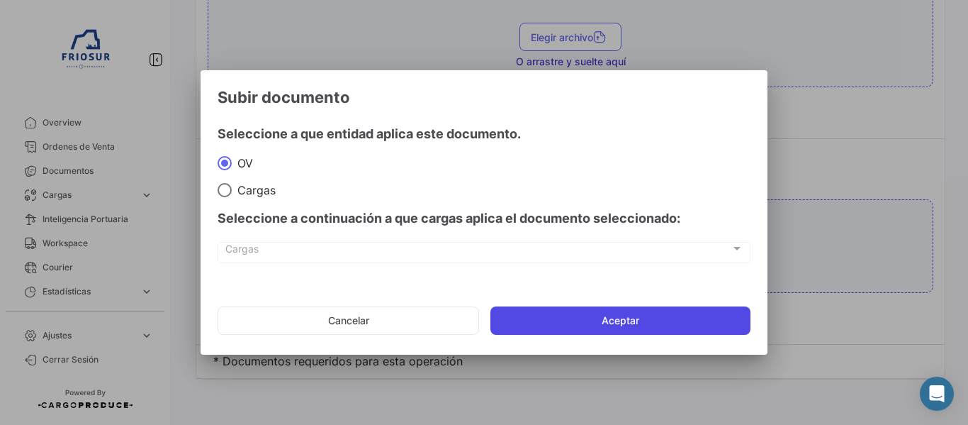
click at [622, 315] on button "Aceptar" at bounding box center [620, 320] width 260 height 28
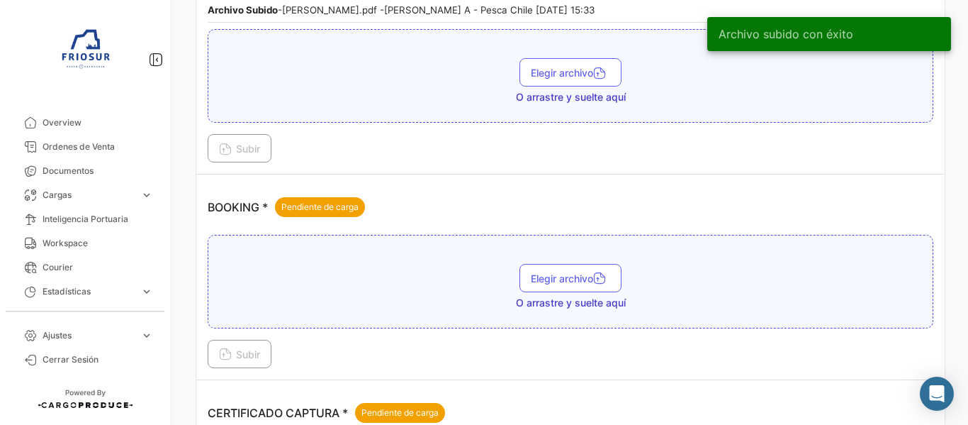
scroll to position [237, 0]
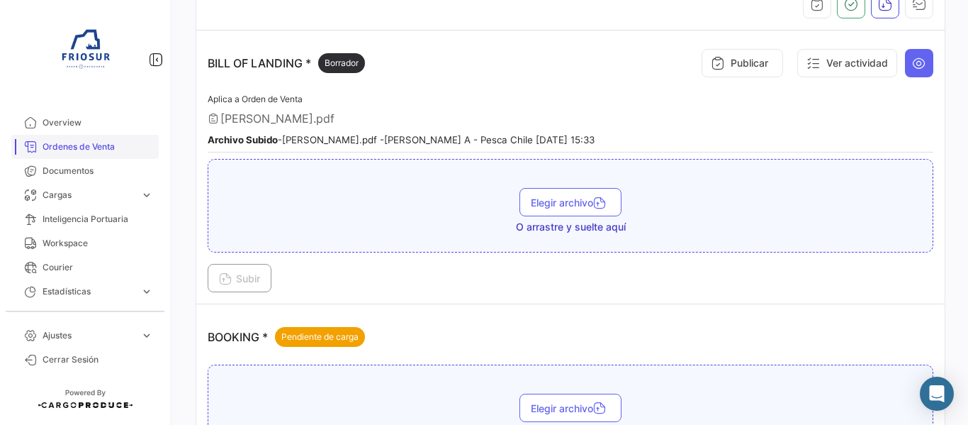
click at [119, 150] on span "Ordenes de Venta" at bounding box center [98, 146] width 111 height 13
